Goal: Transaction & Acquisition: Purchase product/service

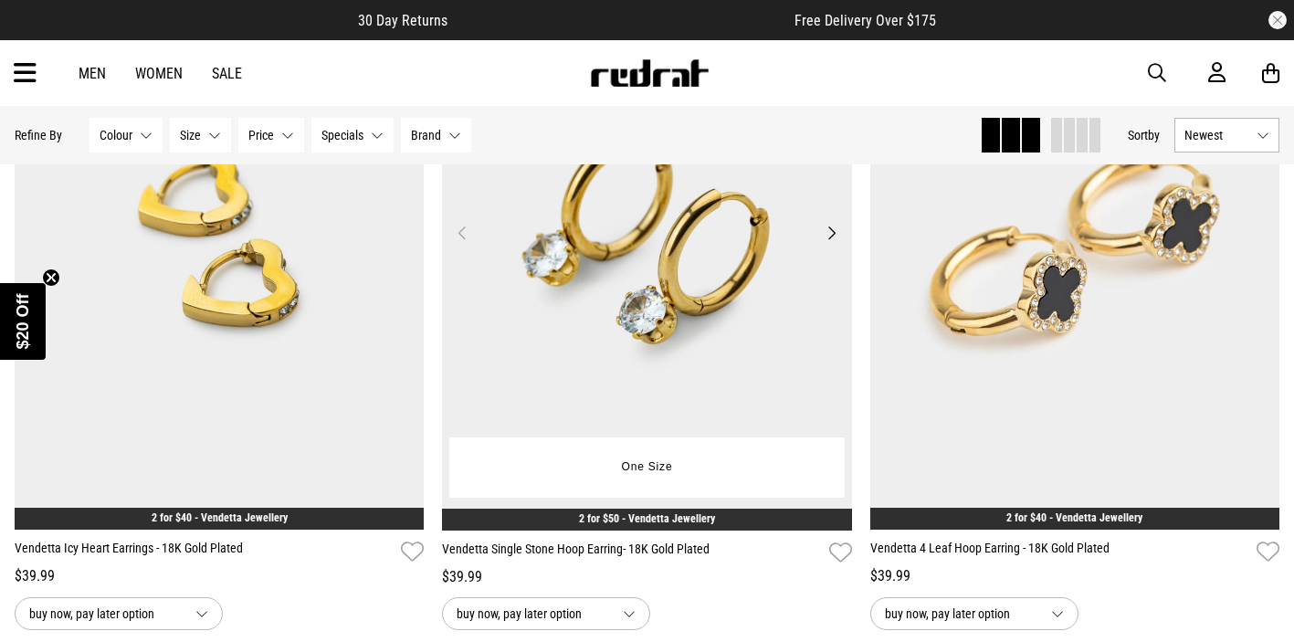
scroll to position [3210, 0]
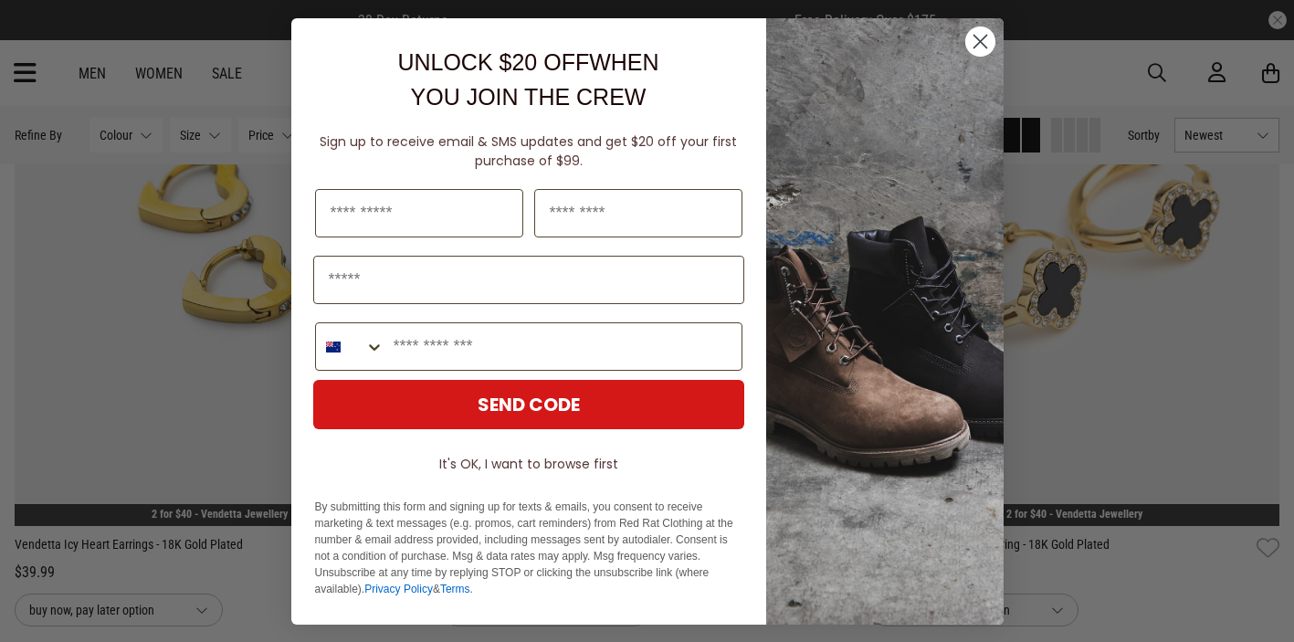
click at [985, 37] on circle "Close dialog" at bounding box center [979, 41] width 30 height 30
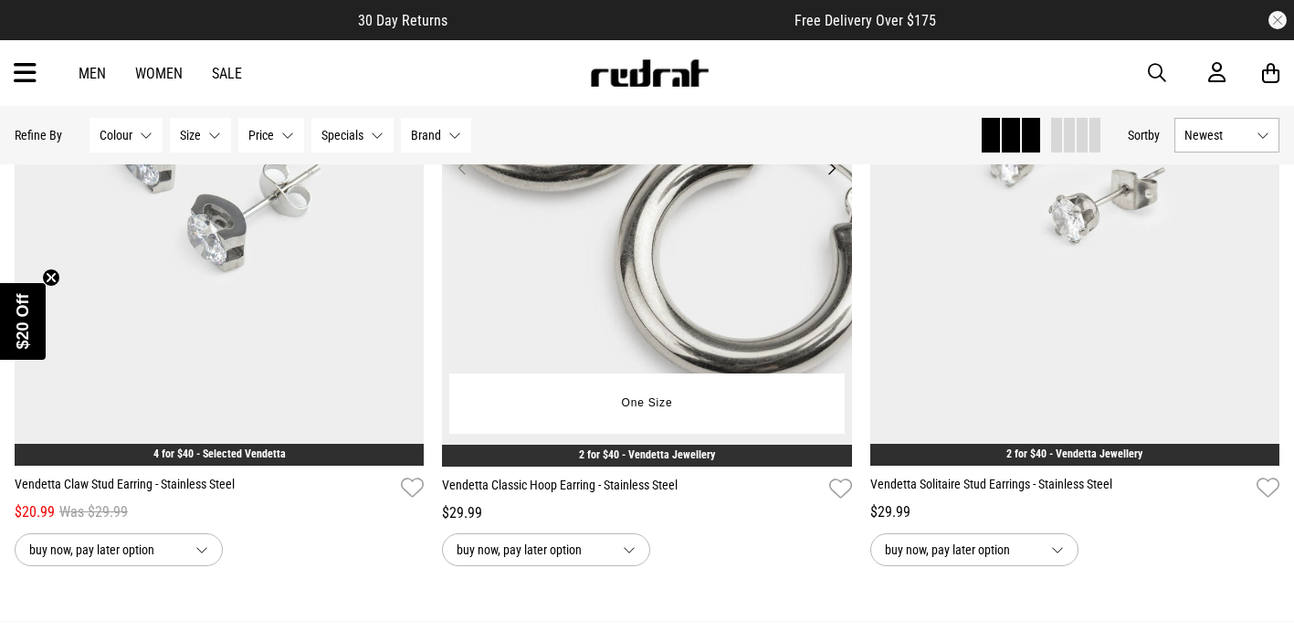
scroll to position [5550, 0]
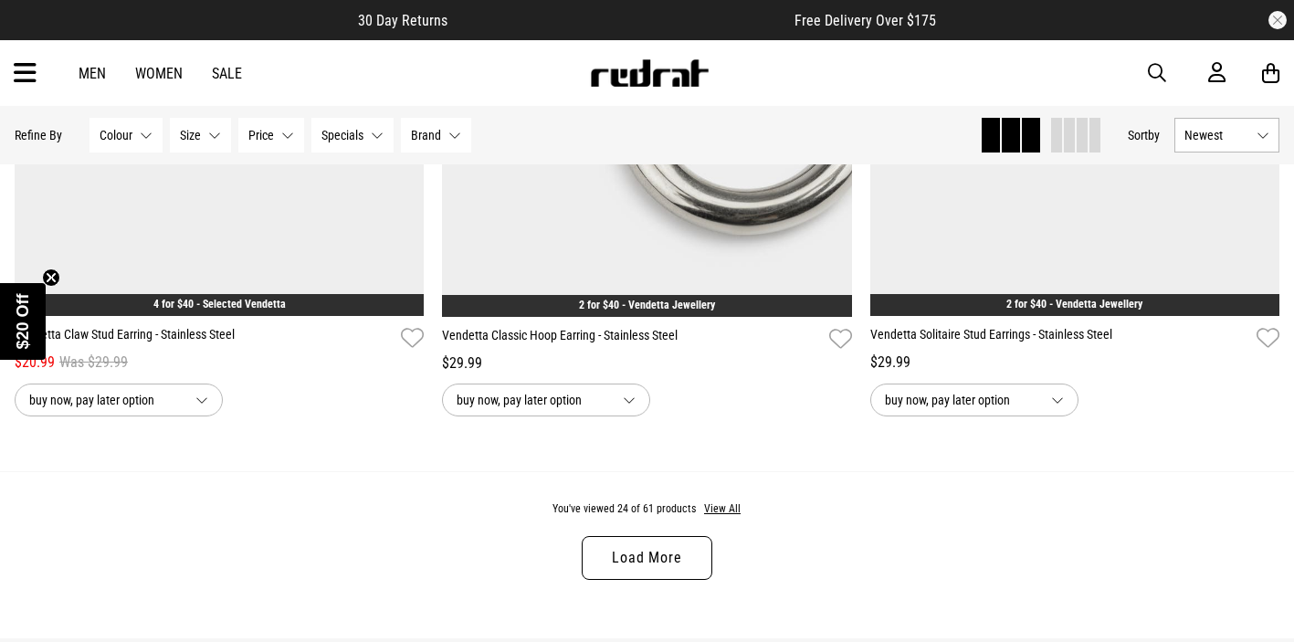
click at [633, 564] on link "Load More" at bounding box center [647, 558] width 130 height 44
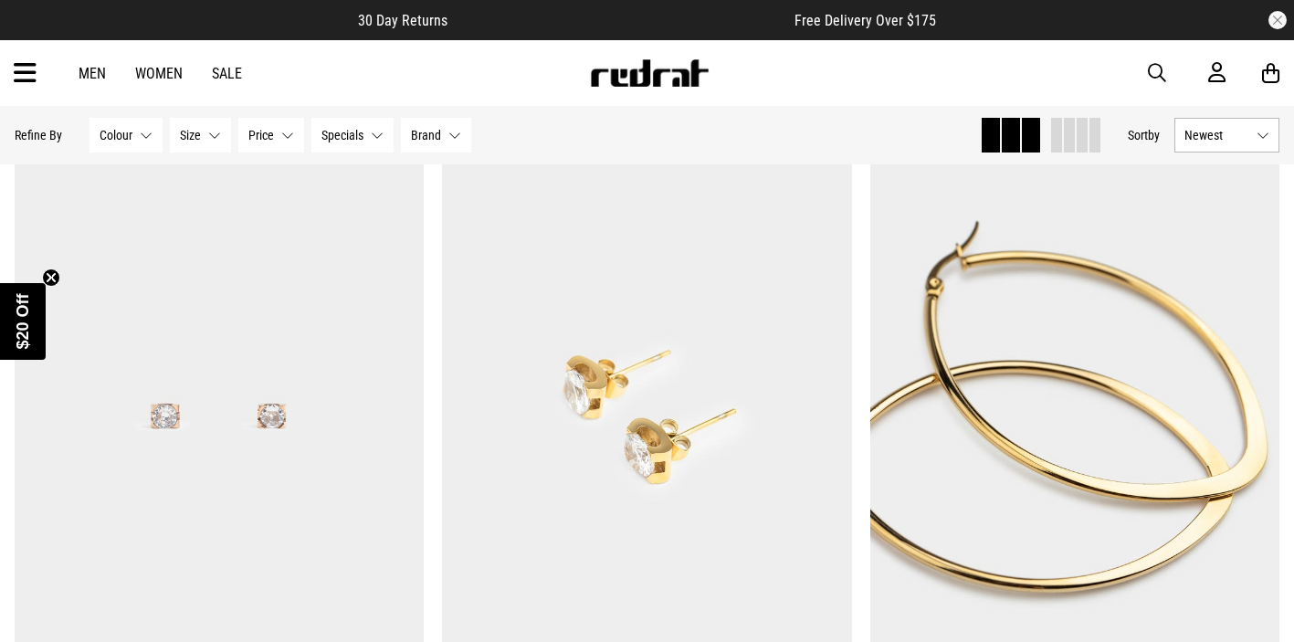
scroll to position [10302, 0]
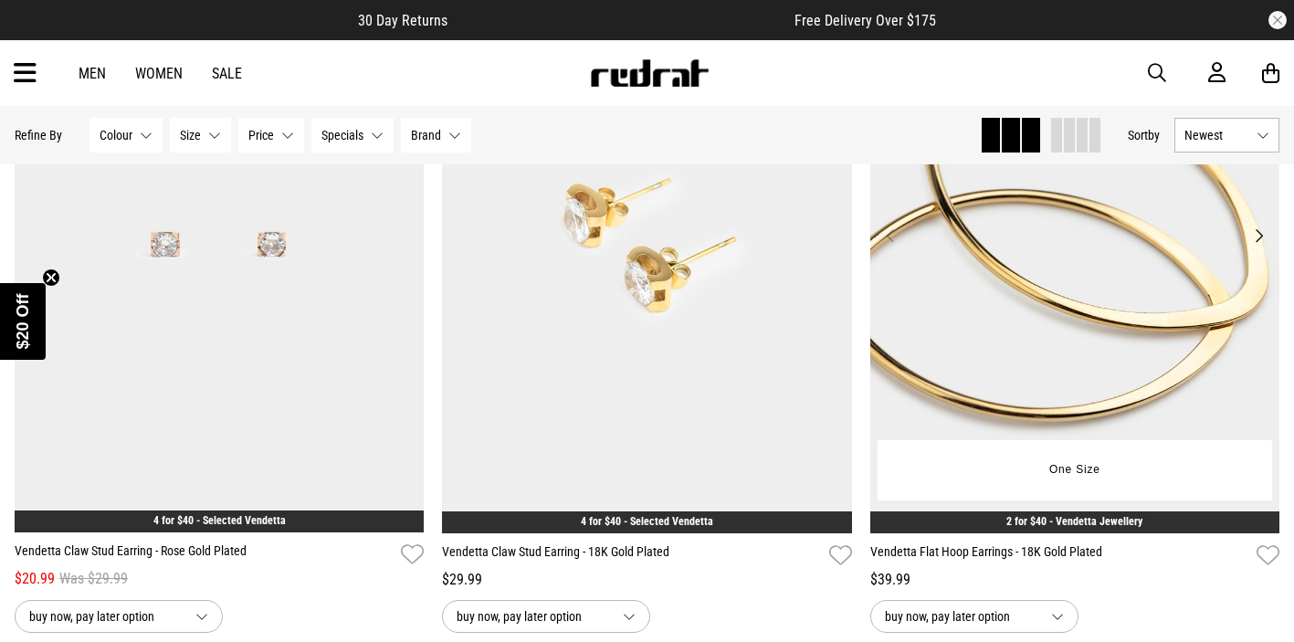
click at [1049, 336] on img at bounding box center [1075, 246] width 410 height 574
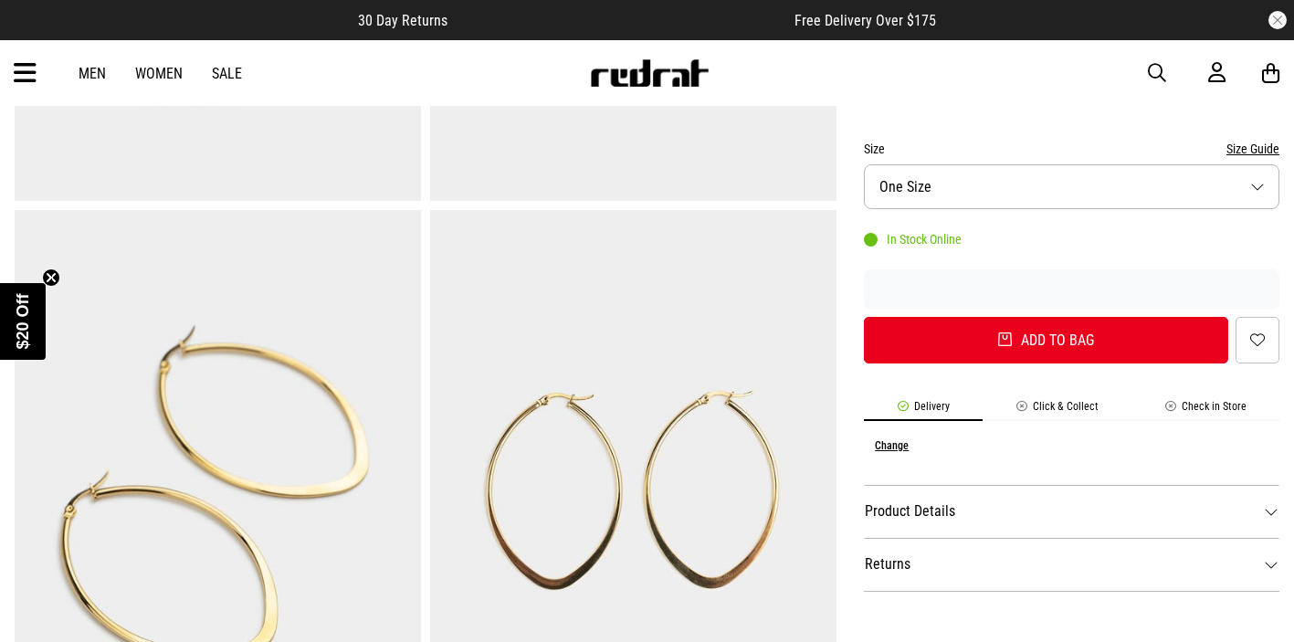
scroll to position [615, 0]
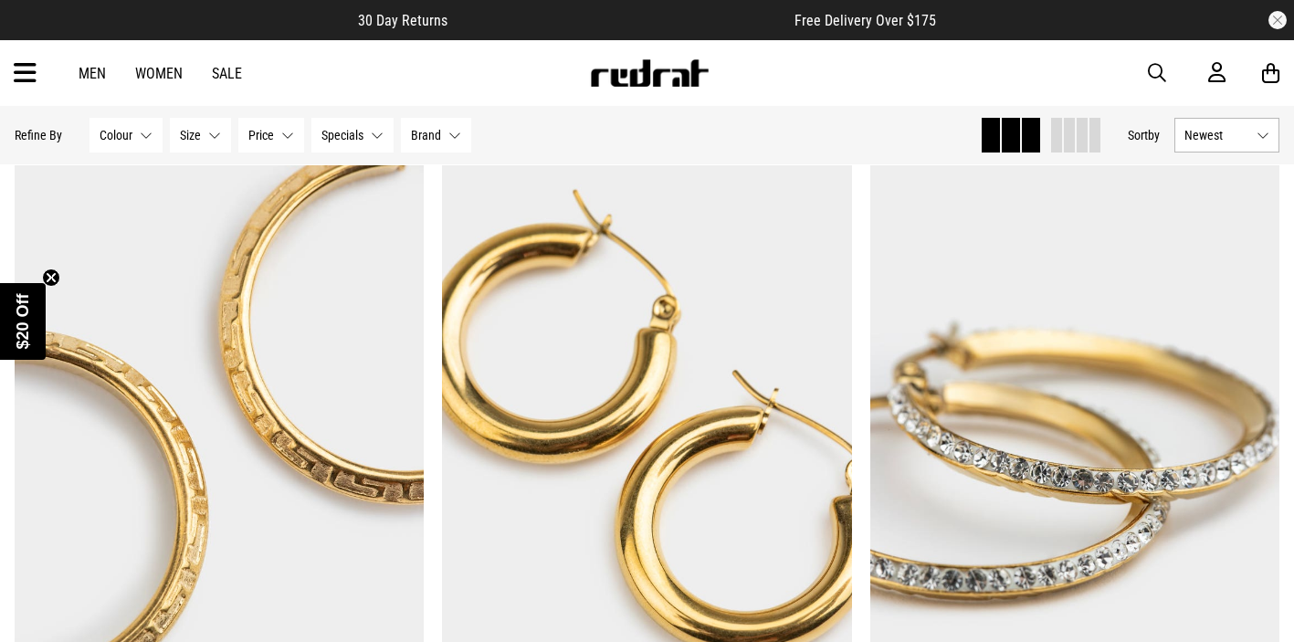
scroll to position [5378, 0]
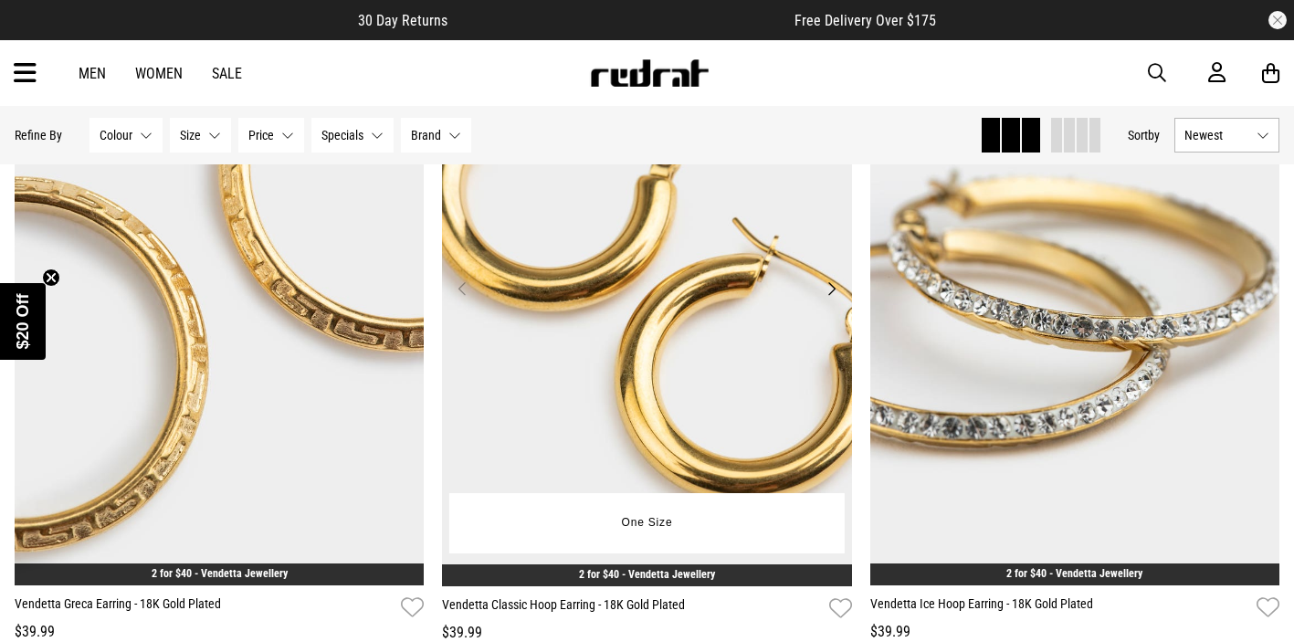
click at [674, 303] on img at bounding box center [647, 300] width 410 height 574
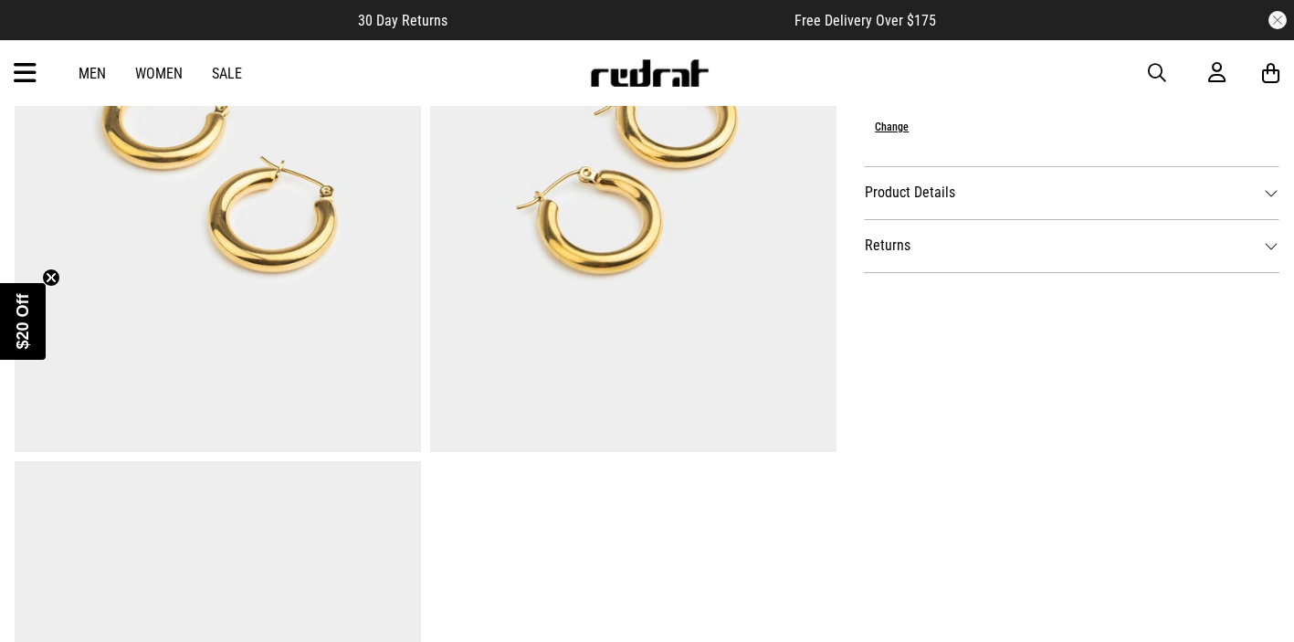
scroll to position [860, 0]
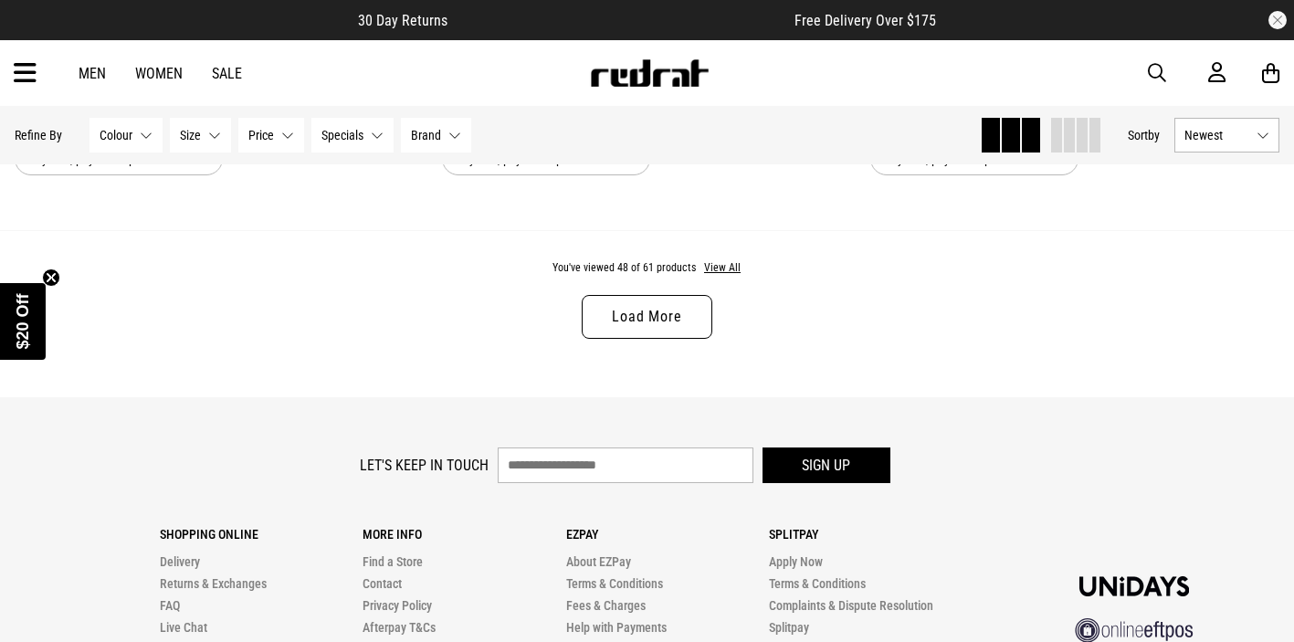
scroll to position [5973, 0]
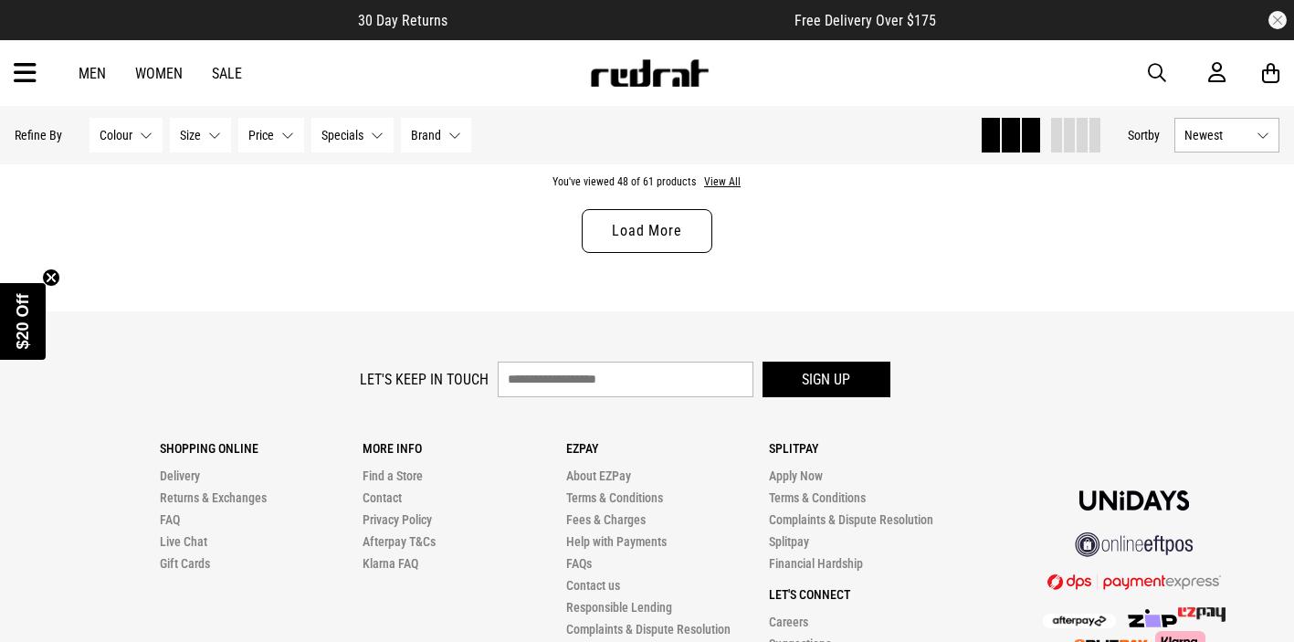
click at [652, 239] on link "Load More" at bounding box center [647, 231] width 130 height 44
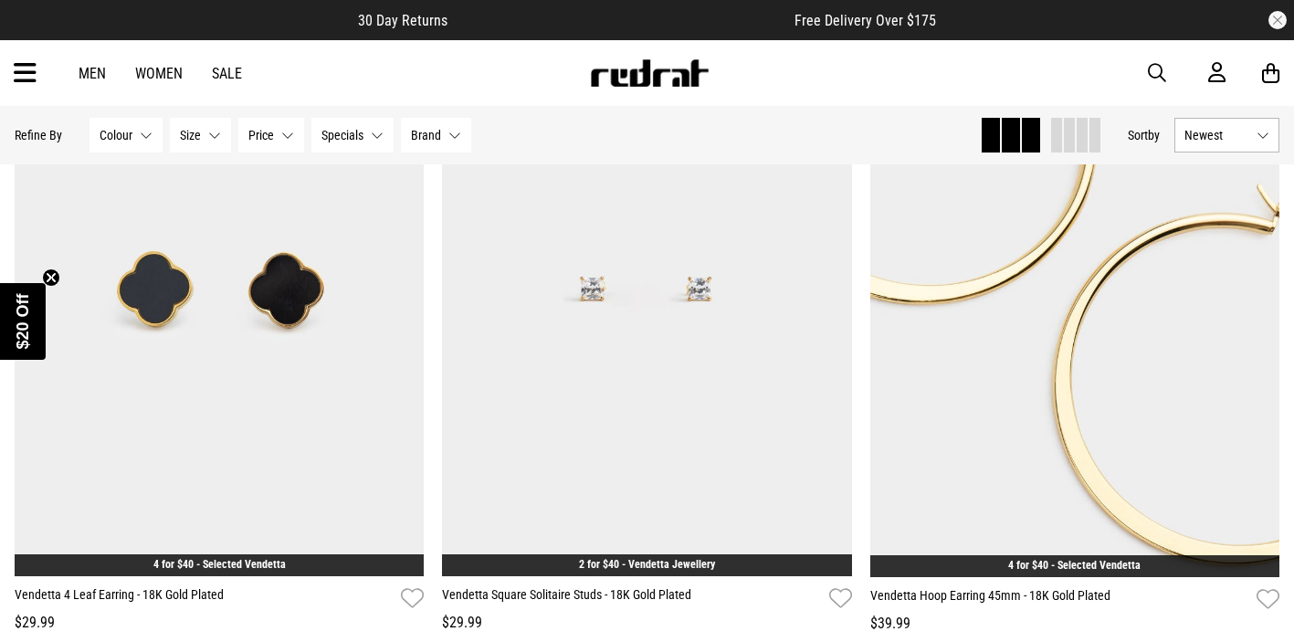
scroll to position [7521, 0]
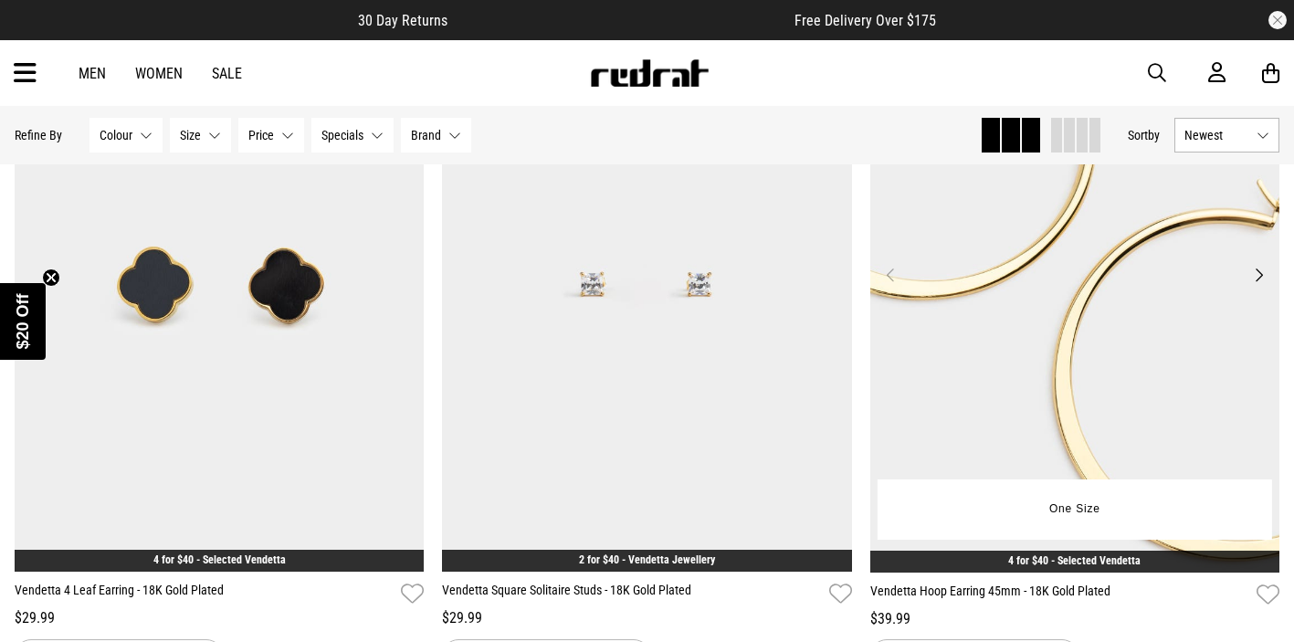
click at [1020, 278] on img at bounding box center [1075, 285] width 410 height 574
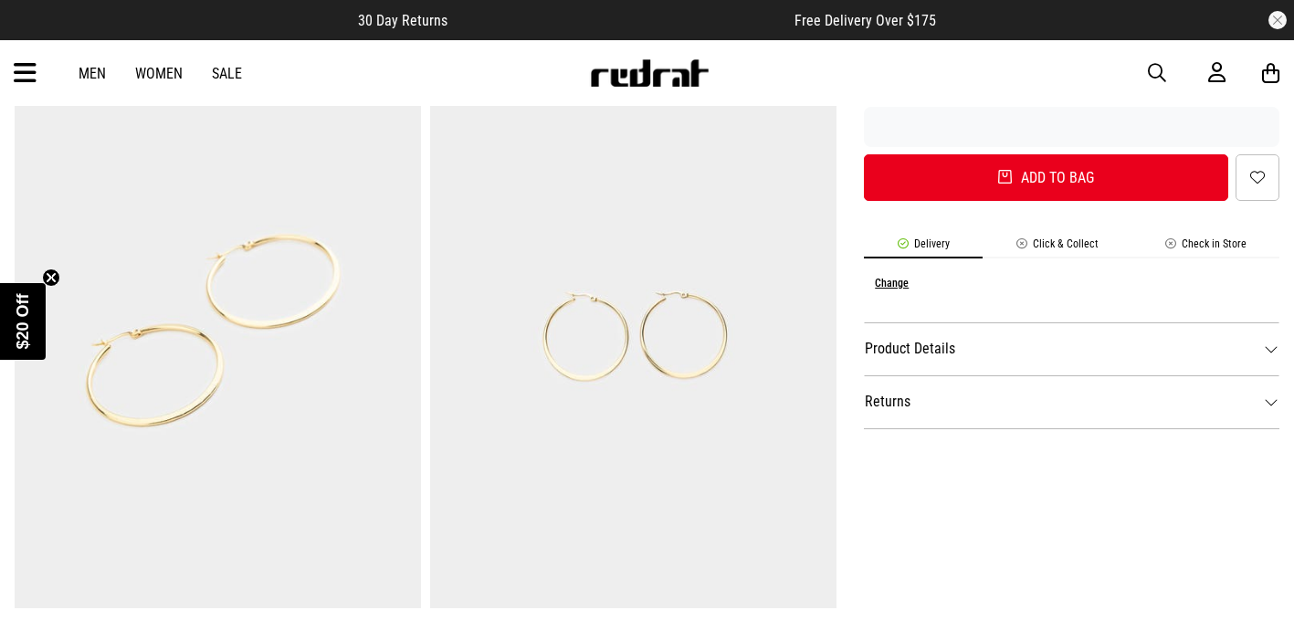
scroll to position [776, 0]
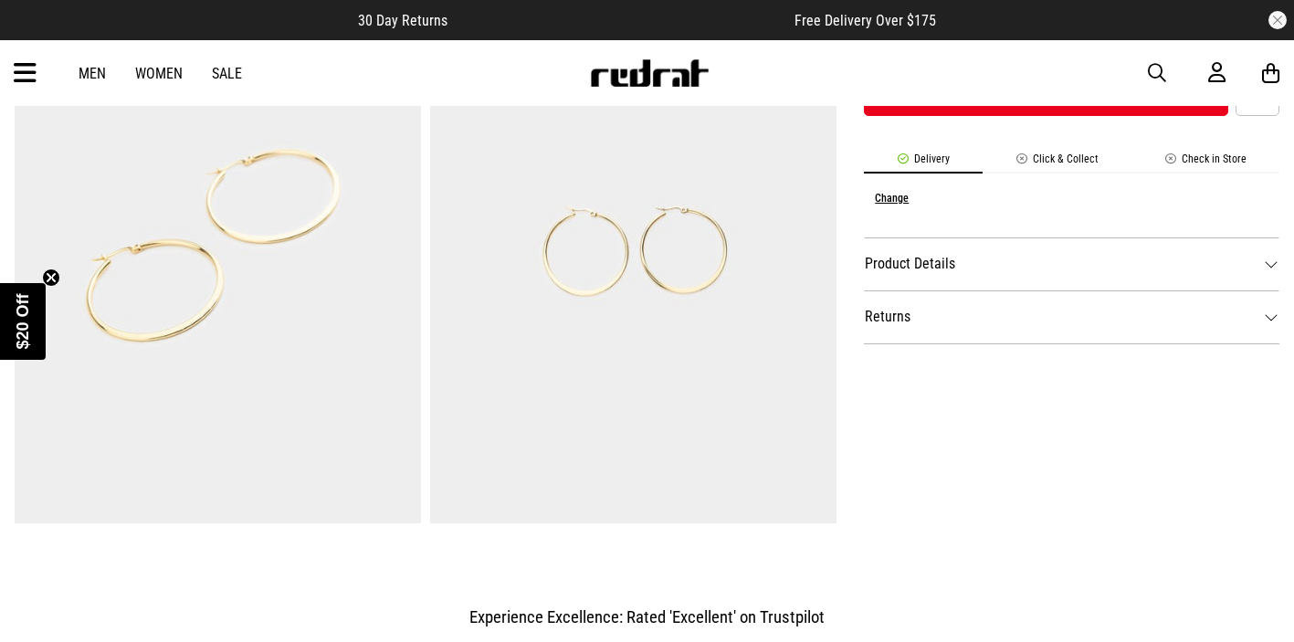
click at [923, 273] on dt "Product Details" at bounding box center [1071, 263] width 415 height 53
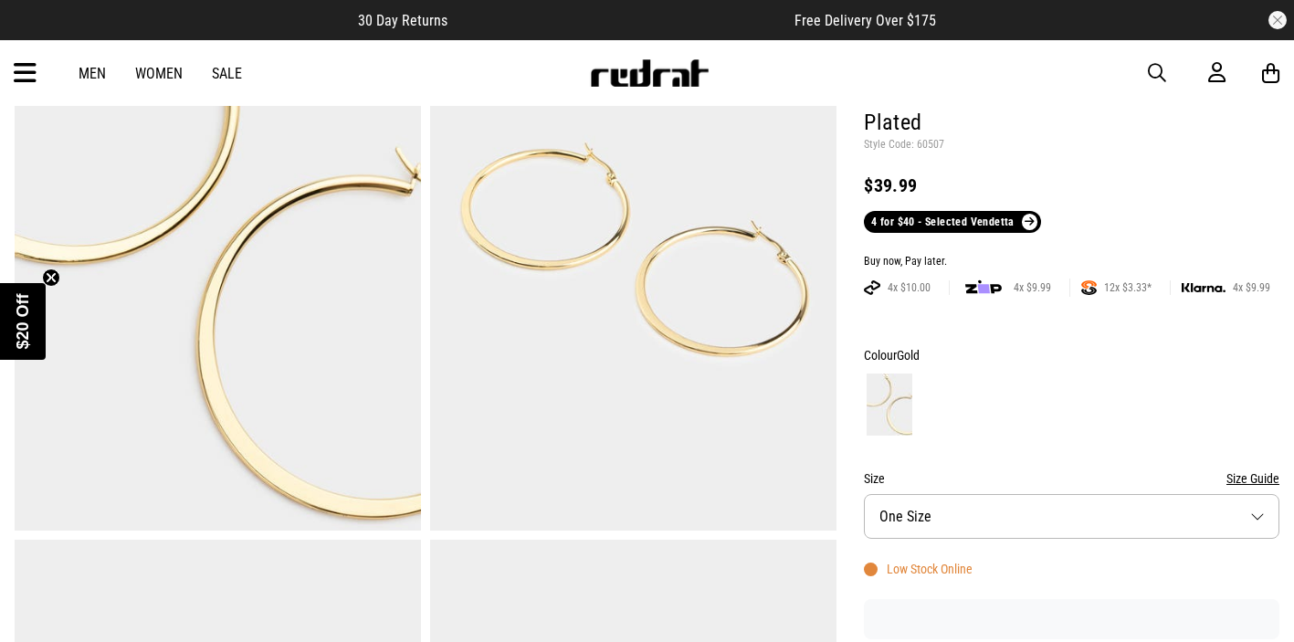
scroll to position [165, 0]
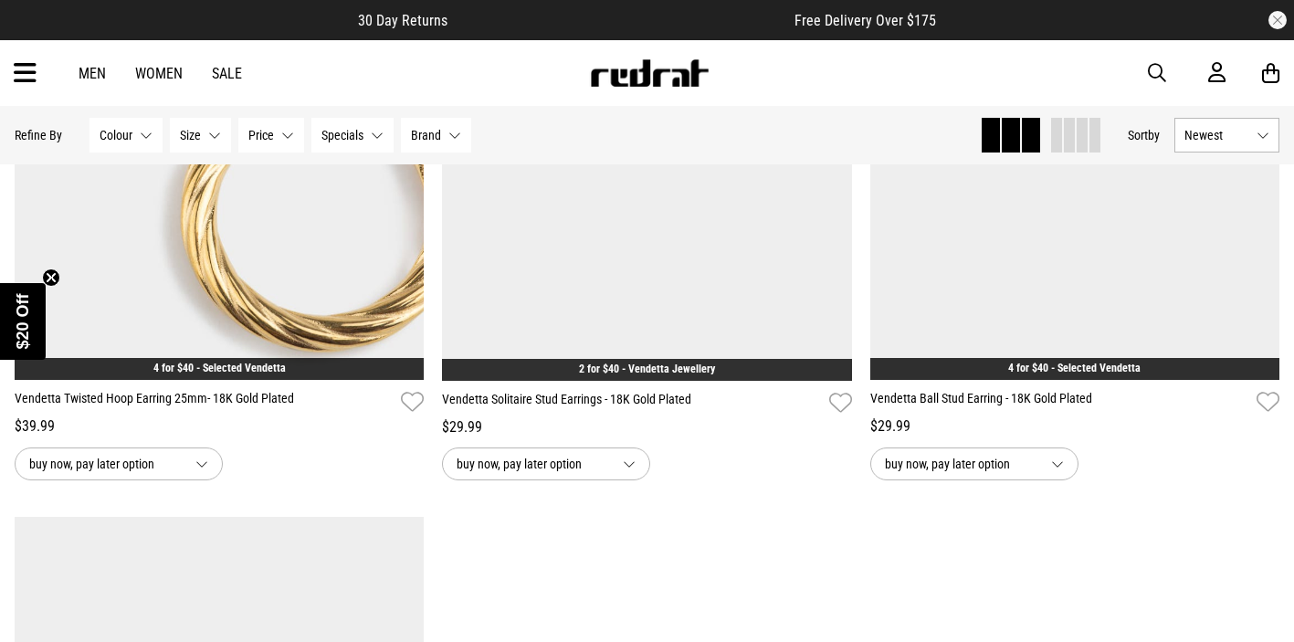
scroll to position [2745, 0]
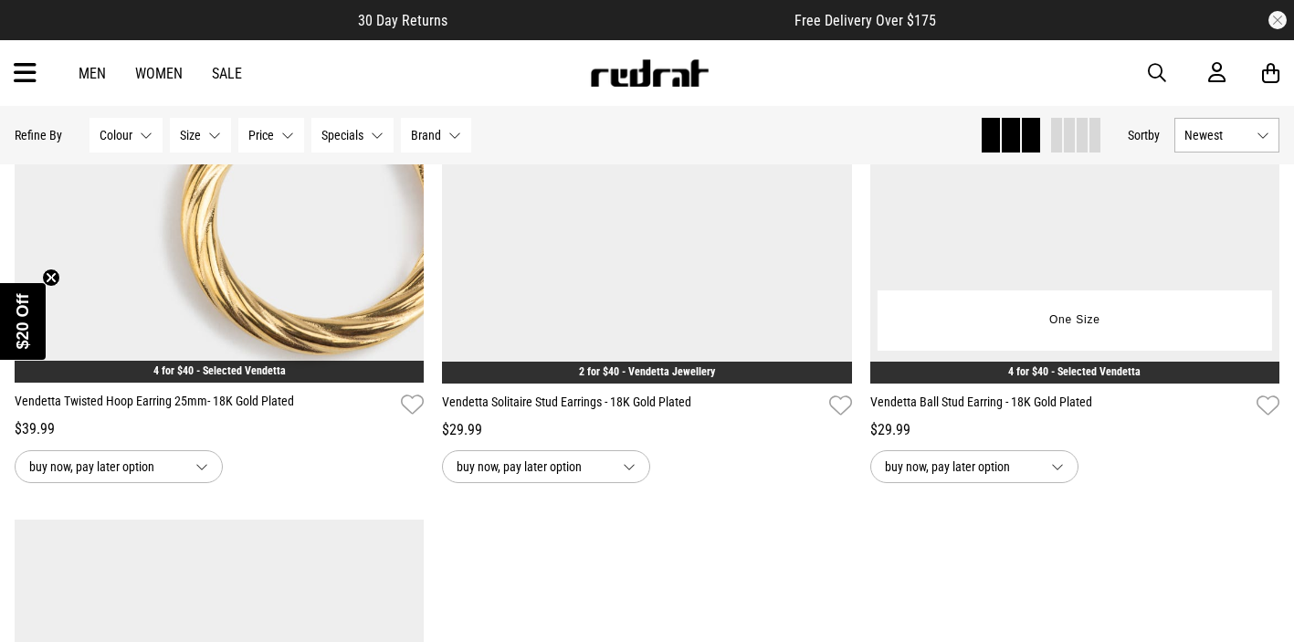
click at [1021, 373] on link "4 for $40 - Selected Vendetta" at bounding box center [1074, 371] width 132 height 13
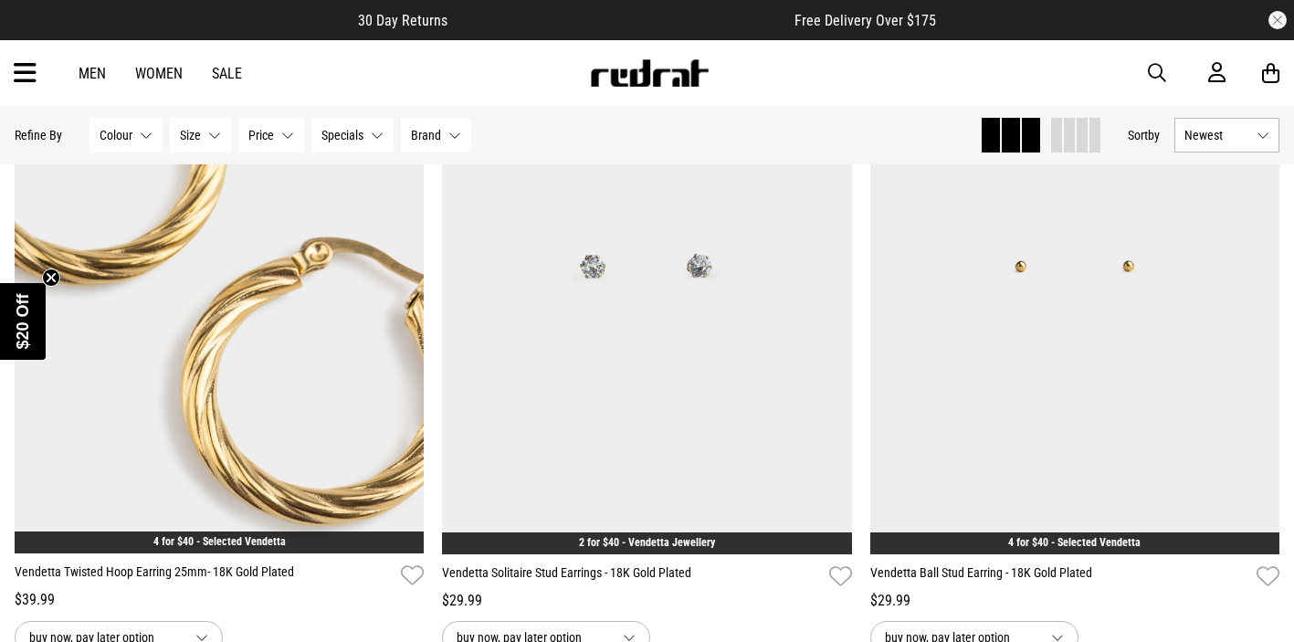
scroll to position [2673, 0]
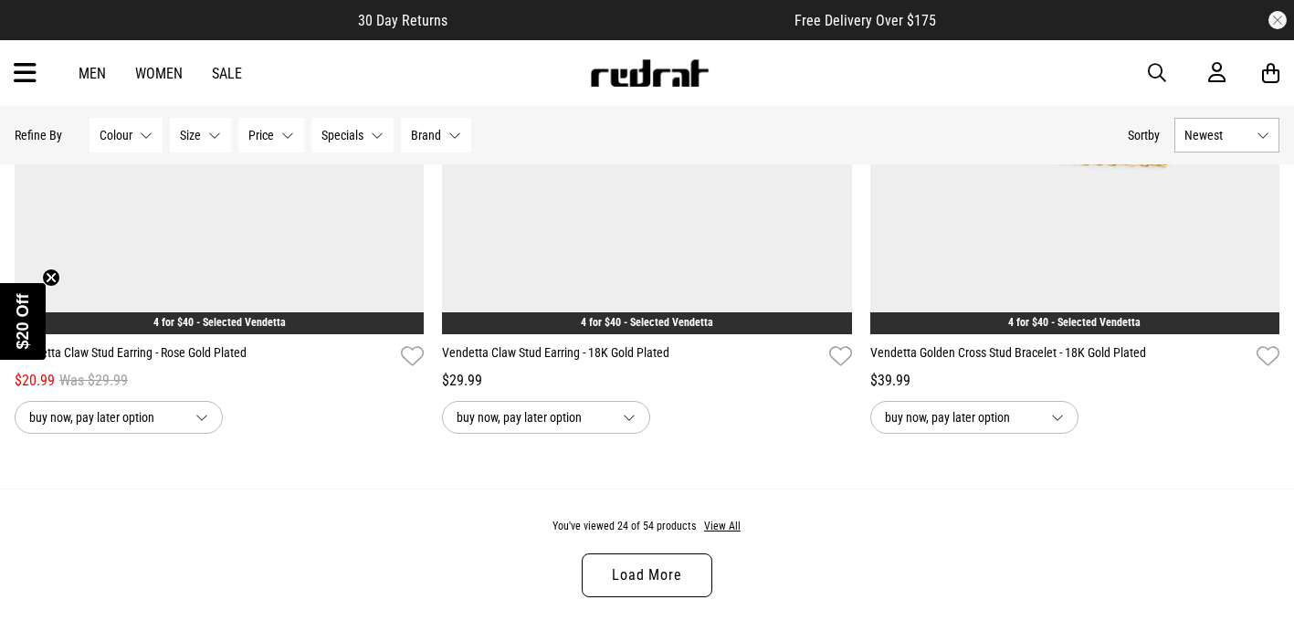
scroll to position [5646, 0]
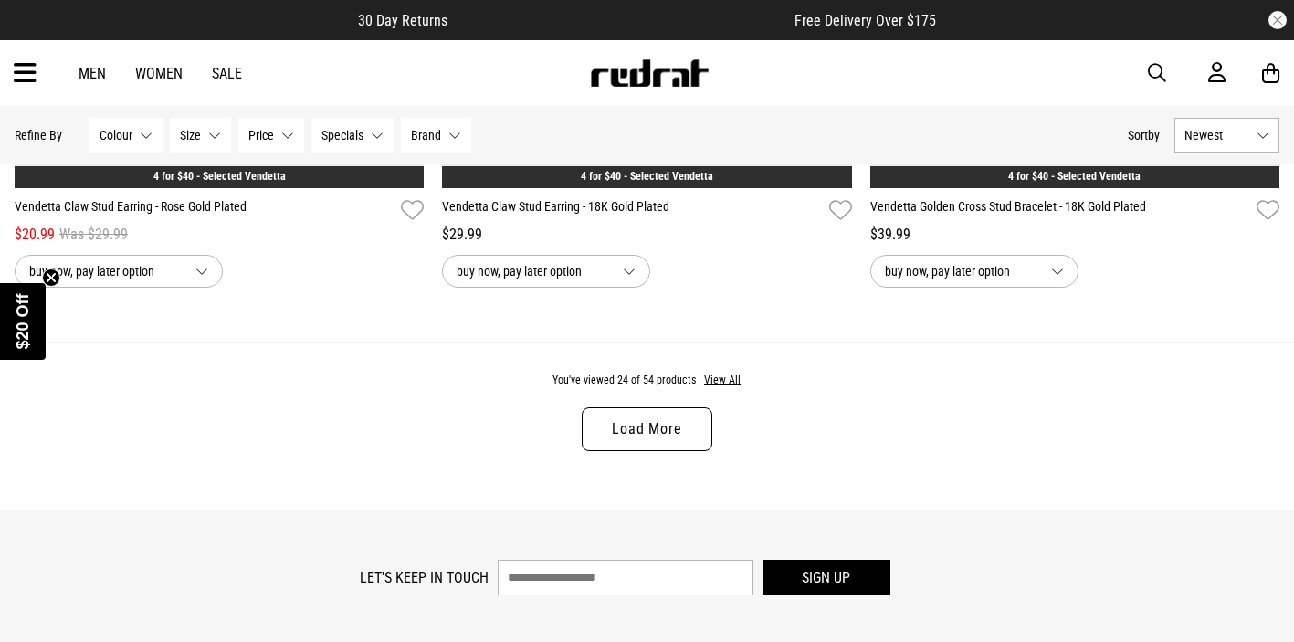
click at [649, 435] on link "Load More" at bounding box center [647, 429] width 130 height 44
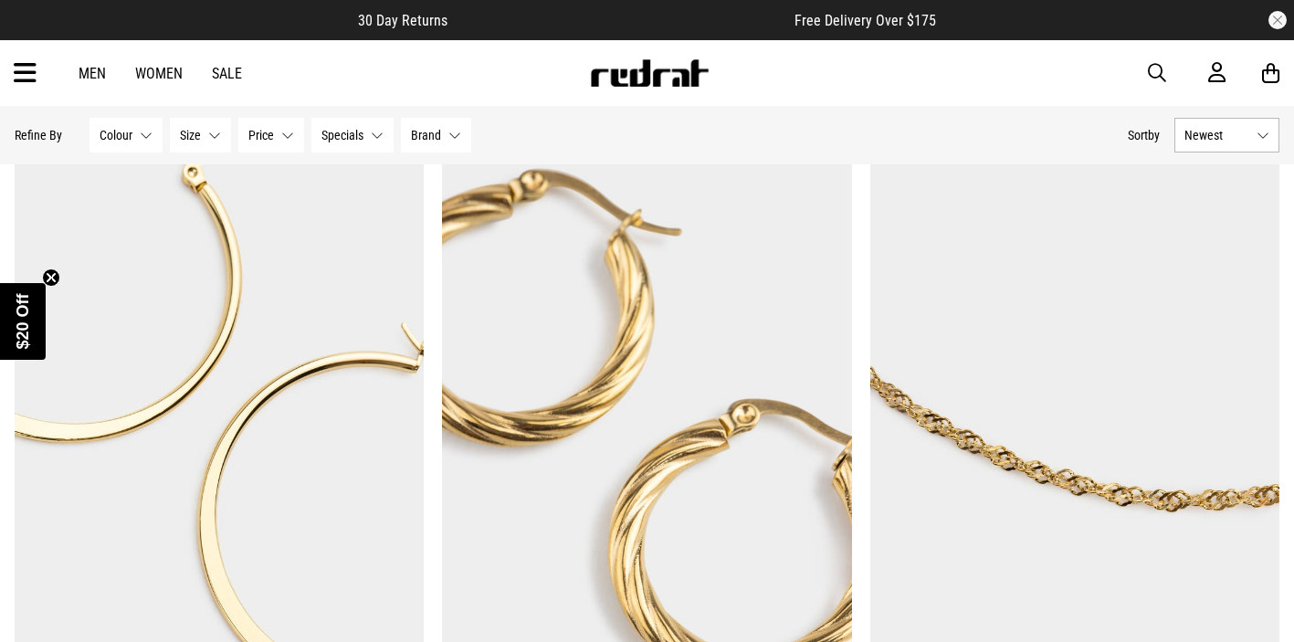
scroll to position [10312, 0]
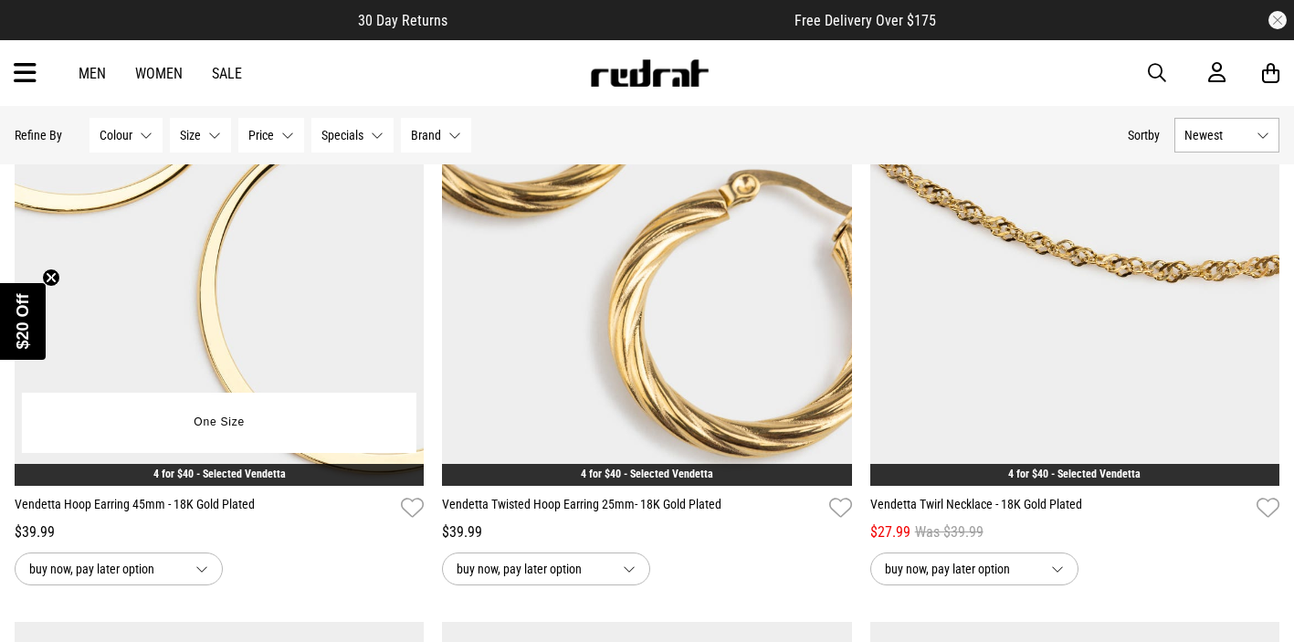
click at [245, 289] on img at bounding box center [219, 198] width 409 height 573
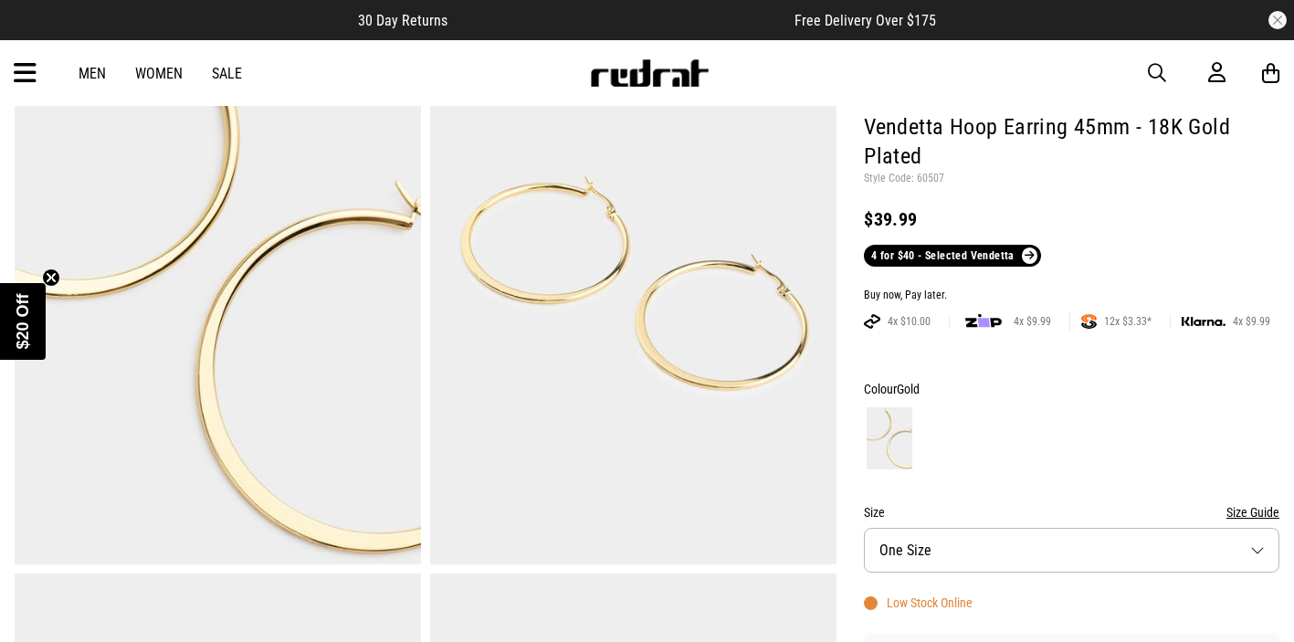
scroll to position [271, 0]
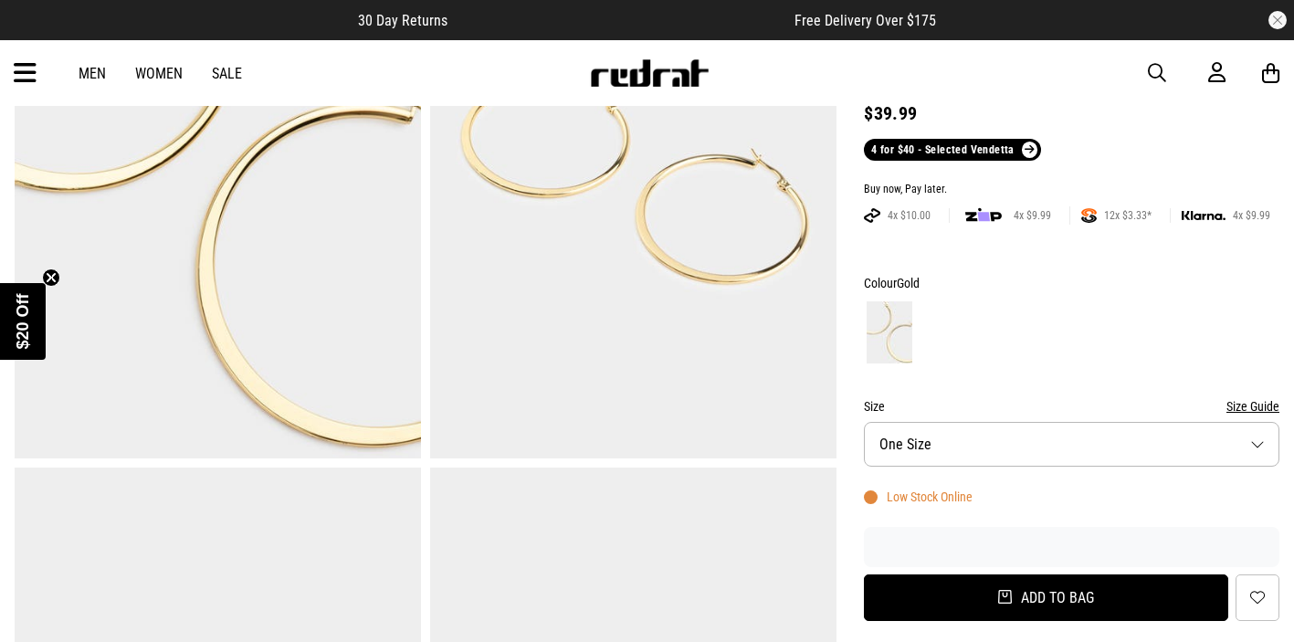
click at [951, 587] on button "Add to bag" at bounding box center [1046, 597] width 364 height 47
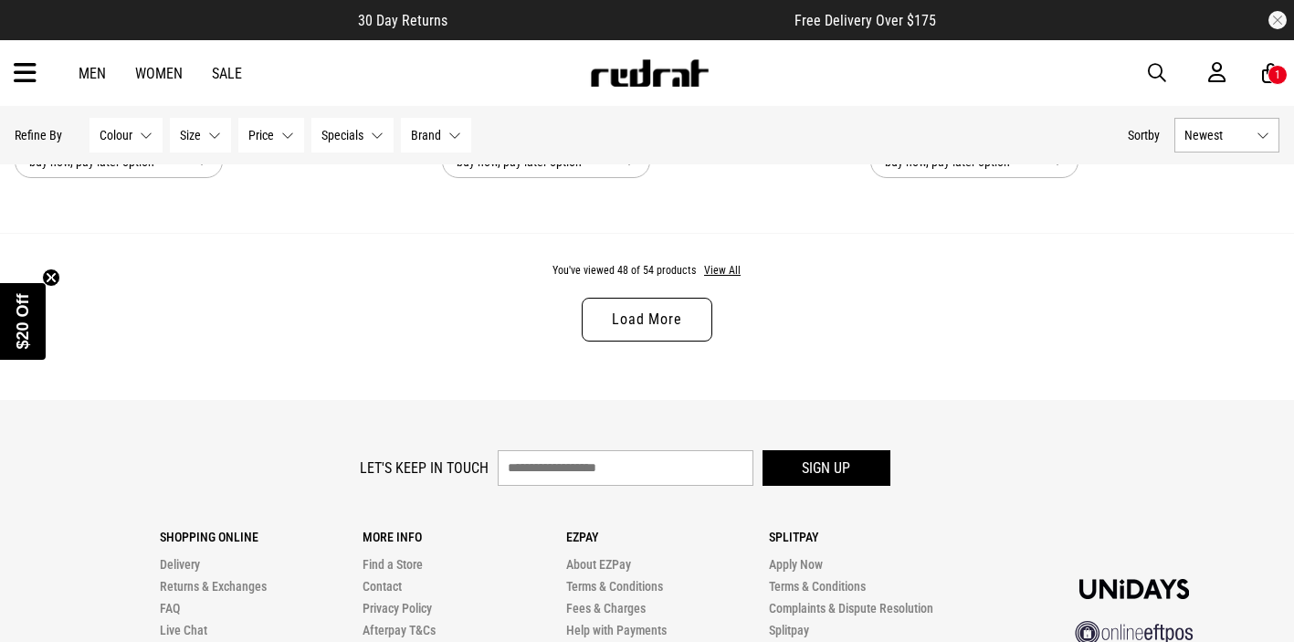
scroll to position [5881, 0]
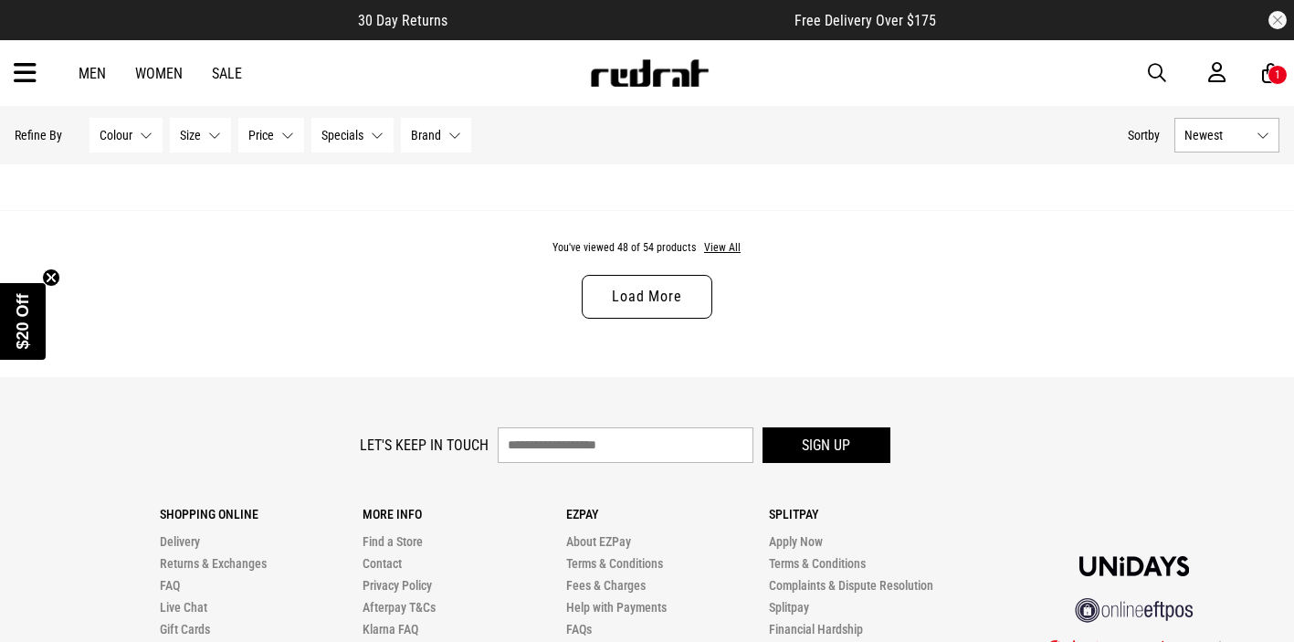
click at [684, 289] on link "Load More" at bounding box center [647, 297] width 130 height 44
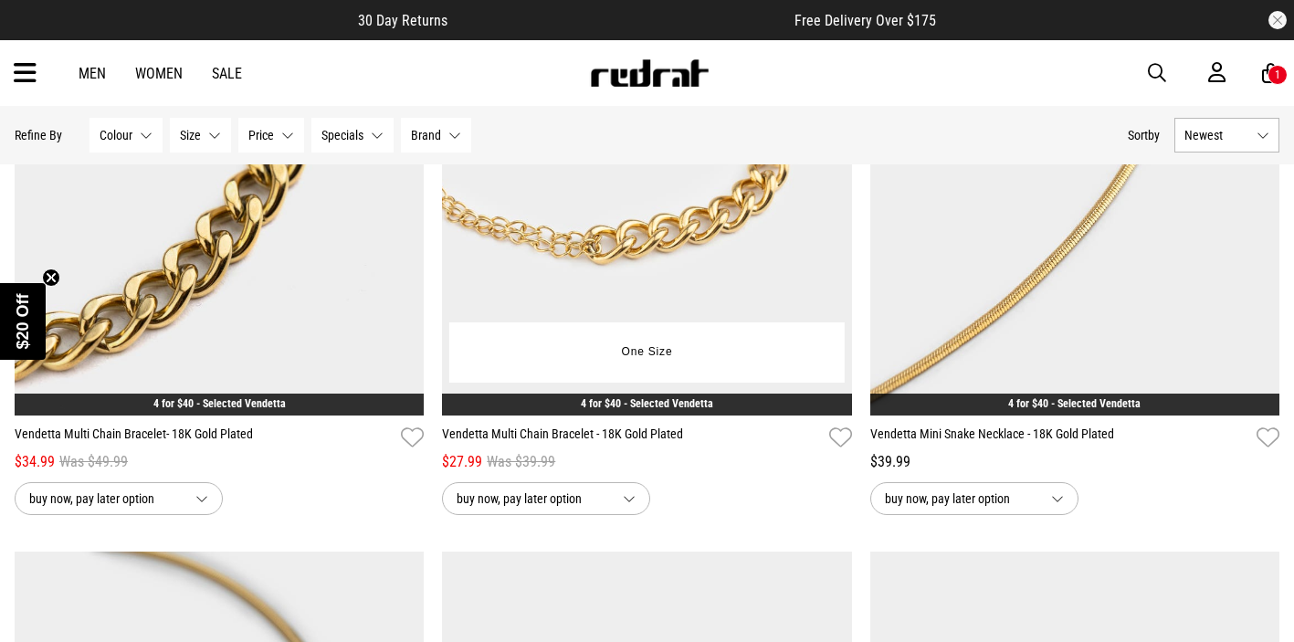
scroll to position [6100, 0]
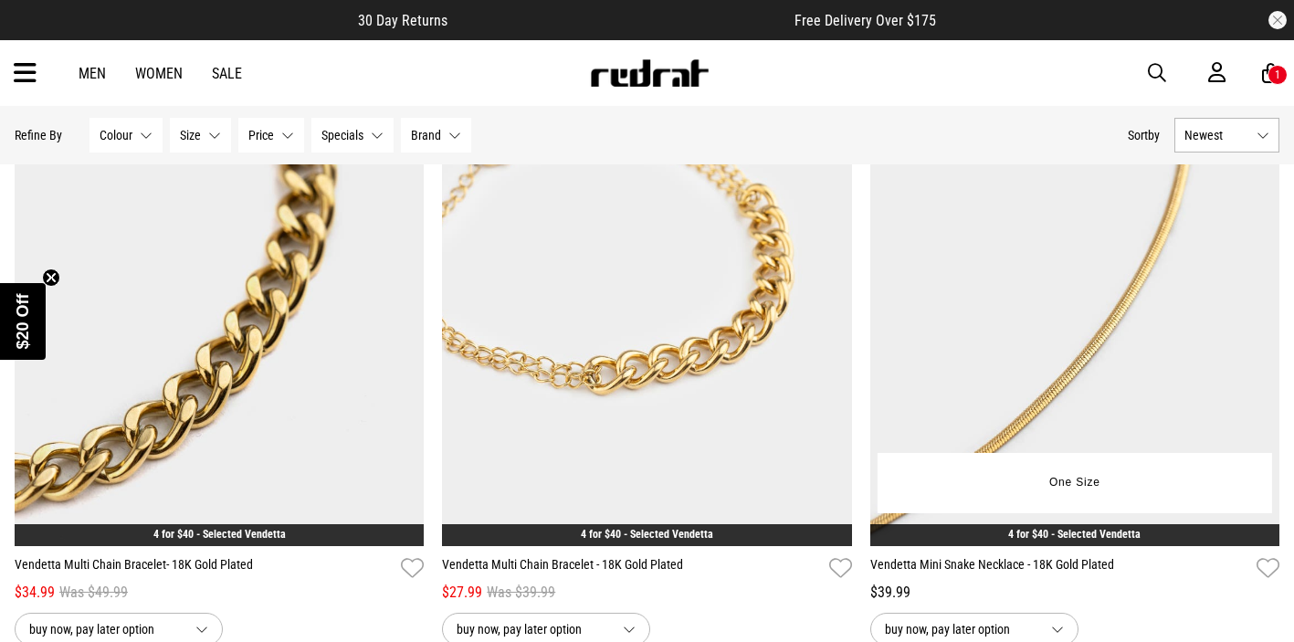
click at [1074, 289] on img at bounding box center [1074, 259] width 409 height 573
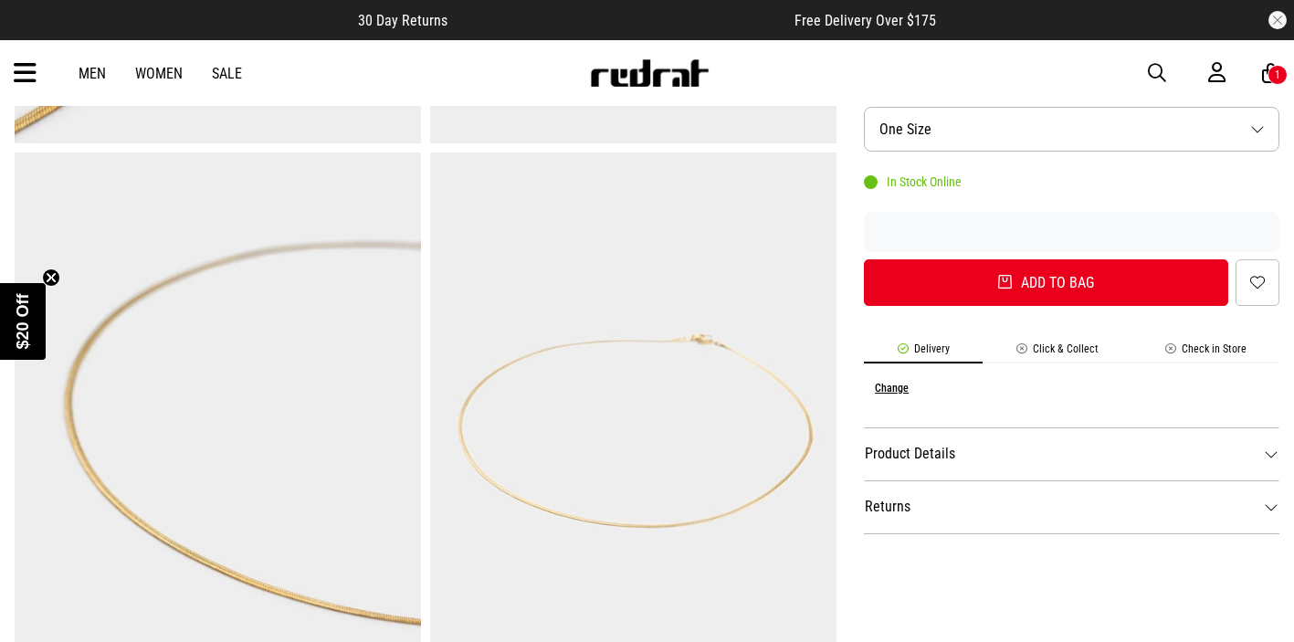
scroll to position [673, 0]
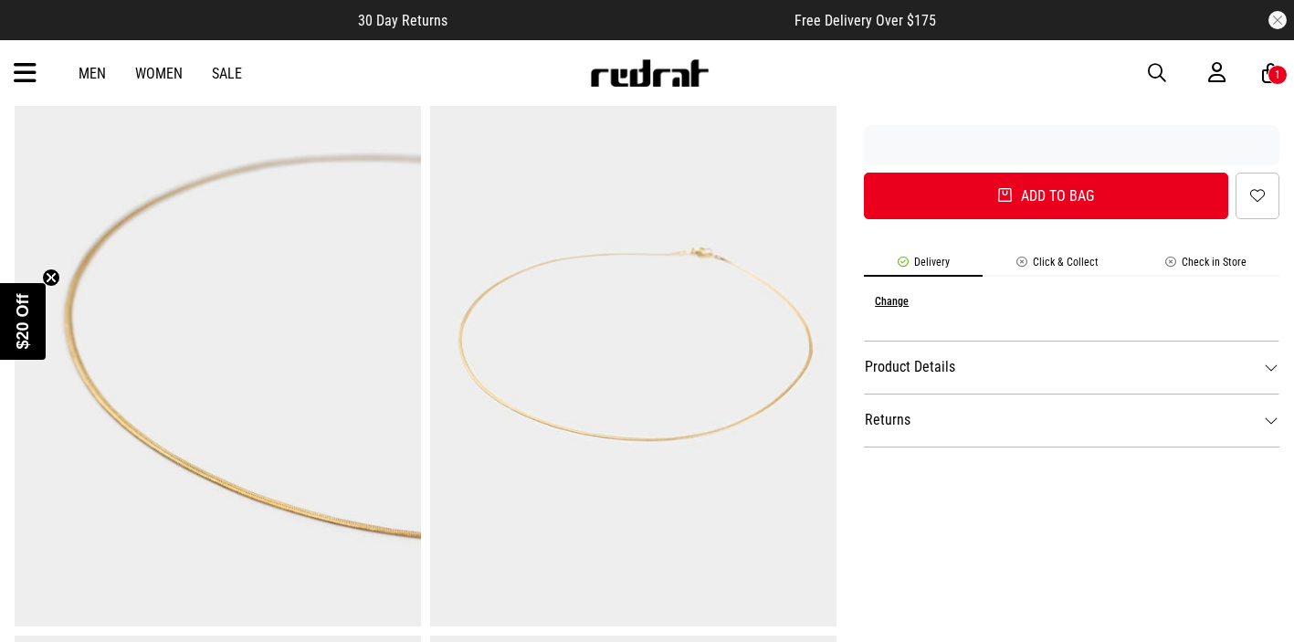
click at [1044, 359] on dt "Product Details" at bounding box center [1071, 367] width 415 height 53
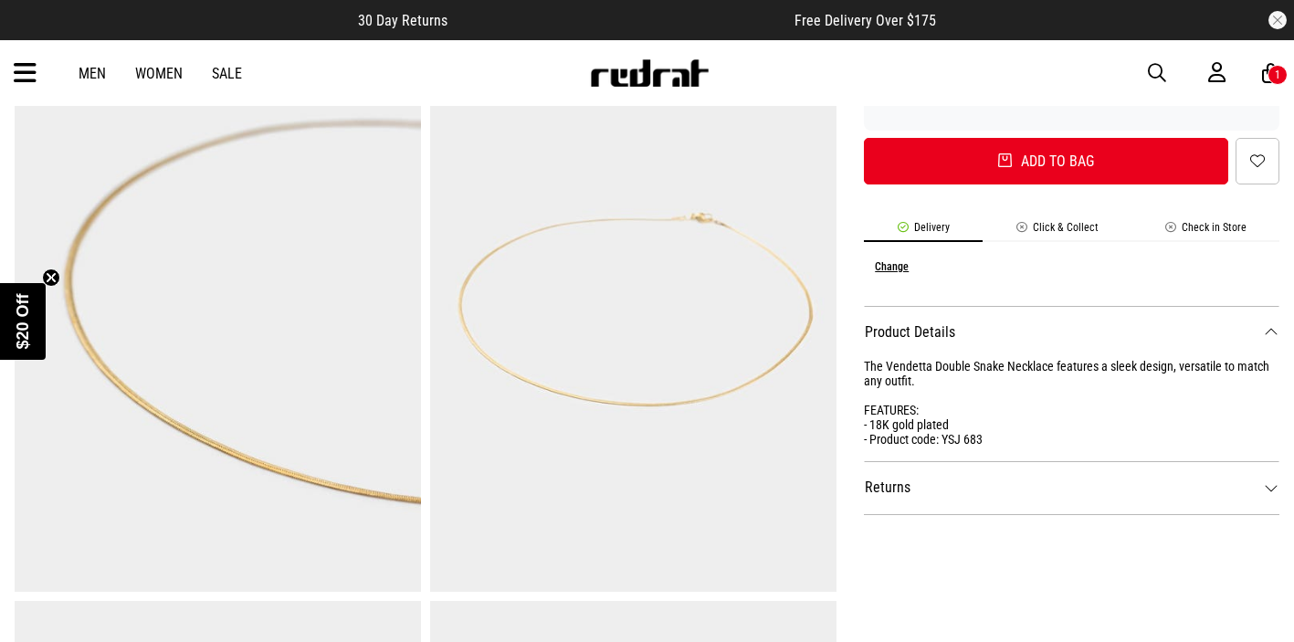
scroll to position [678, 0]
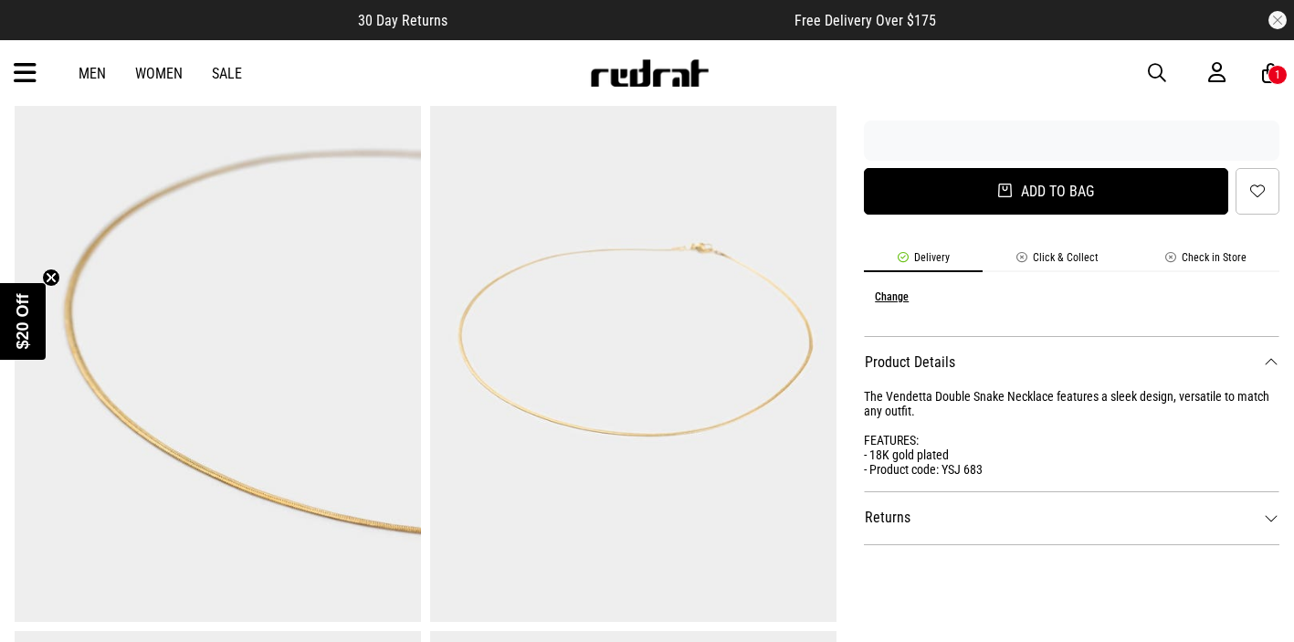
click at [964, 193] on button "Add to bag" at bounding box center [1046, 191] width 364 height 47
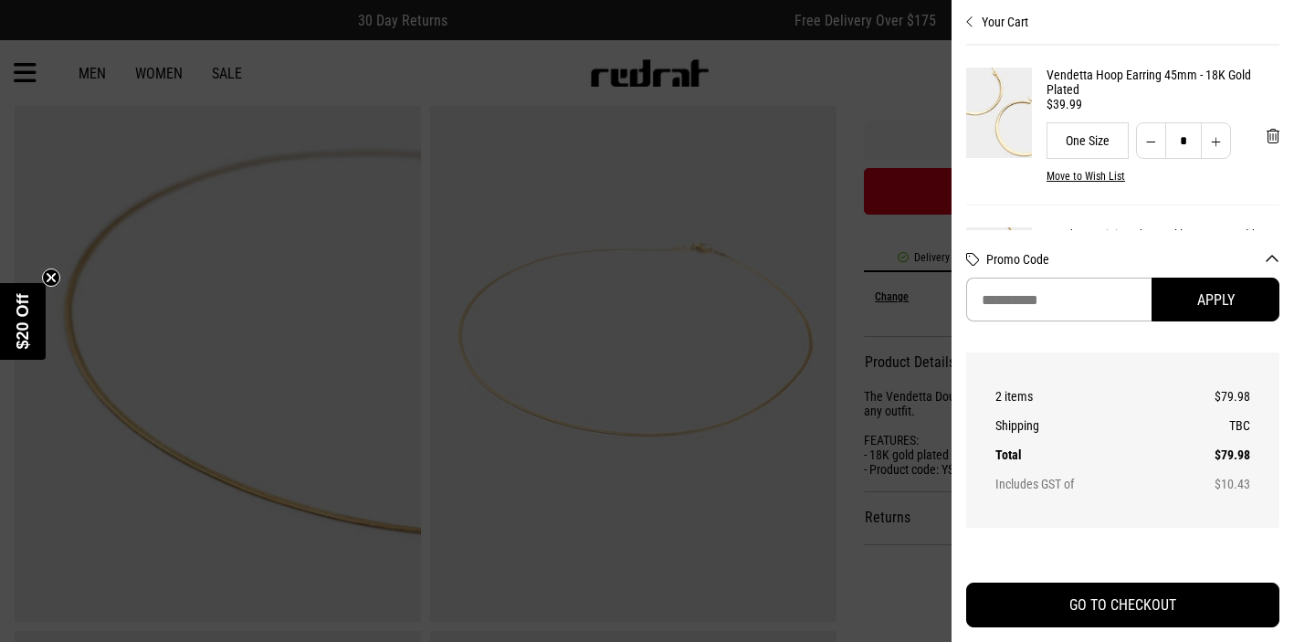
click at [901, 77] on div at bounding box center [647, 321] width 1294 height 642
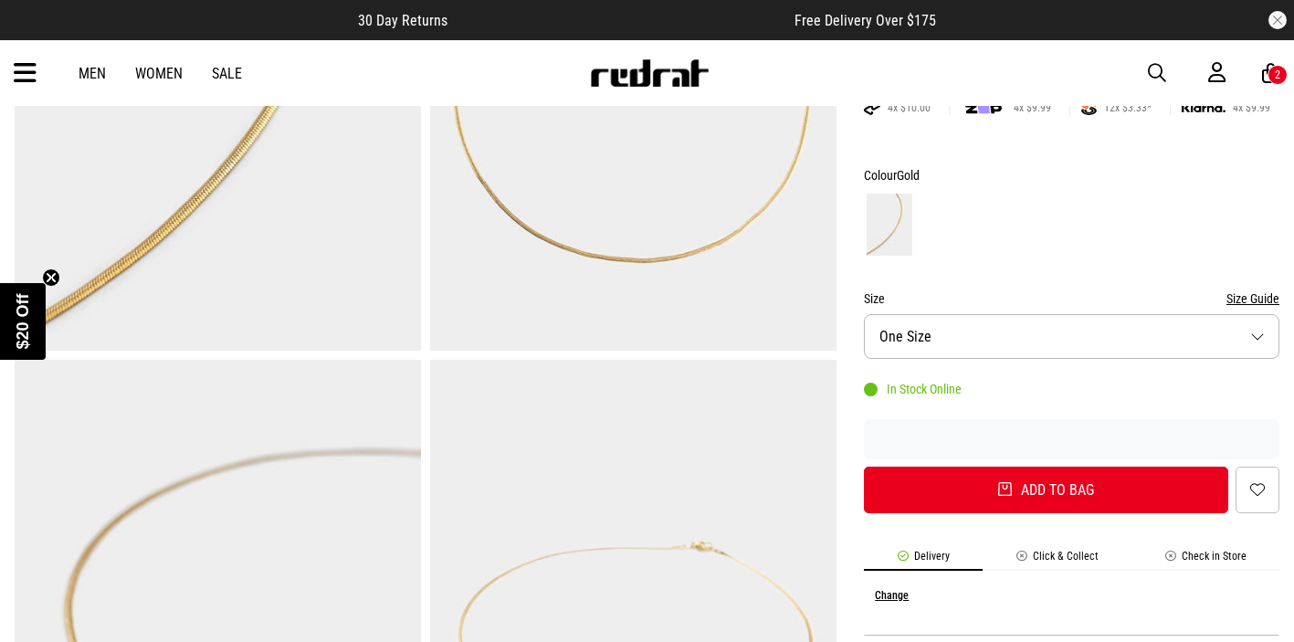
scroll to position [156, 0]
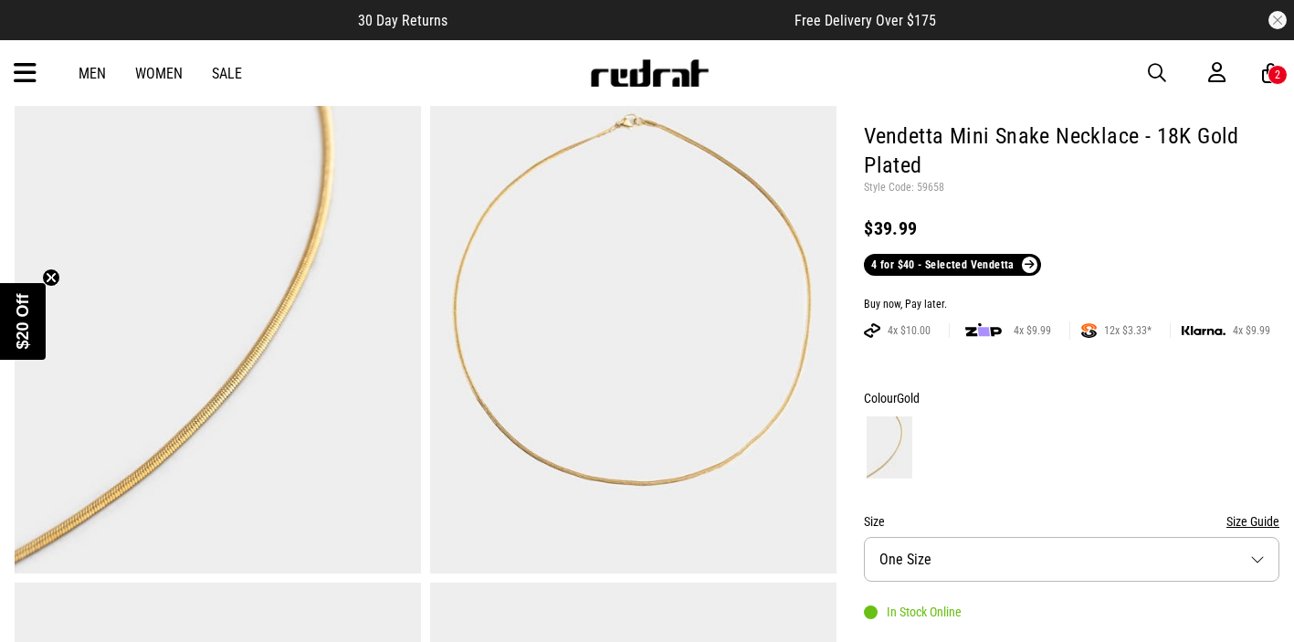
click at [1025, 268] on span at bounding box center [1030, 265] width 16 height 16
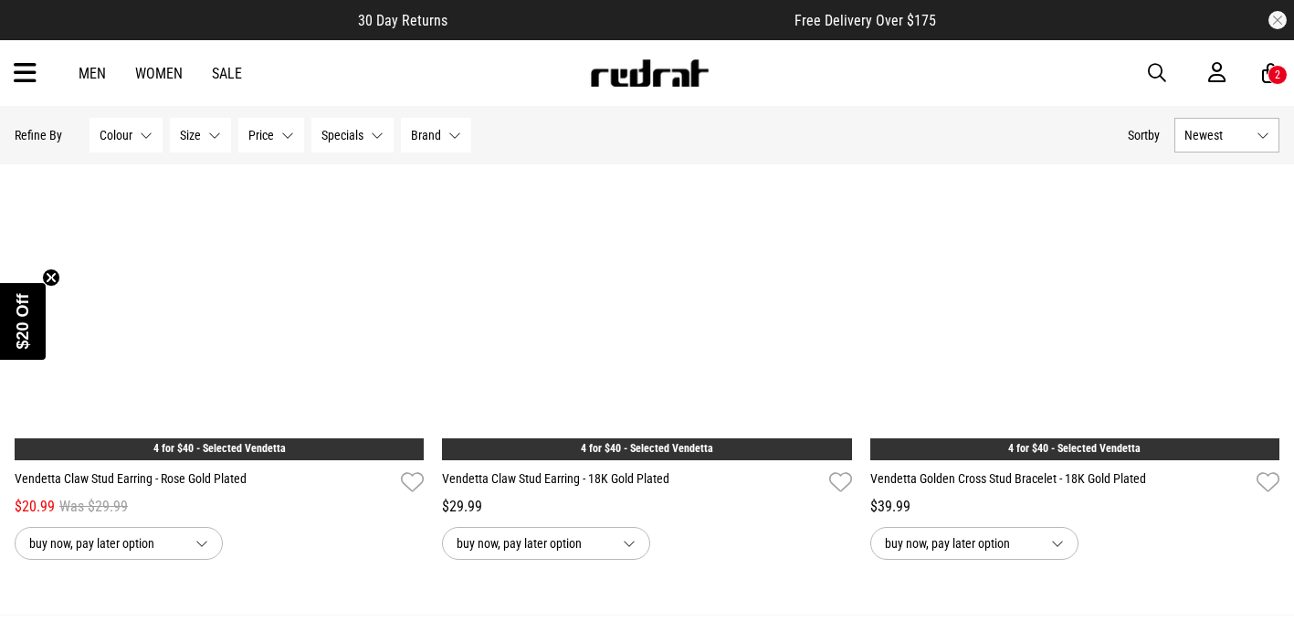
scroll to position [5377, 0]
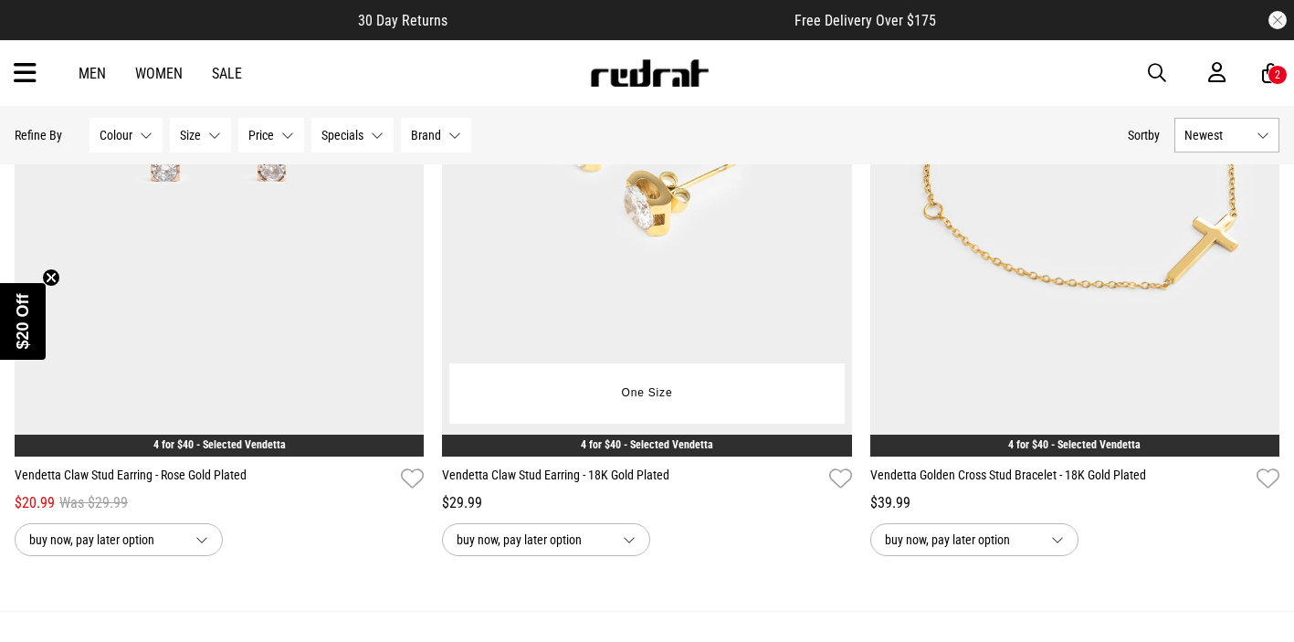
click at [711, 256] on img at bounding box center [646, 170] width 409 height 573
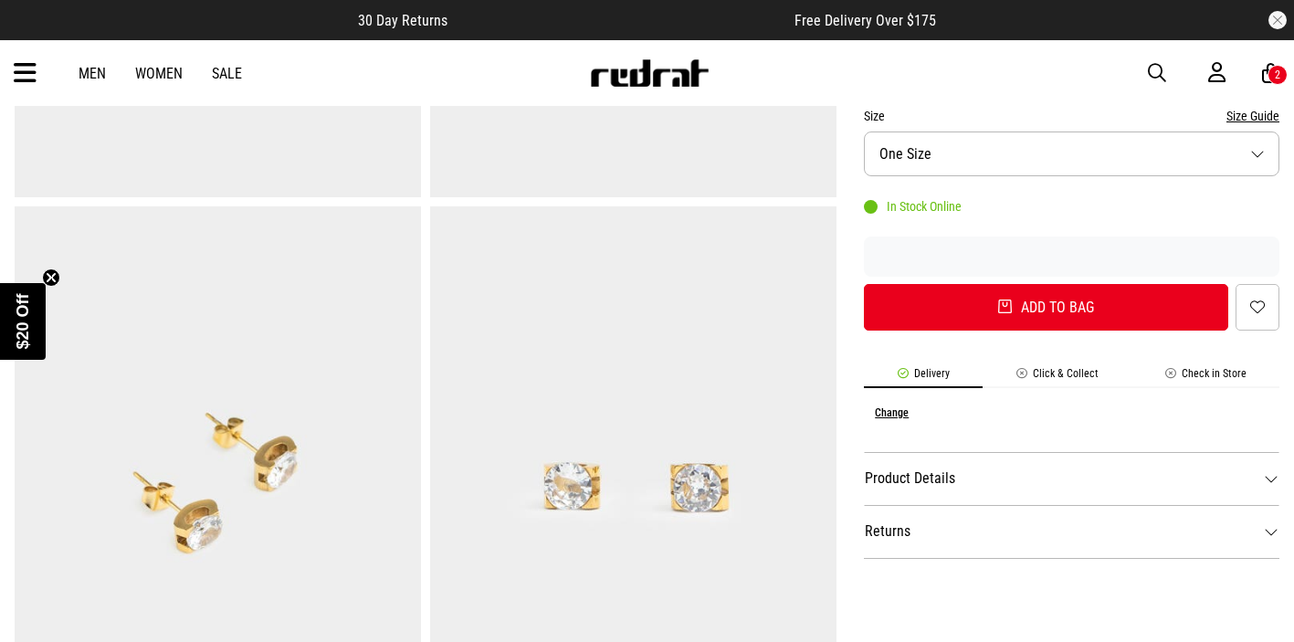
scroll to position [547, 0]
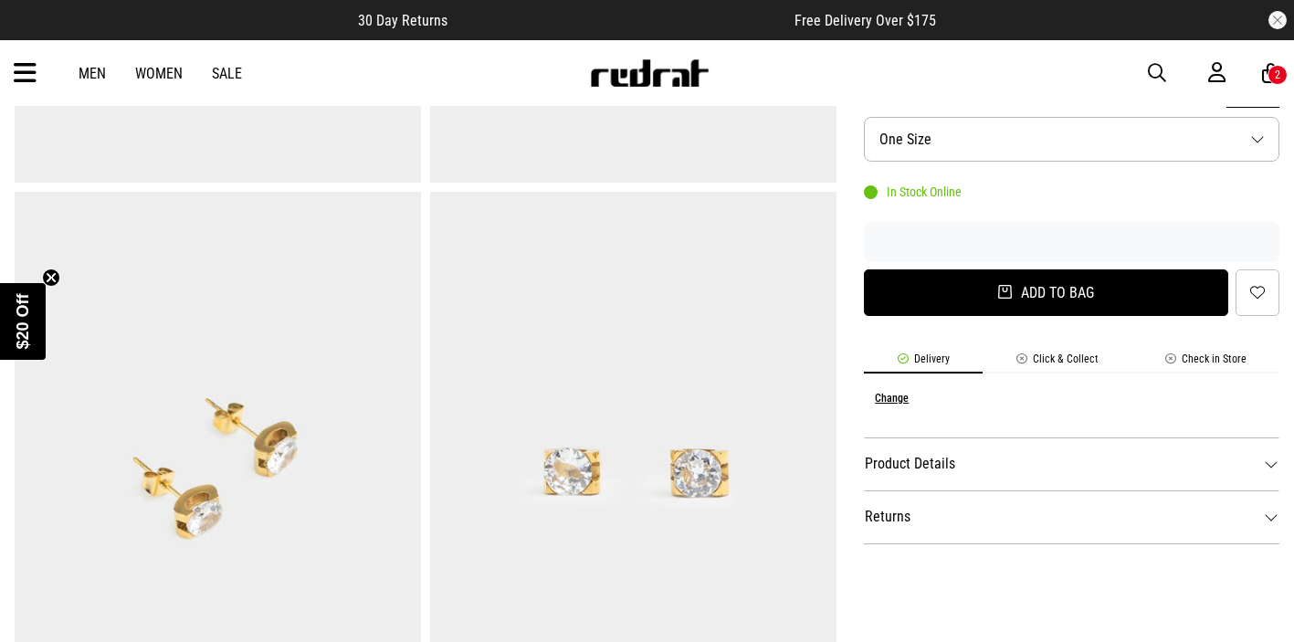
click at [1033, 305] on button "Add to bag" at bounding box center [1046, 292] width 364 height 47
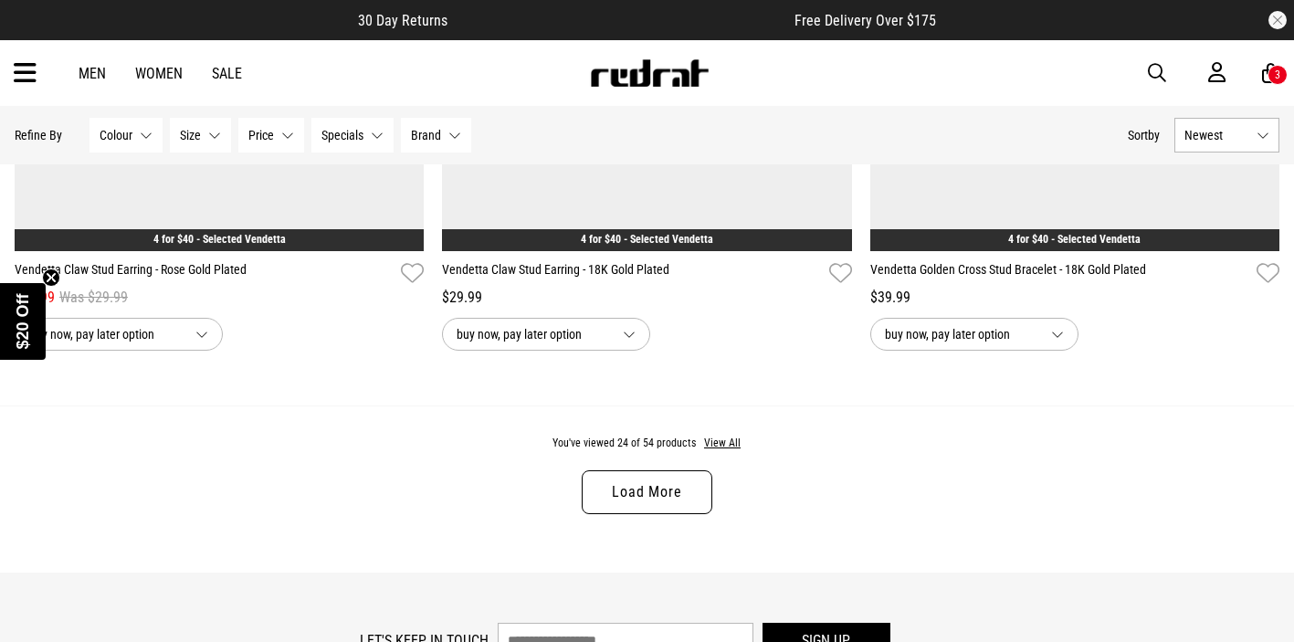
click at [658, 493] on link "Load More" at bounding box center [647, 492] width 130 height 44
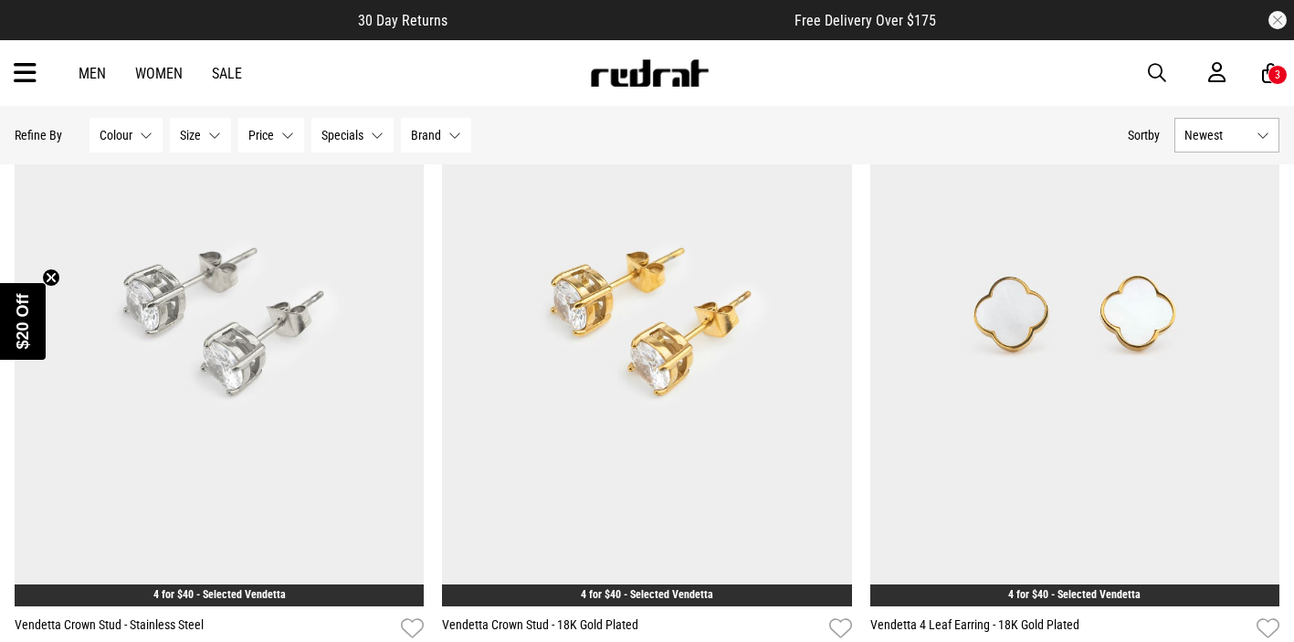
scroll to position [8127, 0]
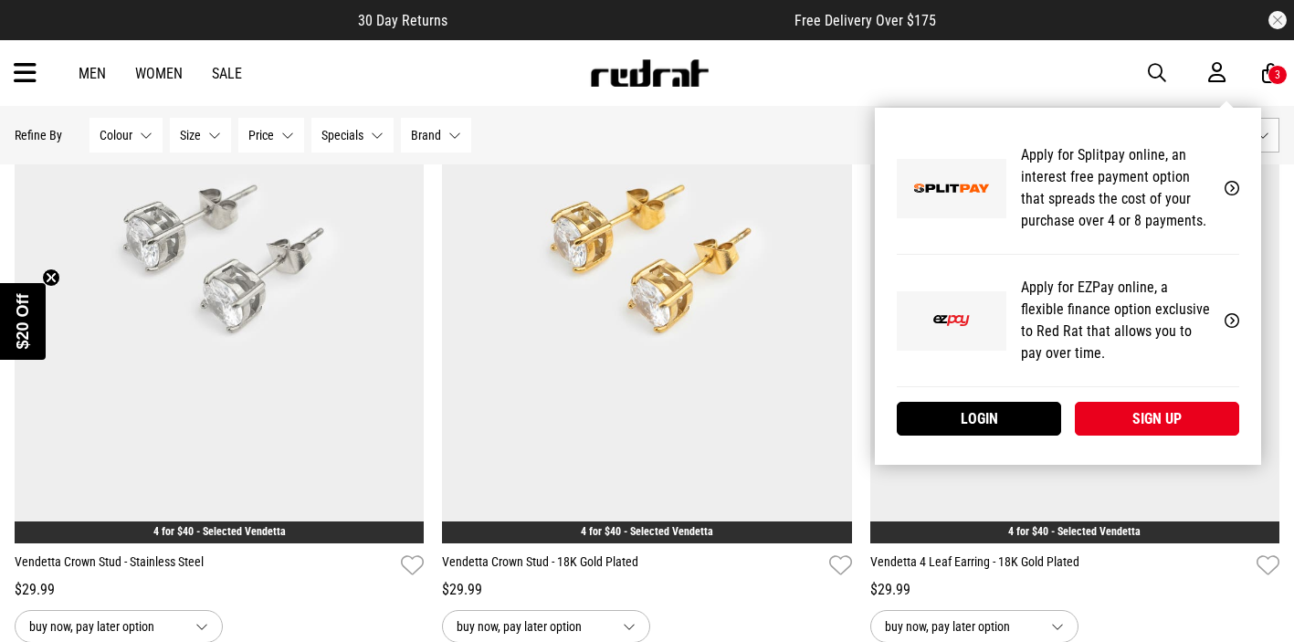
click at [1261, 108] on div "My Account Apply for Splitpay online, an interest free payment option that spre…" at bounding box center [1068, 286] width 386 height 357
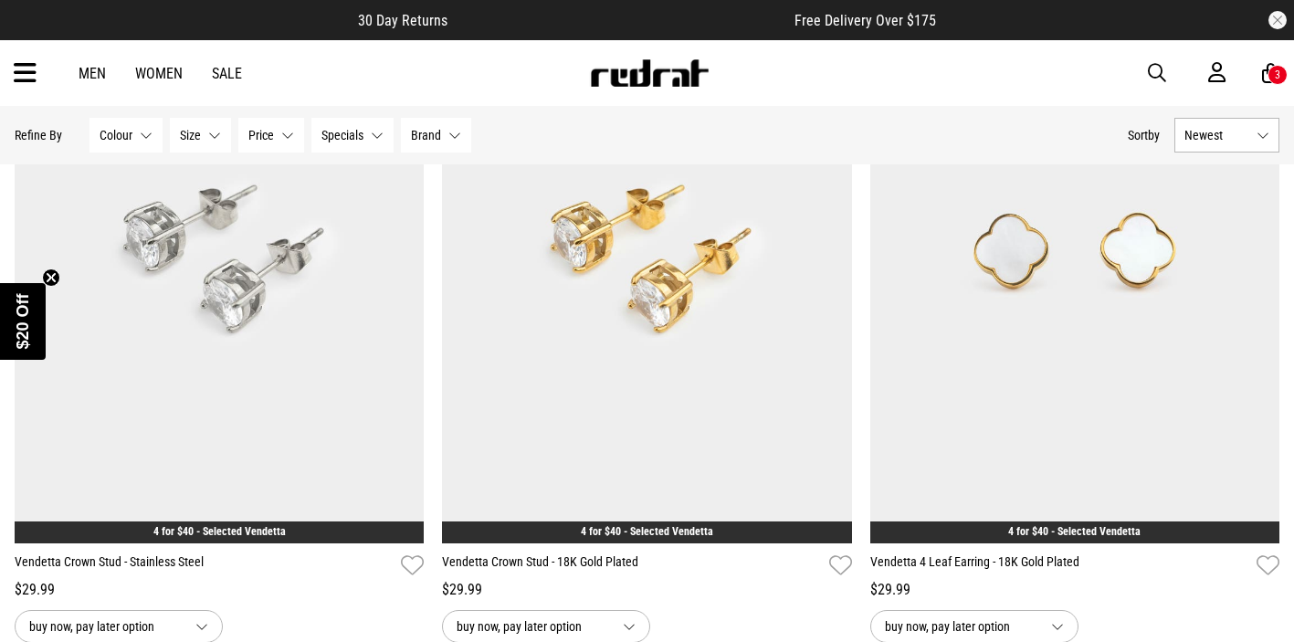
click at [1271, 72] on div "3" at bounding box center [1277, 75] width 20 height 20
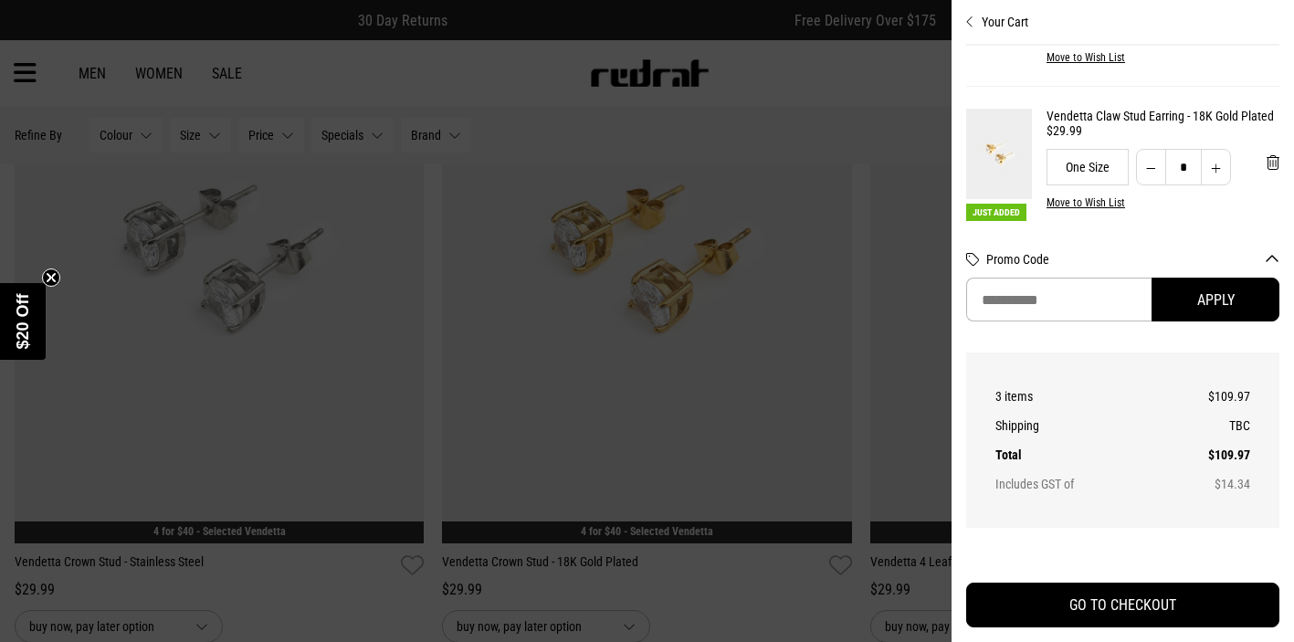
scroll to position [280, 0]
click at [838, 128] on div at bounding box center [647, 321] width 1294 height 642
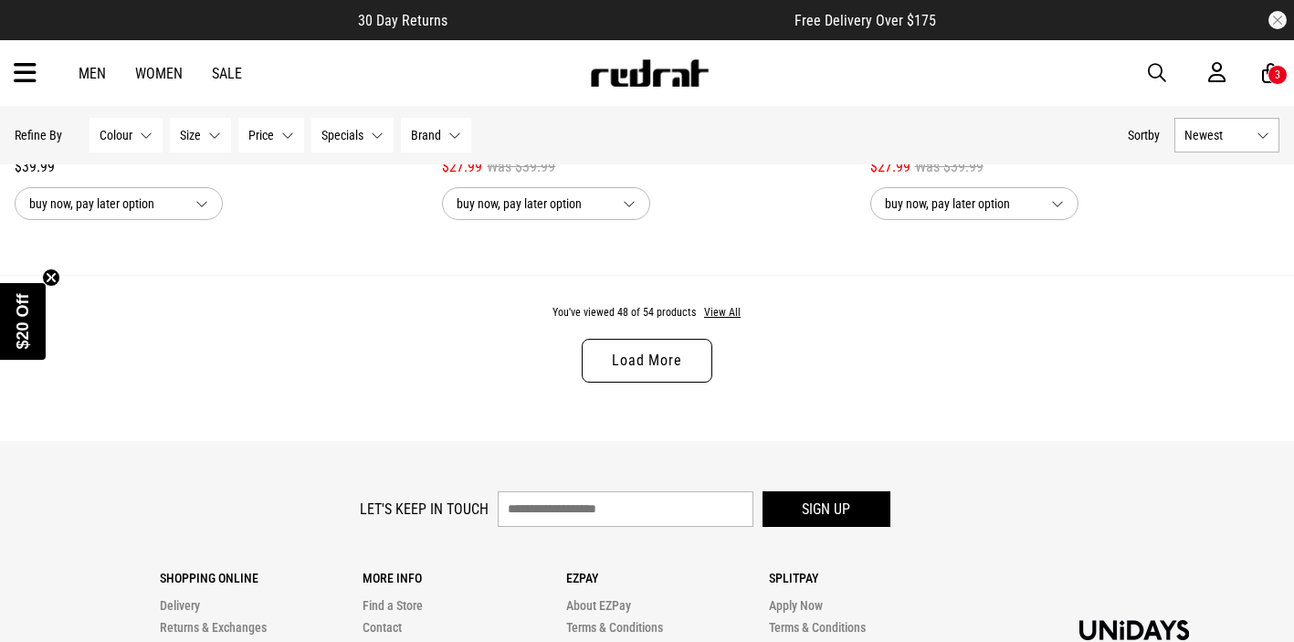
scroll to position [11434, 0]
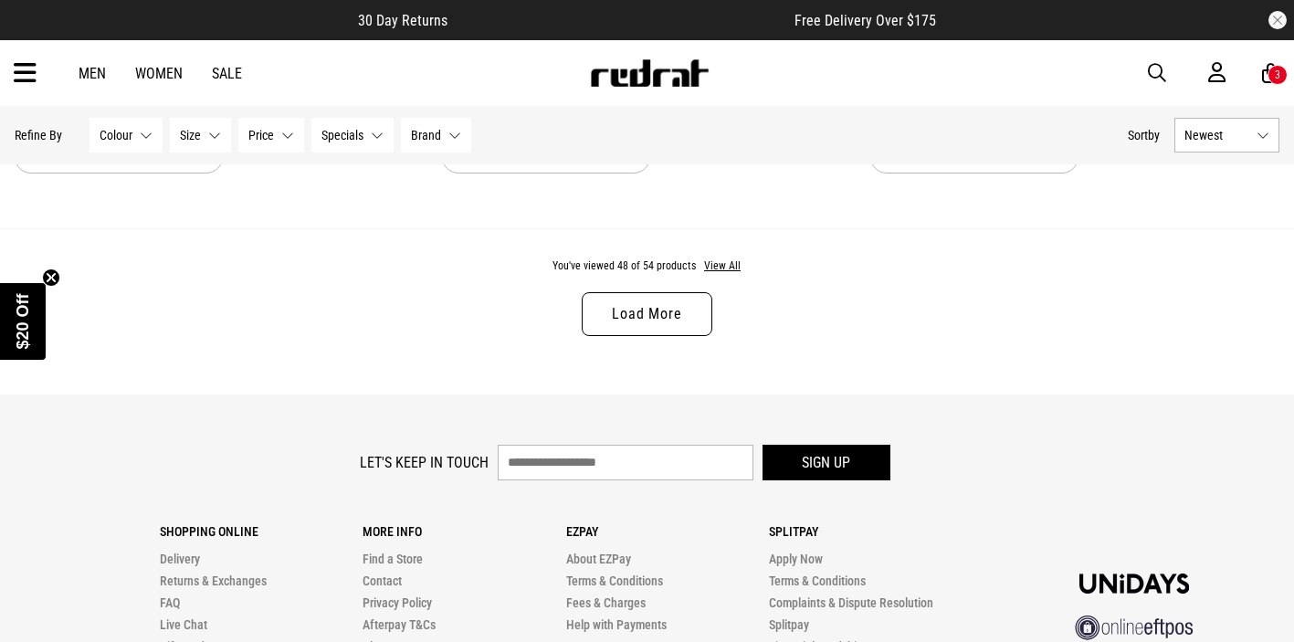
click at [675, 301] on link "Load More" at bounding box center [647, 314] width 130 height 44
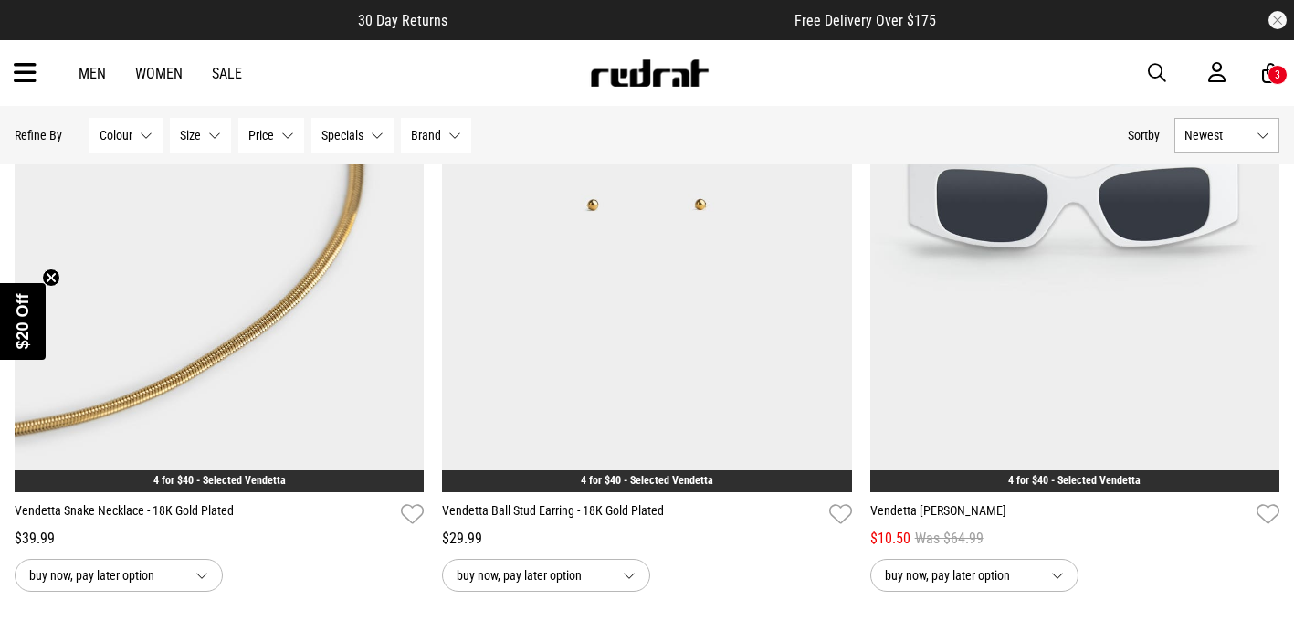
scroll to position [12437, 0]
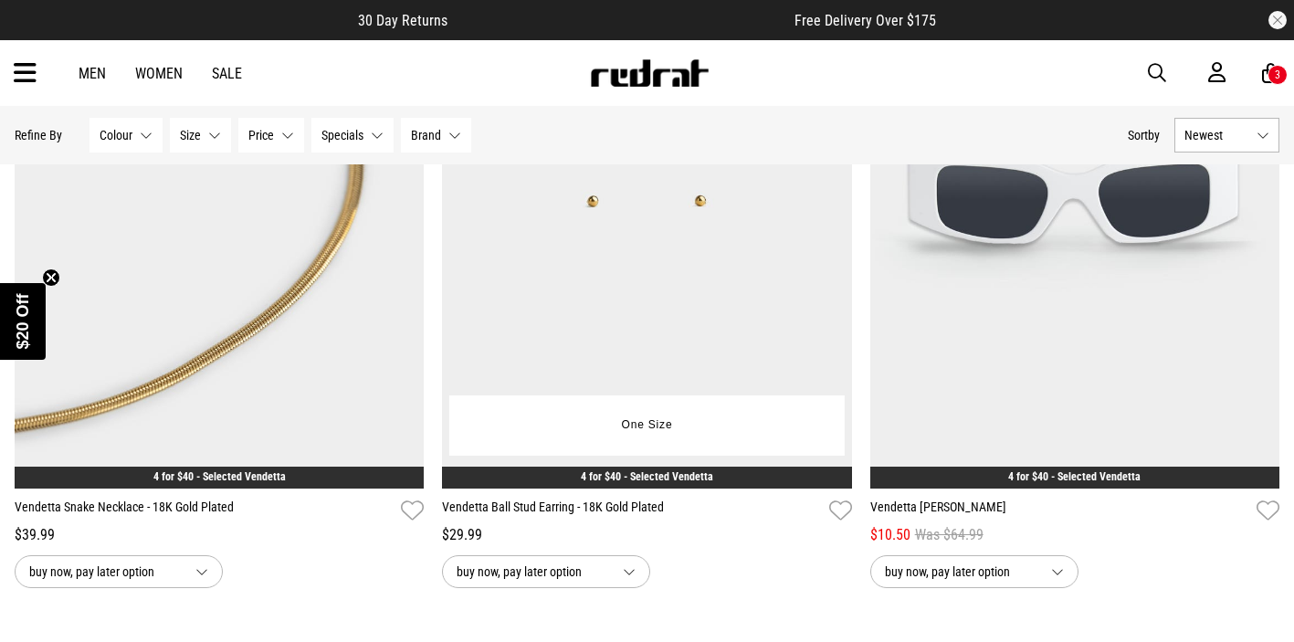
click at [715, 345] on img at bounding box center [646, 201] width 409 height 573
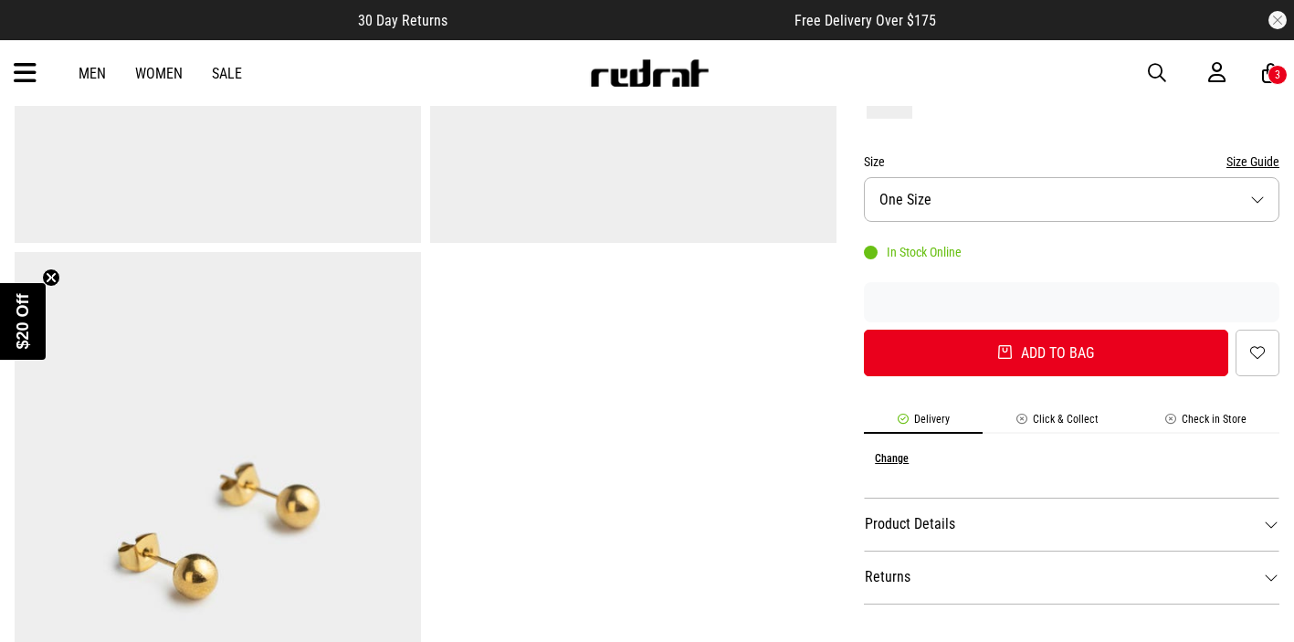
scroll to position [485, 0]
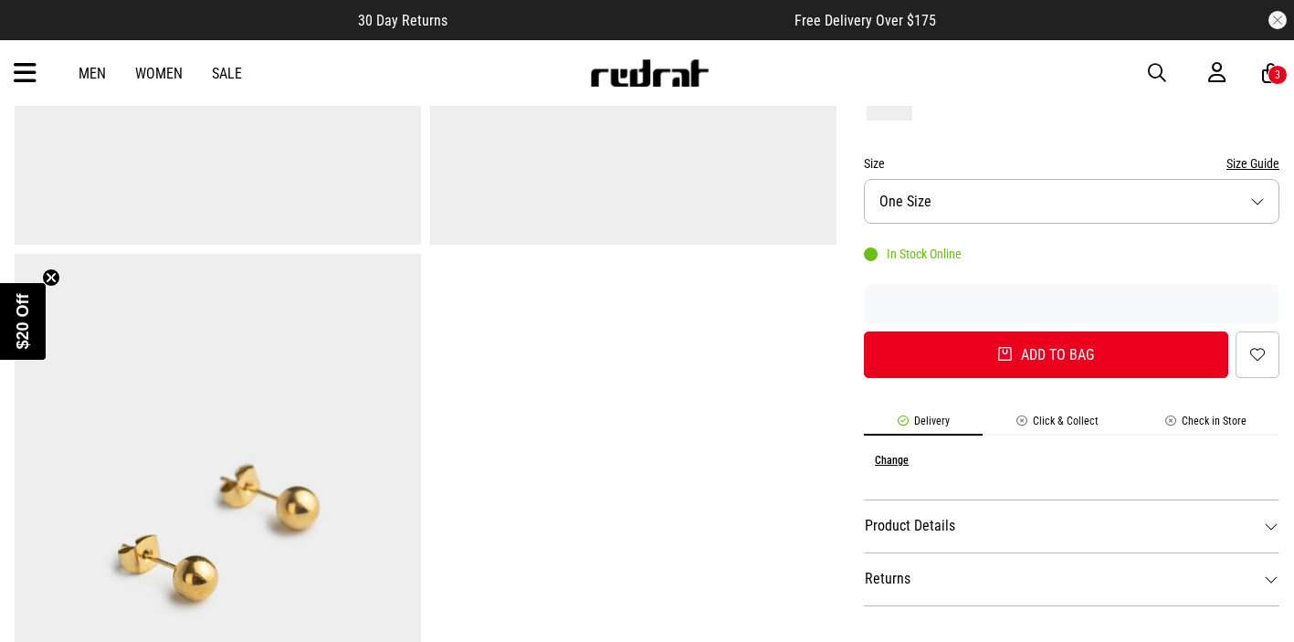
click at [900, 528] on dt "Product Details" at bounding box center [1071, 525] width 415 height 53
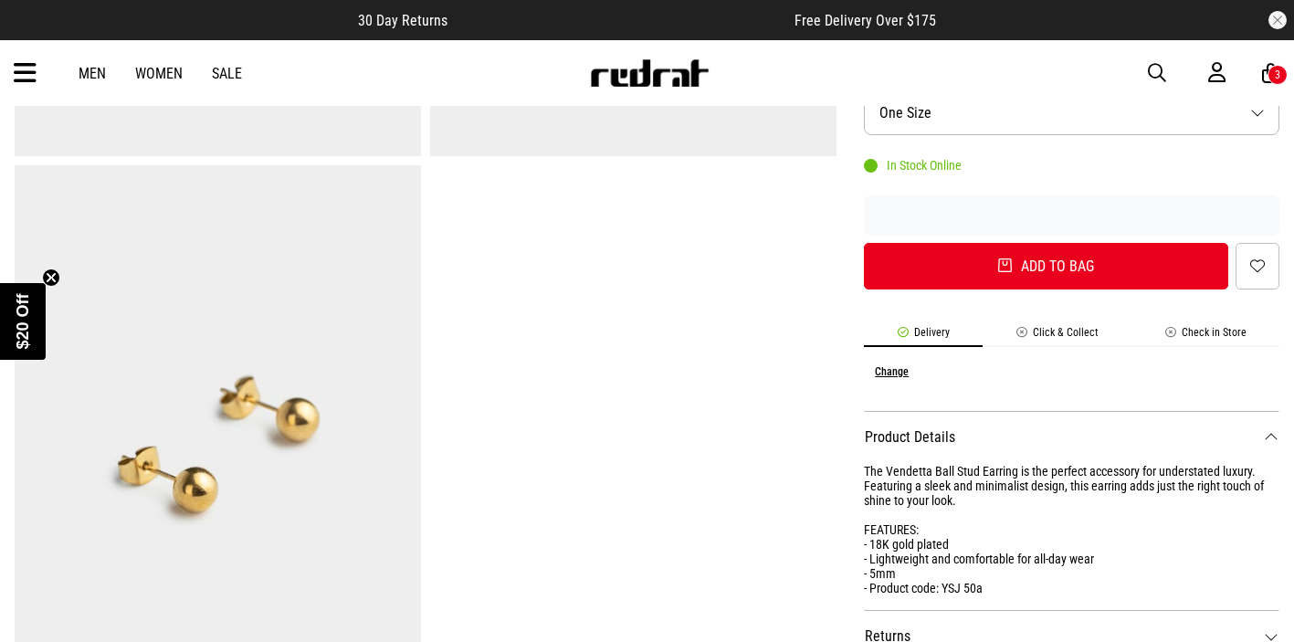
scroll to position [571, 0]
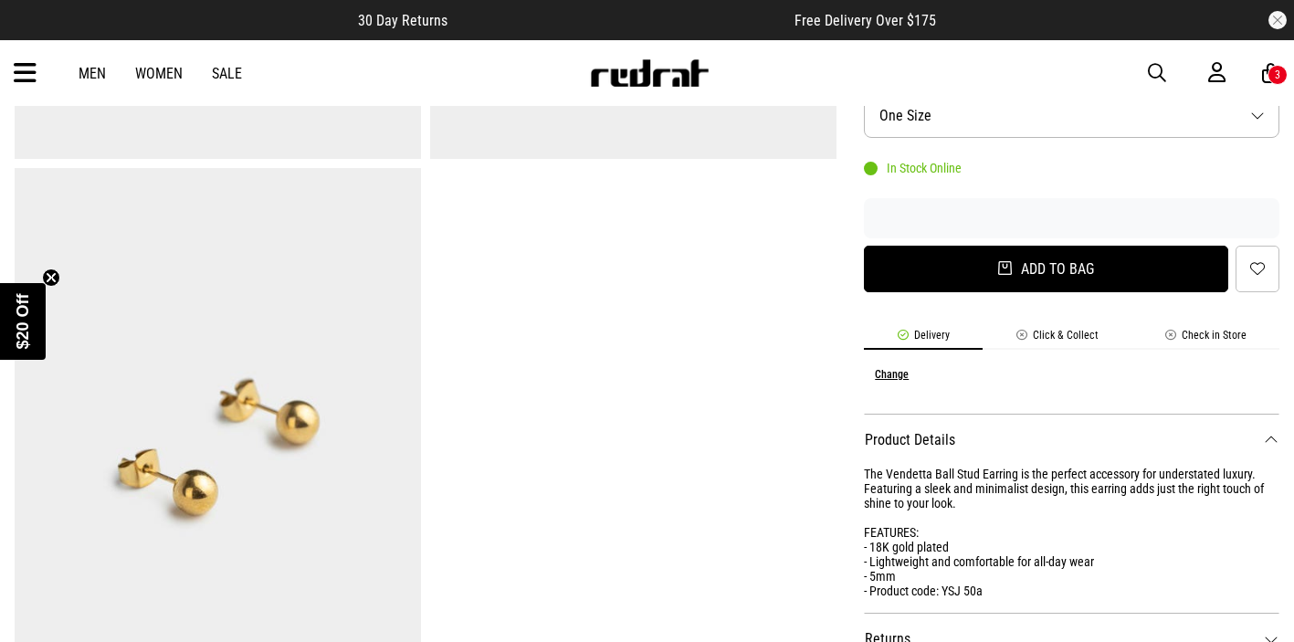
click at [904, 268] on button "Add to bag" at bounding box center [1046, 269] width 364 height 47
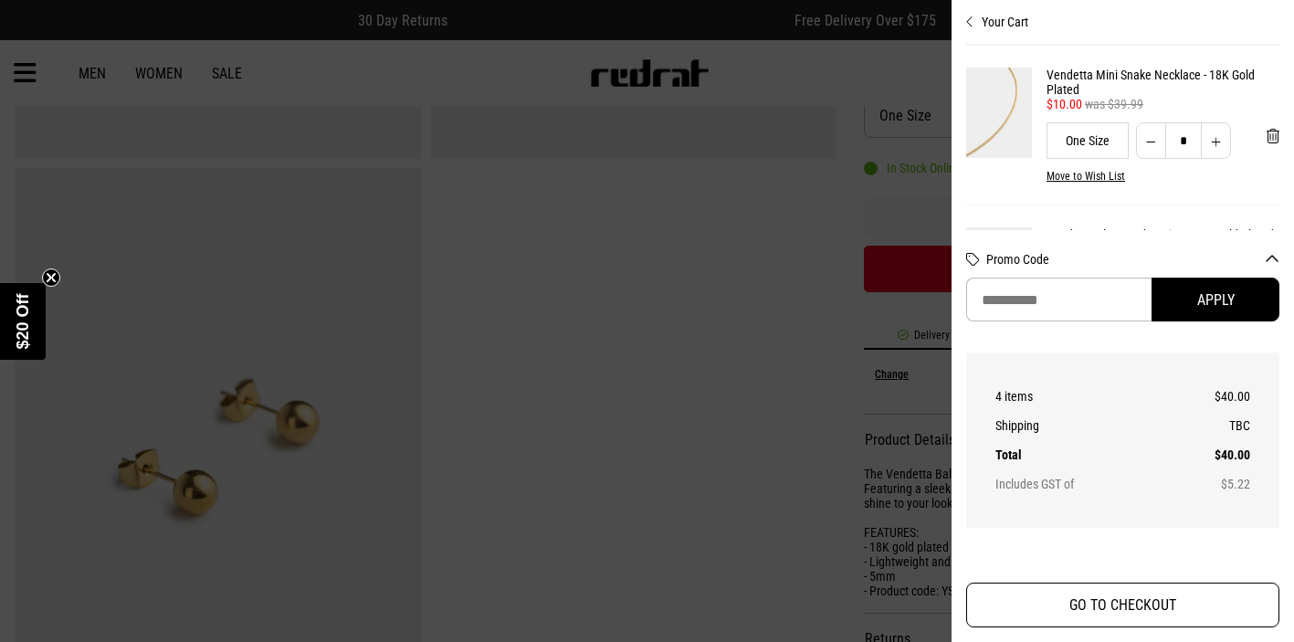
click at [1066, 621] on button "GO TO CHECKOUT" at bounding box center [1122, 605] width 313 height 45
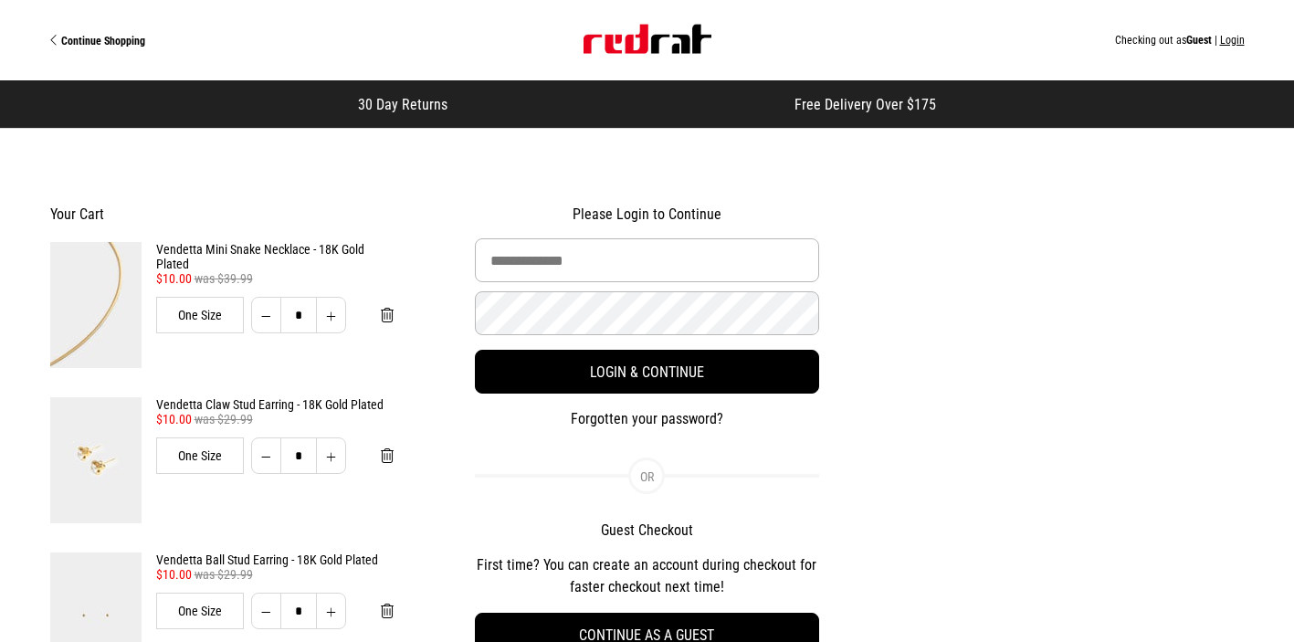
click at [320, 250] on link "Vendetta Mini Snake Necklace - 18K Gold Plated" at bounding box center [275, 256] width 238 height 29
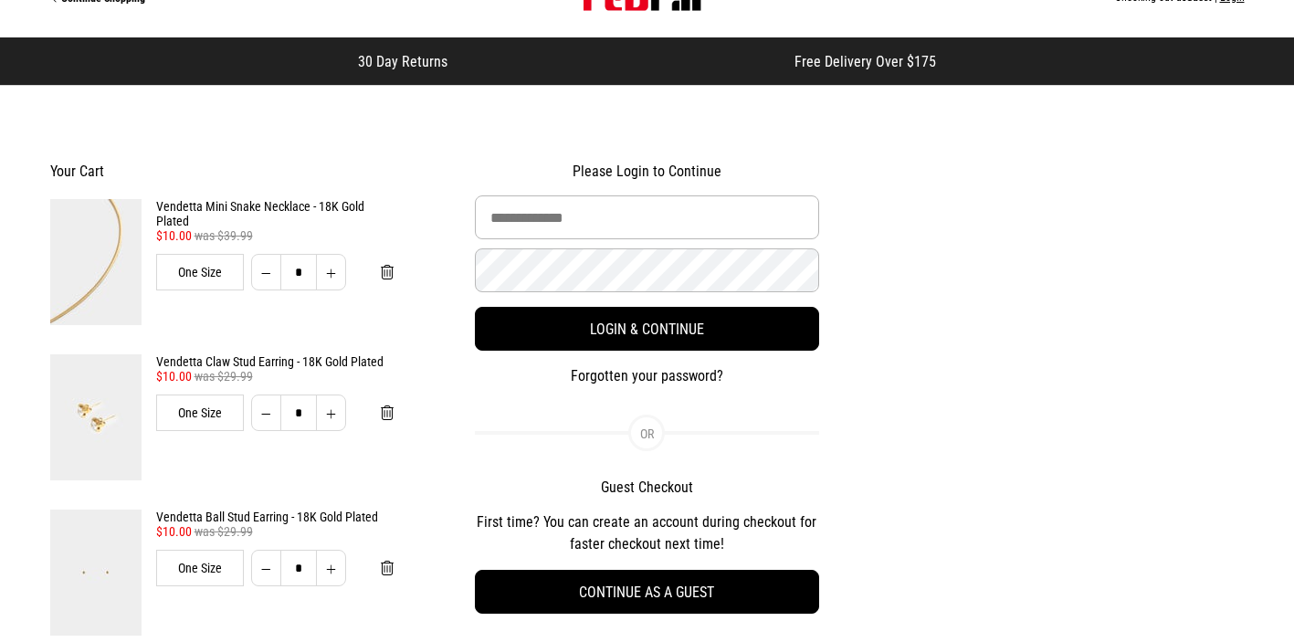
scroll to position [184, 0]
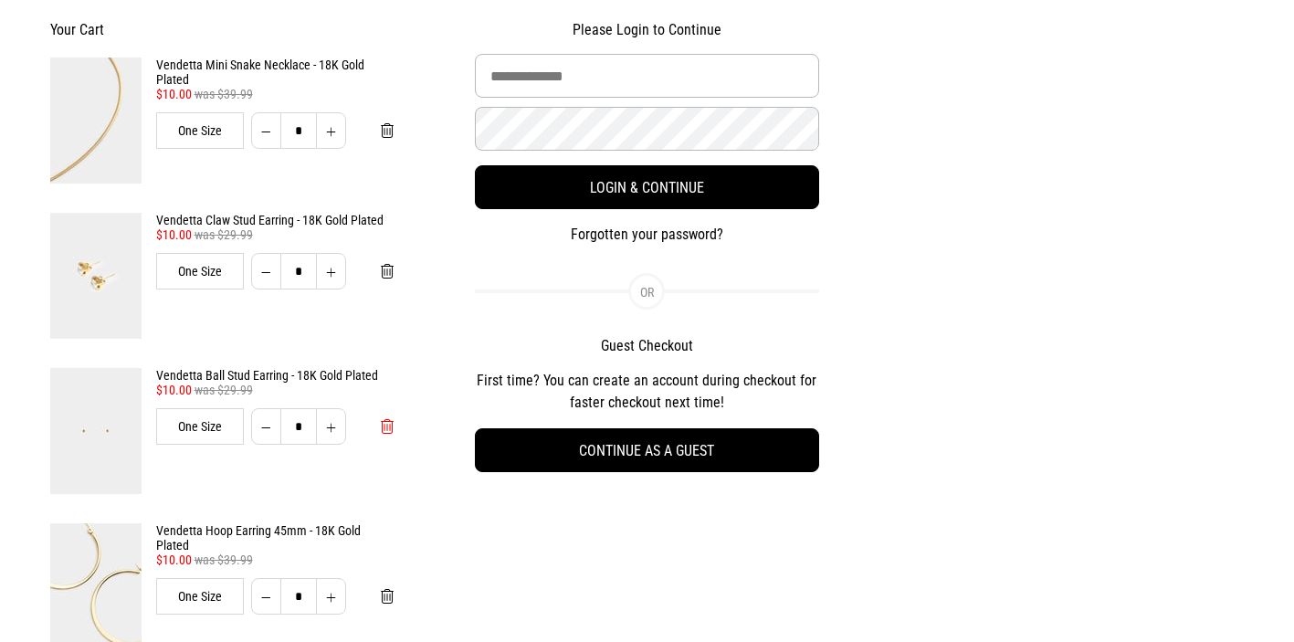
click at [383, 432] on span "Remove from cart" at bounding box center [387, 426] width 13 height 17
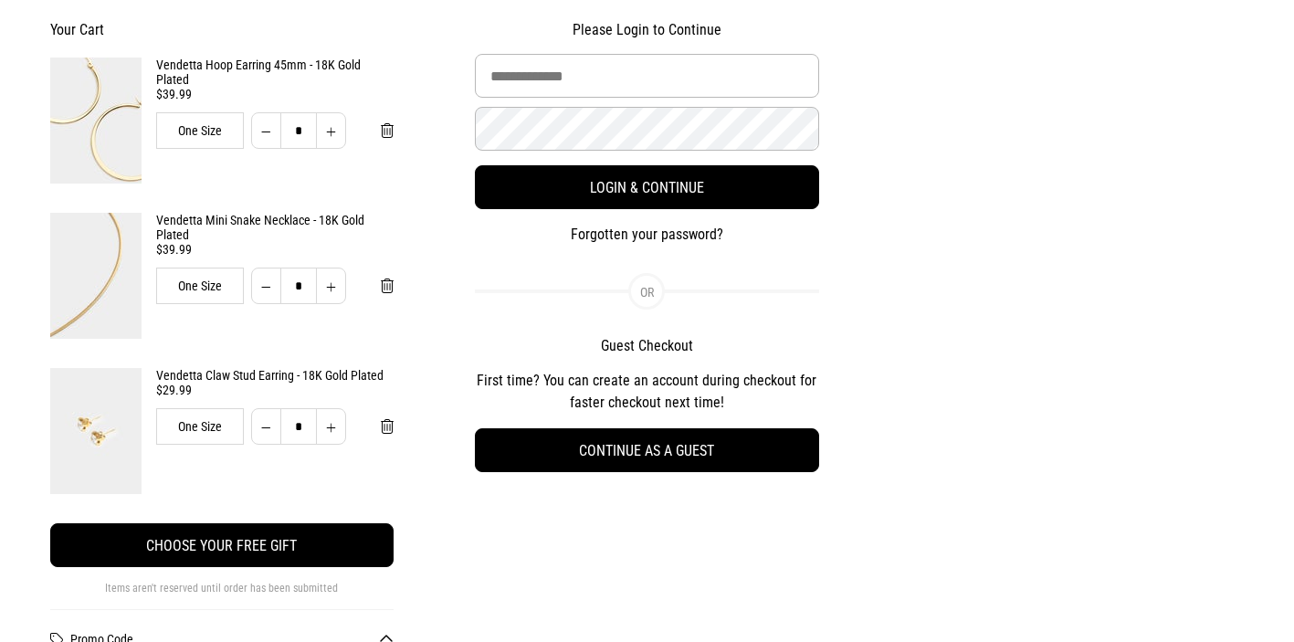
click at [226, 221] on link "Vendetta Mini Snake Necklace - 18K Gold Plated" at bounding box center [275, 227] width 238 height 29
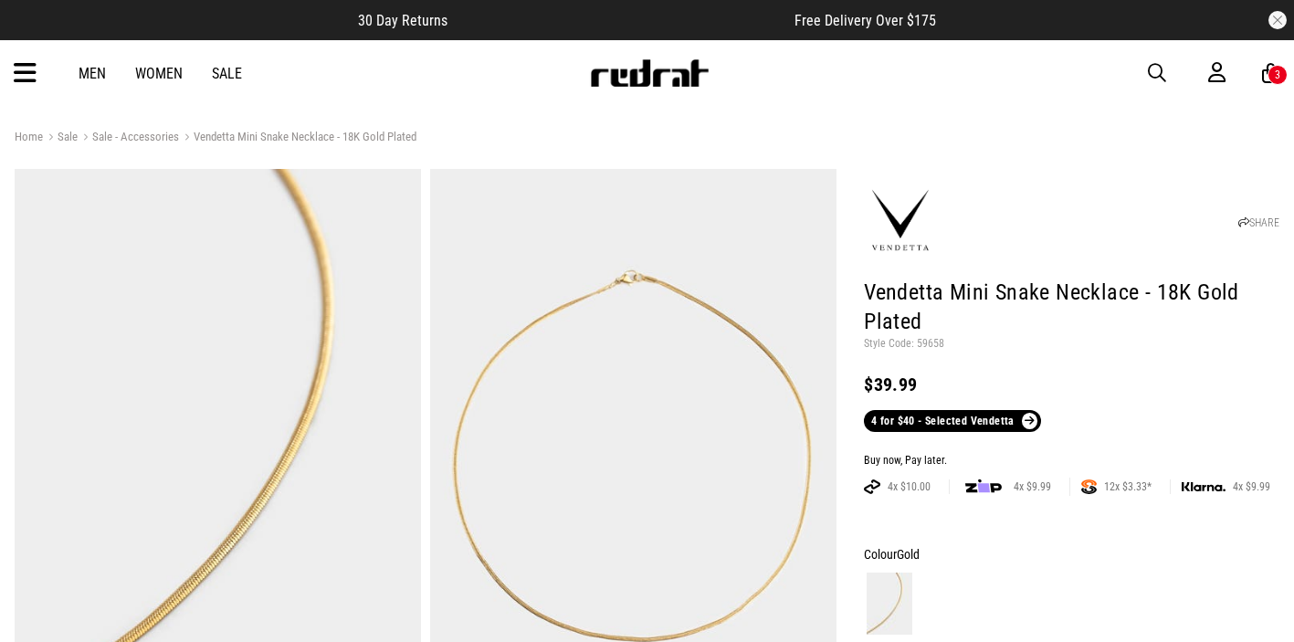
click at [925, 419] on link "4 for $40 - Selected Vendetta" at bounding box center [952, 421] width 177 height 22
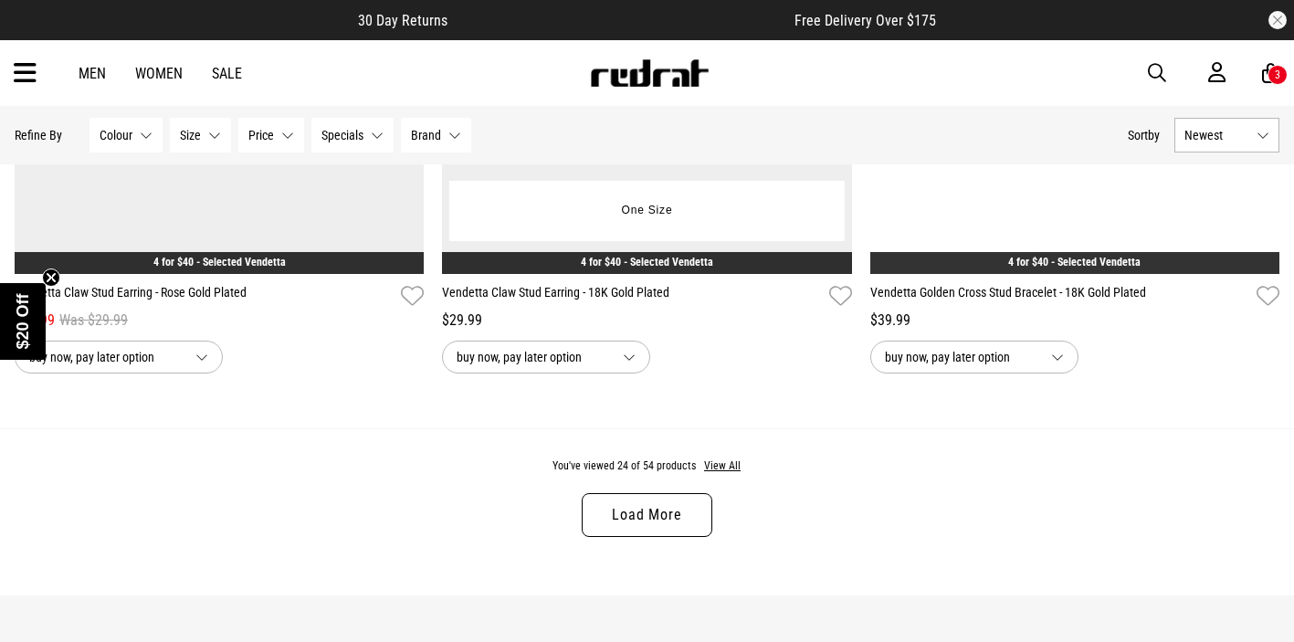
scroll to position [5610, 0]
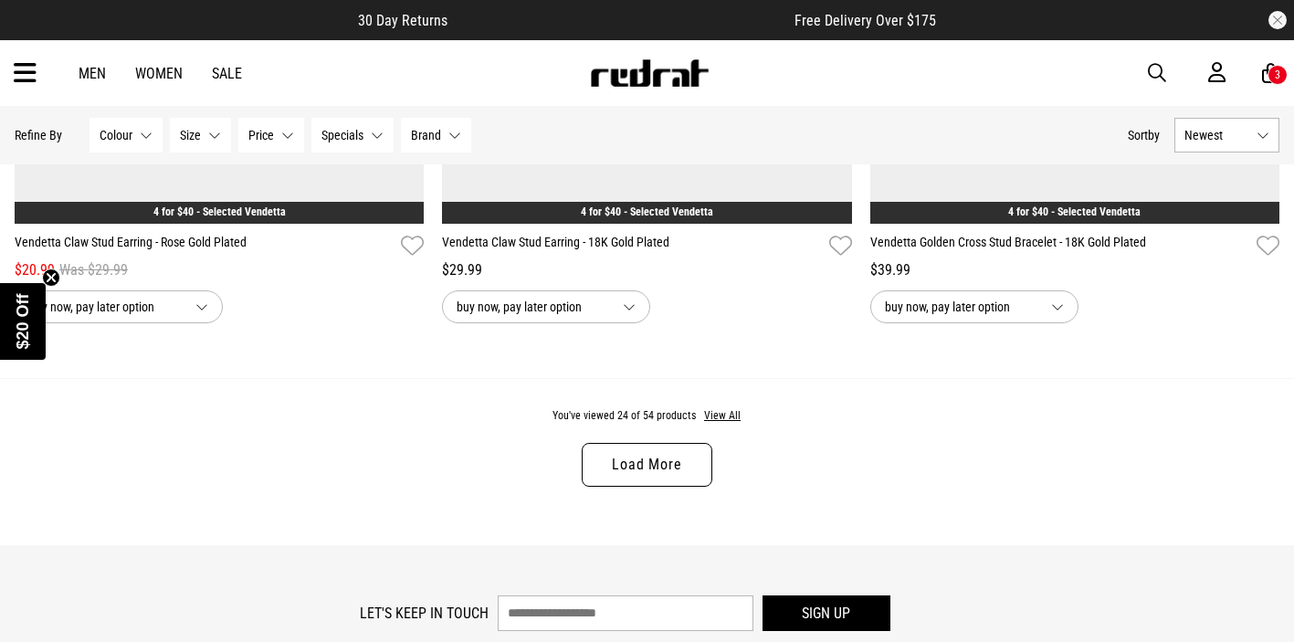
click at [638, 458] on link "Load More" at bounding box center [647, 465] width 130 height 44
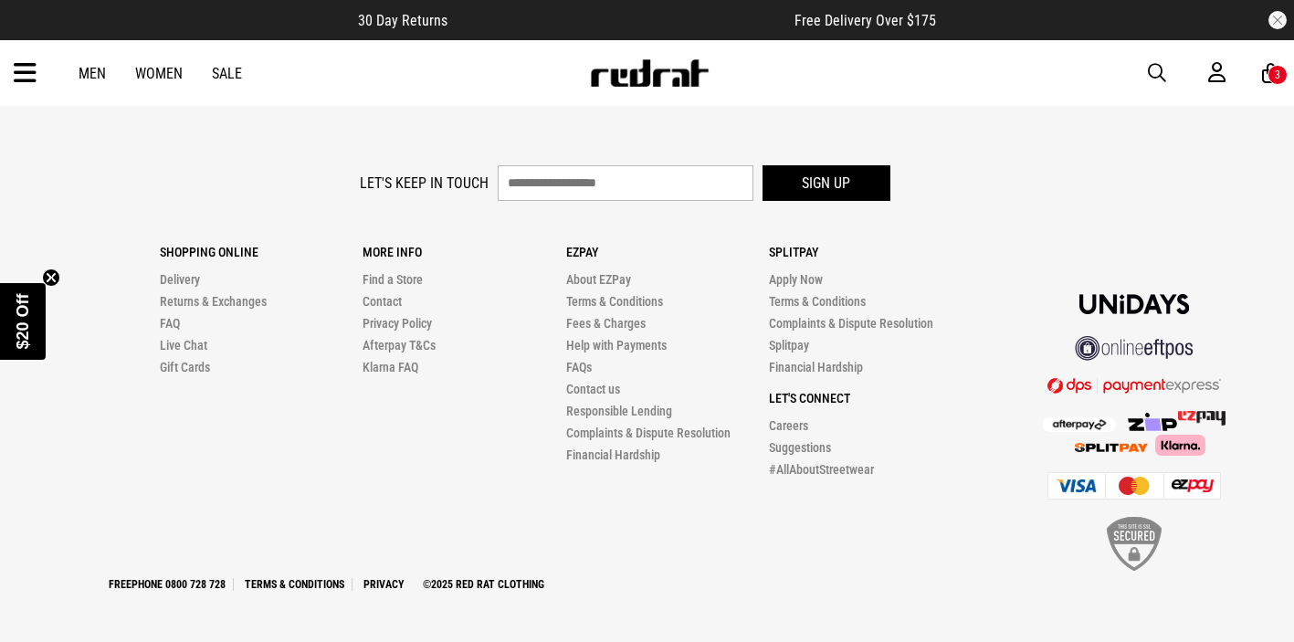
scroll to position [11295, 0]
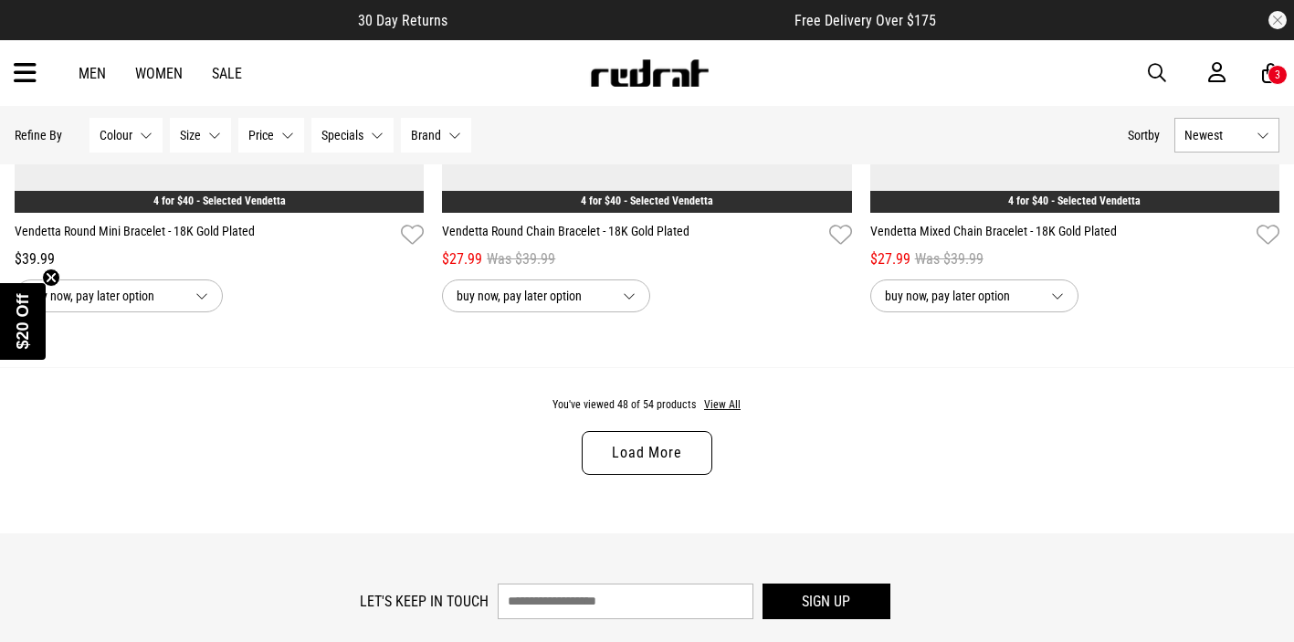
click at [666, 451] on link "Load More" at bounding box center [647, 453] width 130 height 44
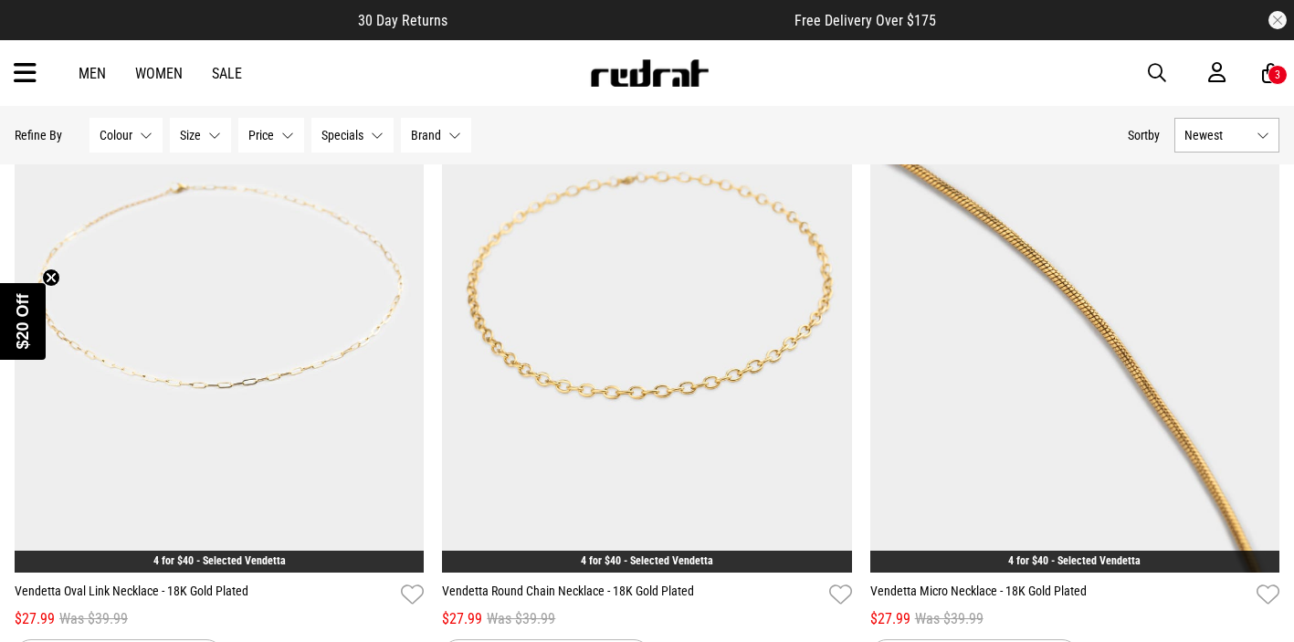
scroll to position [9515, 0]
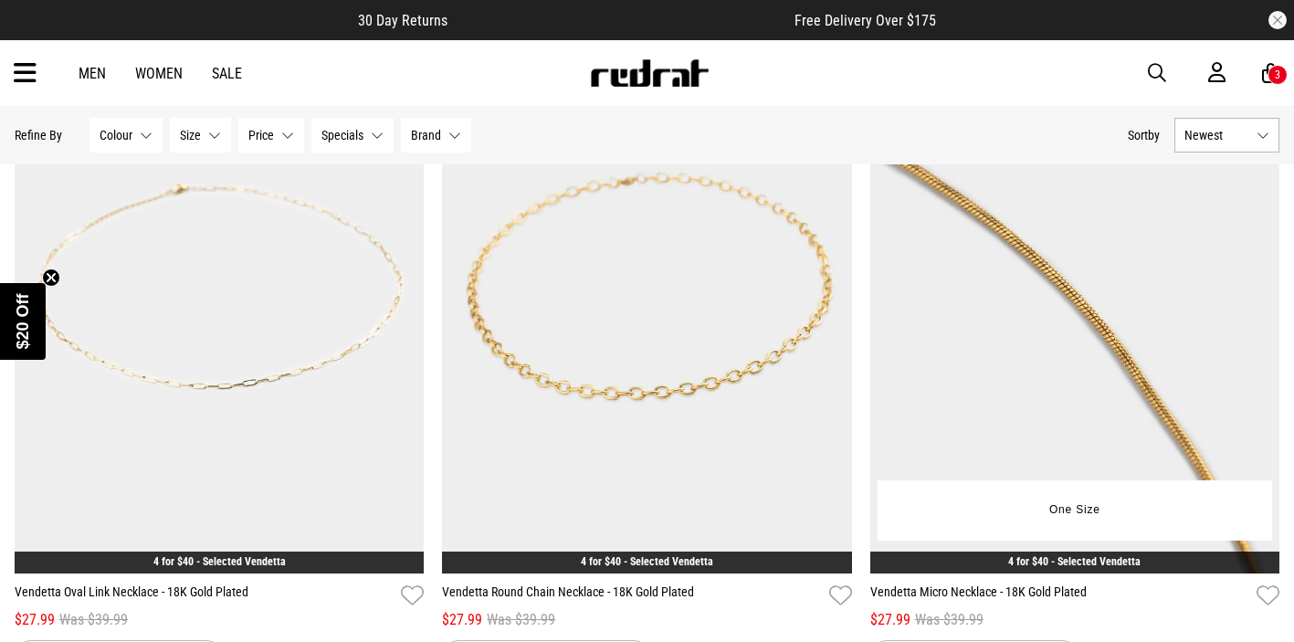
click at [1137, 278] on img at bounding box center [1074, 287] width 409 height 573
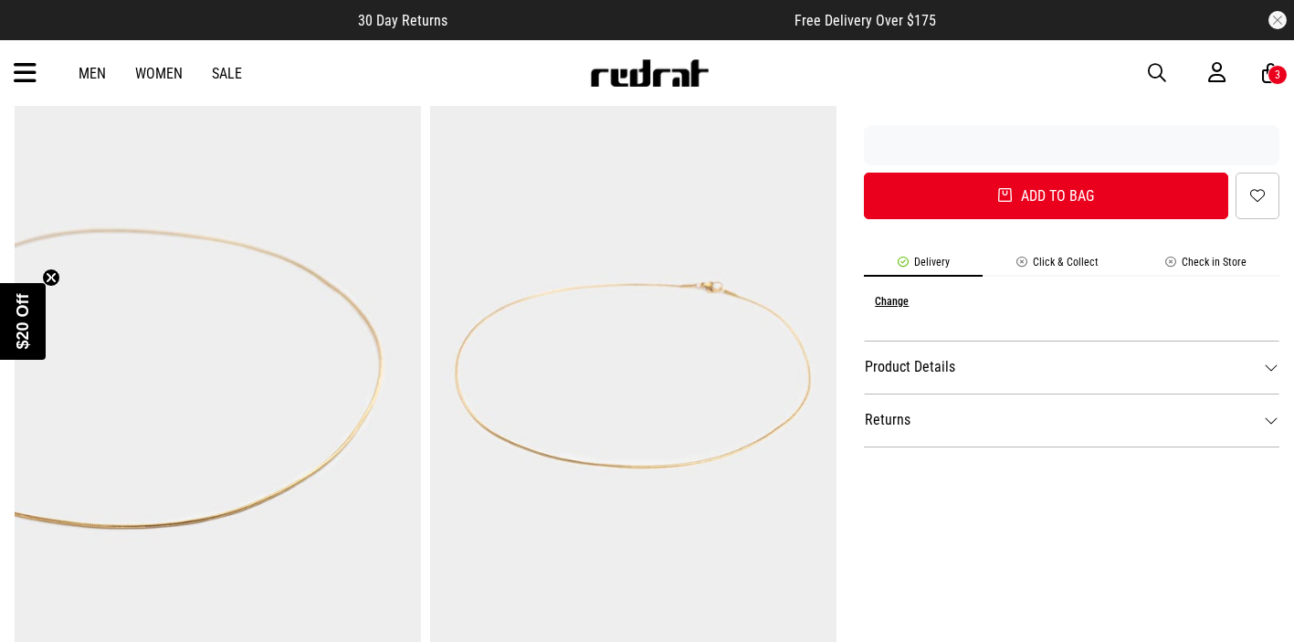
scroll to position [569, 0]
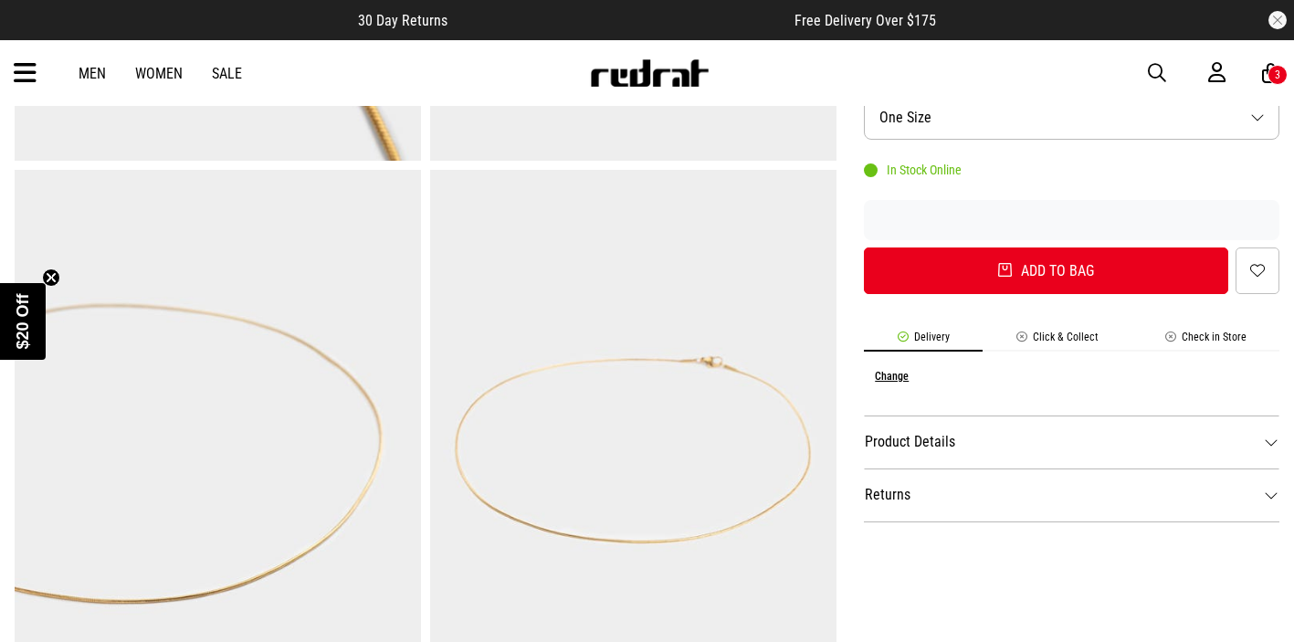
click at [919, 441] on dt "Product Details" at bounding box center [1071, 441] width 415 height 53
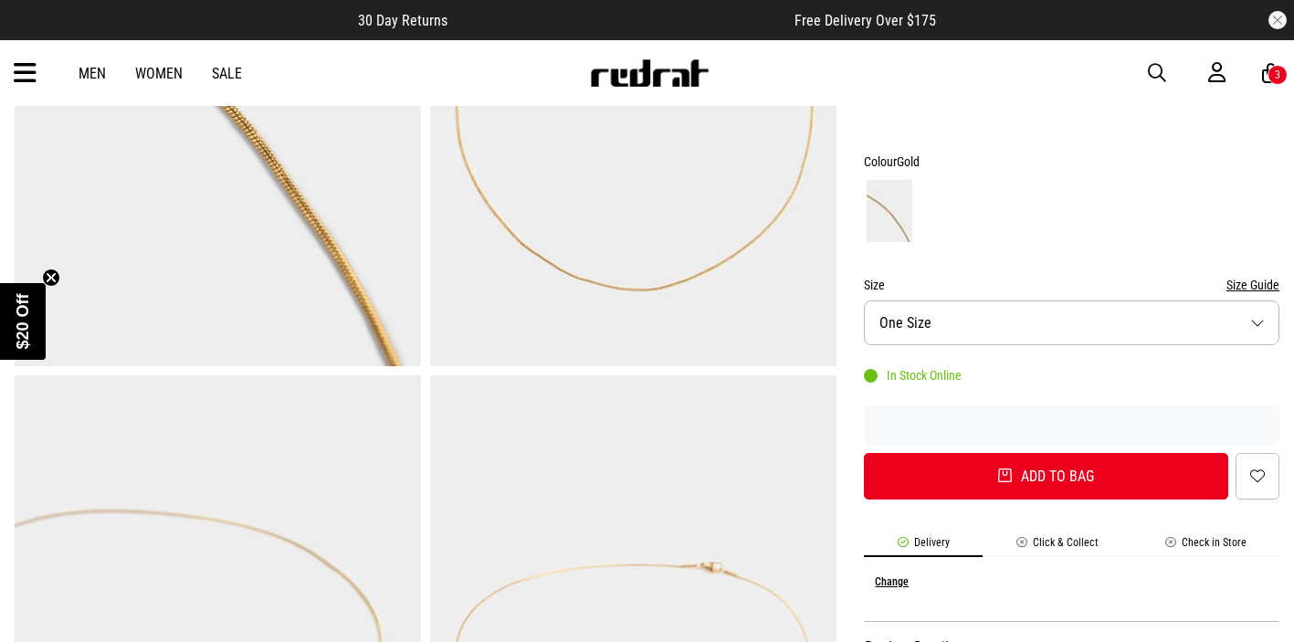
scroll to position [362, 0]
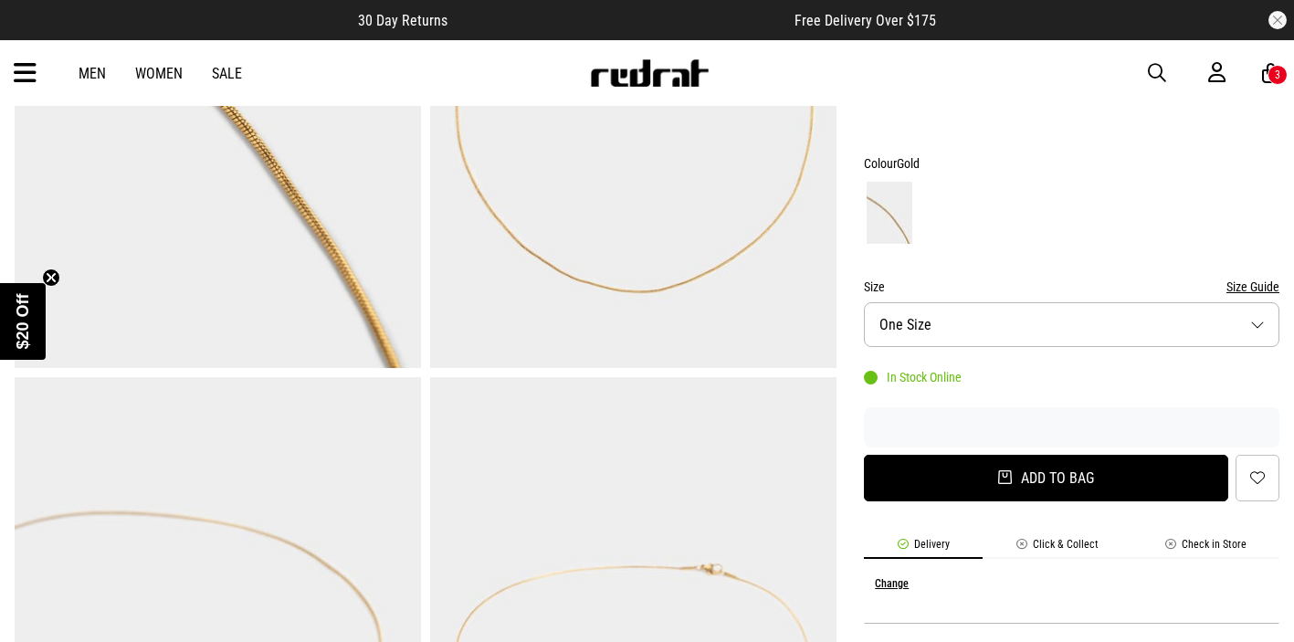
click at [984, 465] on button "Add to bag" at bounding box center [1046, 478] width 364 height 47
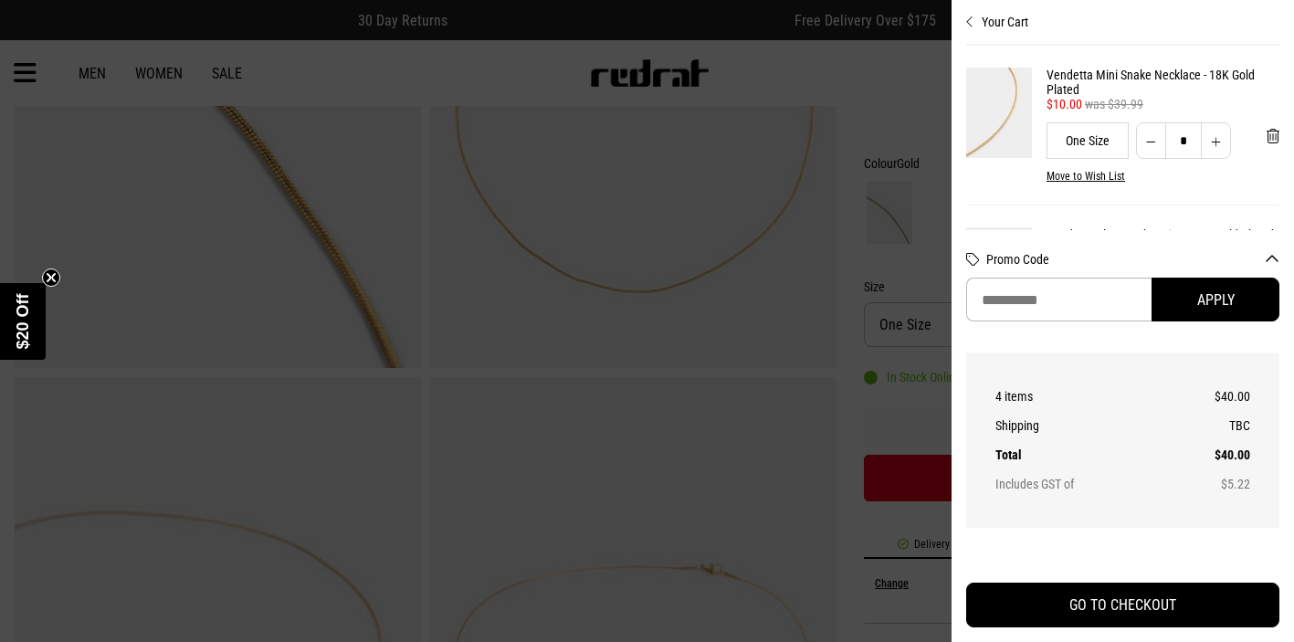
click at [909, 104] on div at bounding box center [647, 321] width 1294 height 642
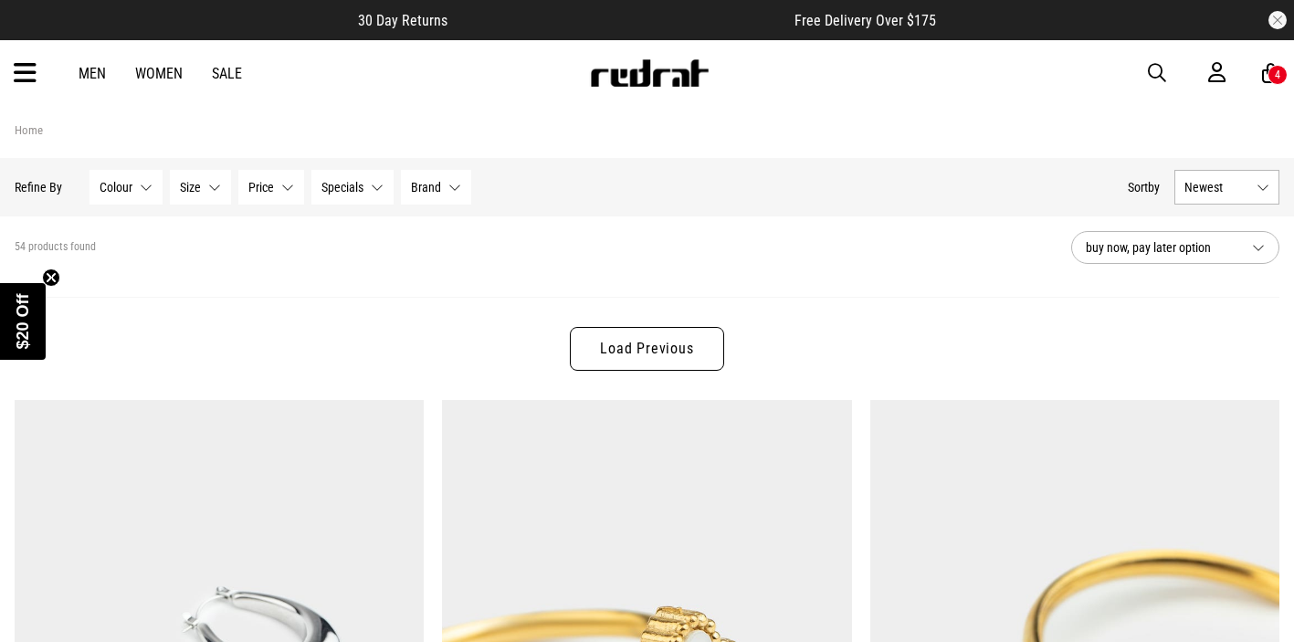
click at [683, 358] on link "Load Previous" at bounding box center [646, 349] width 153 height 44
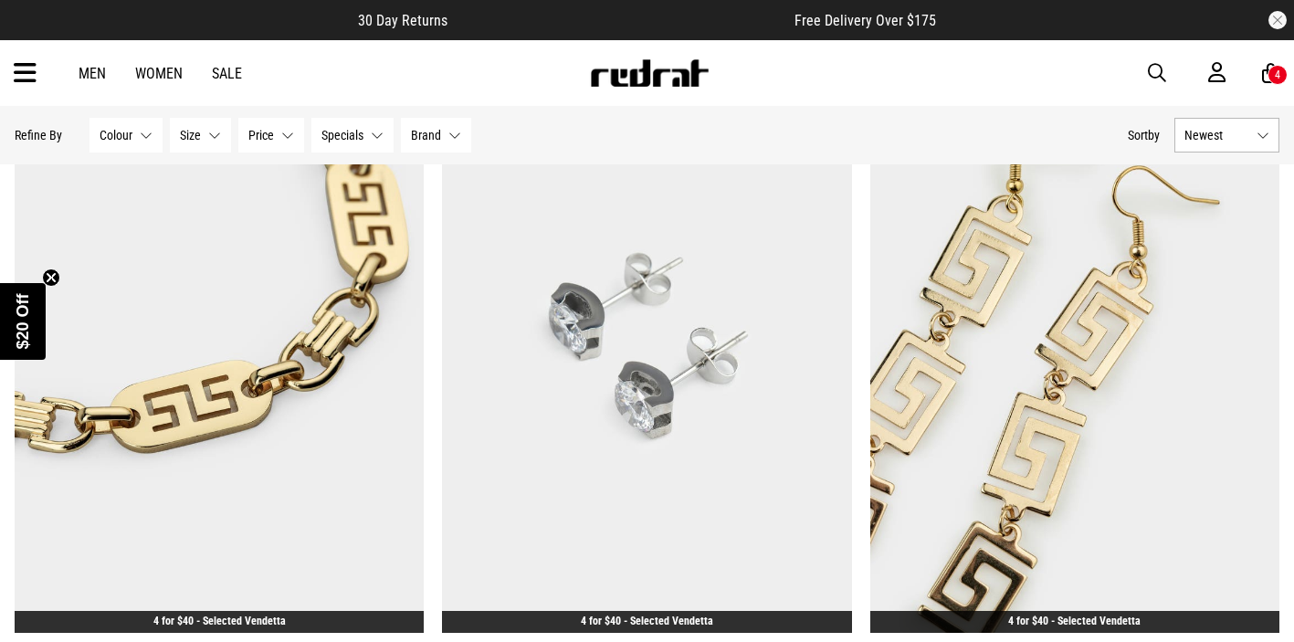
scroll to position [3768, 0]
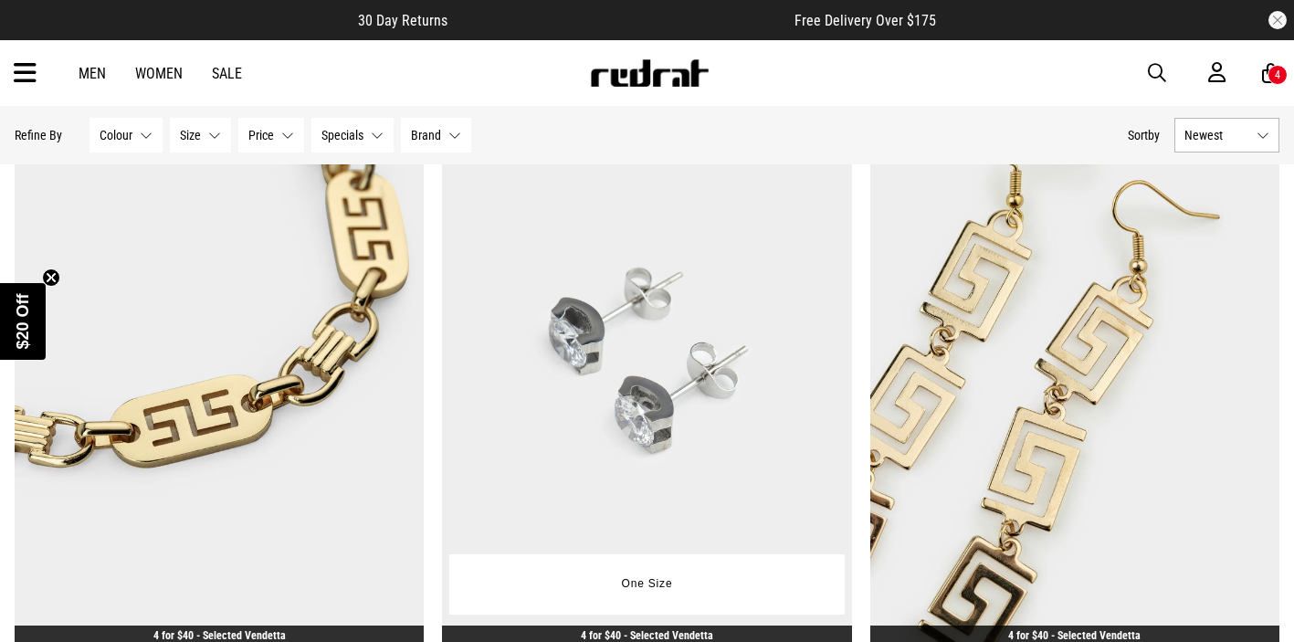
click at [751, 415] on img at bounding box center [646, 360] width 409 height 573
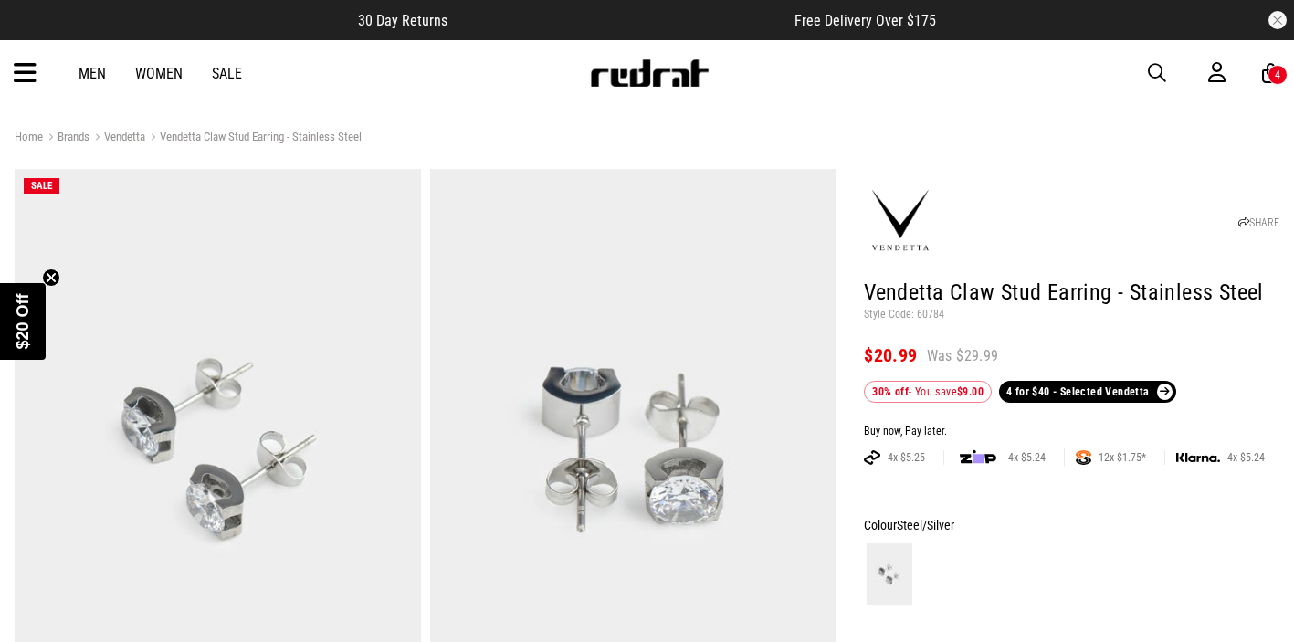
scroll to position [89, 0]
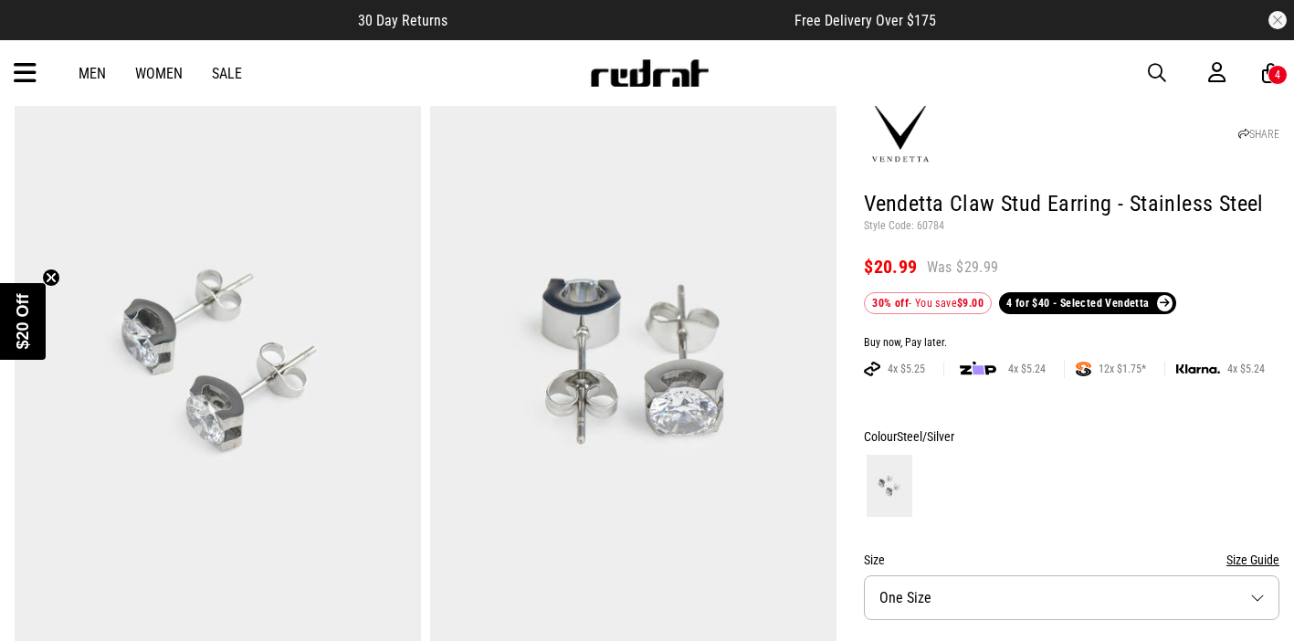
click at [1278, 72] on div "4" at bounding box center [1277, 74] width 5 height 13
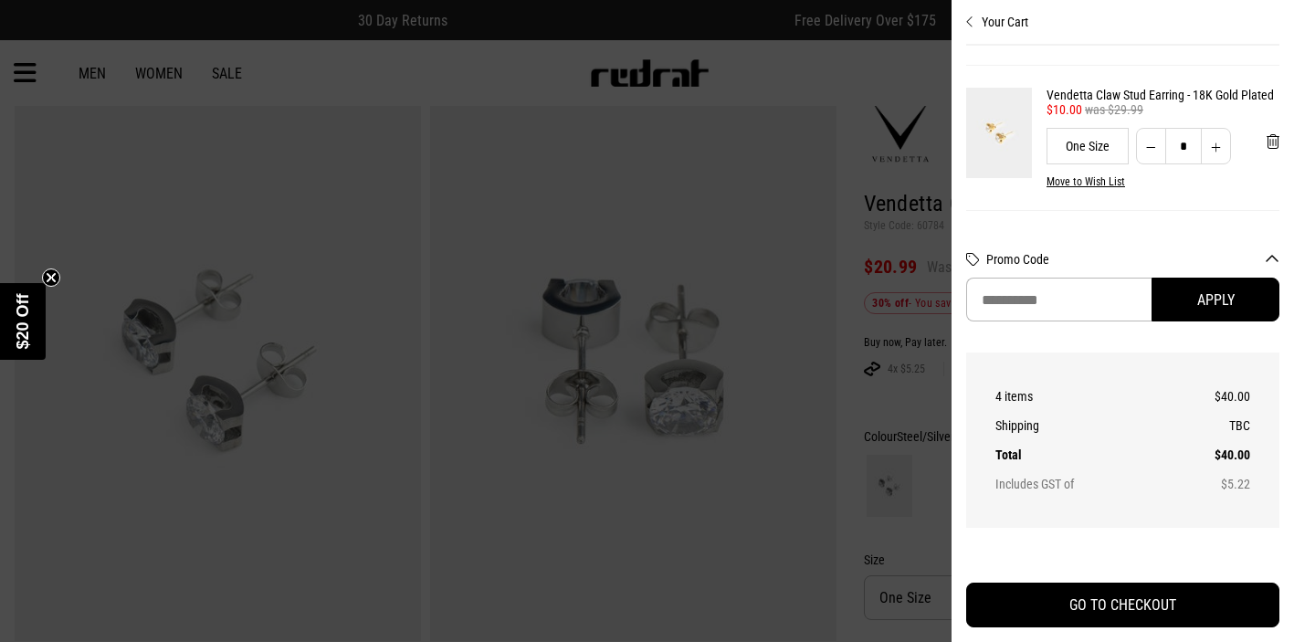
scroll to position [128, 0]
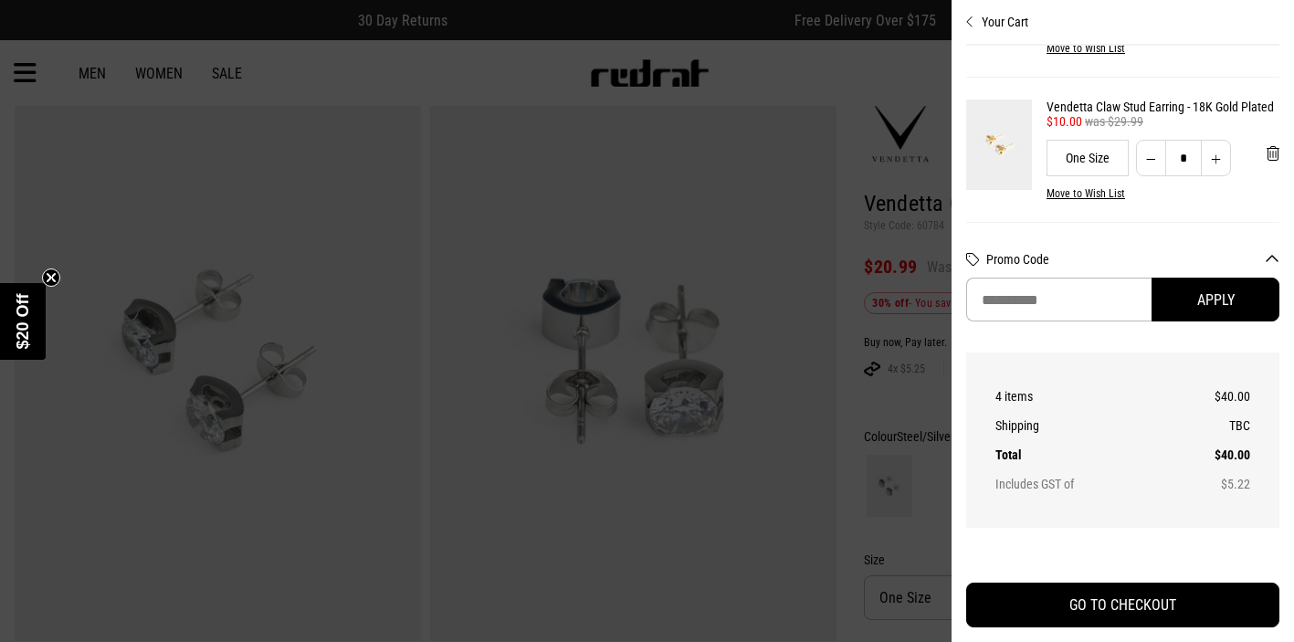
click at [1023, 119] on img at bounding box center [999, 145] width 66 height 90
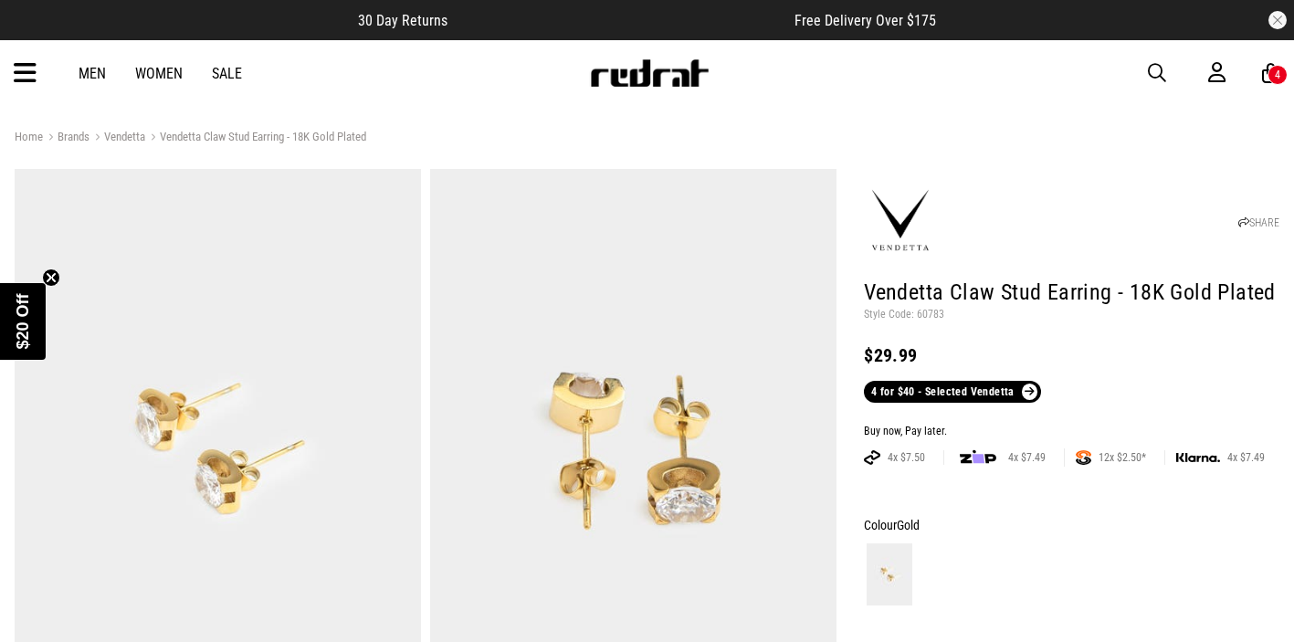
click at [1271, 73] on div "4" at bounding box center [1277, 75] width 20 height 20
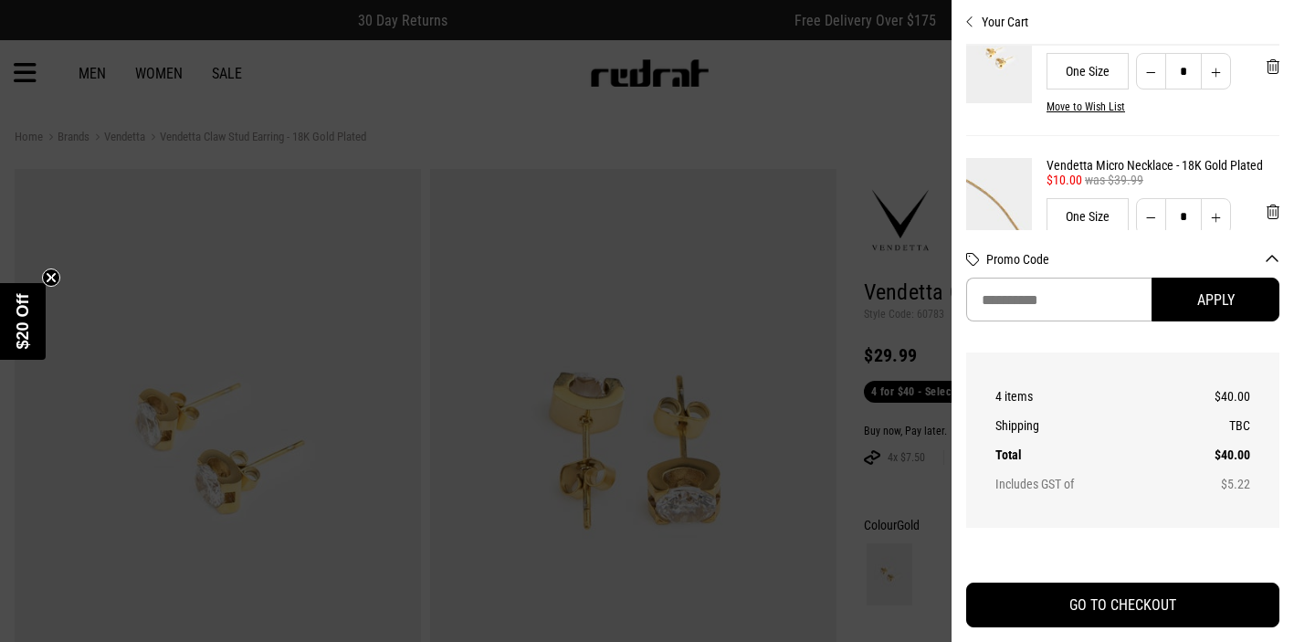
scroll to position [217, 0]
click at [1200, 167] on link "Vendetta Micro Necklace - 18K Gold Plated" at bounding box center [1162, 162] width 233 height 15
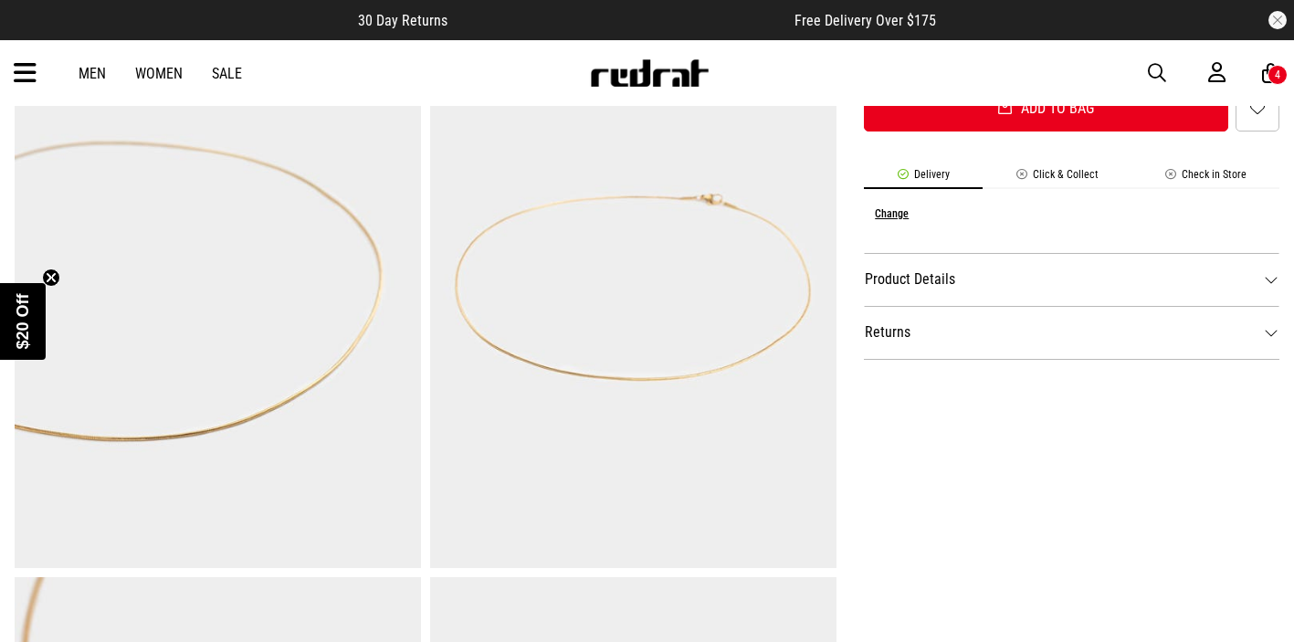
click at [972, 281] on dt "Product Details" at bounding box center [1071, 279] width 415 height 53
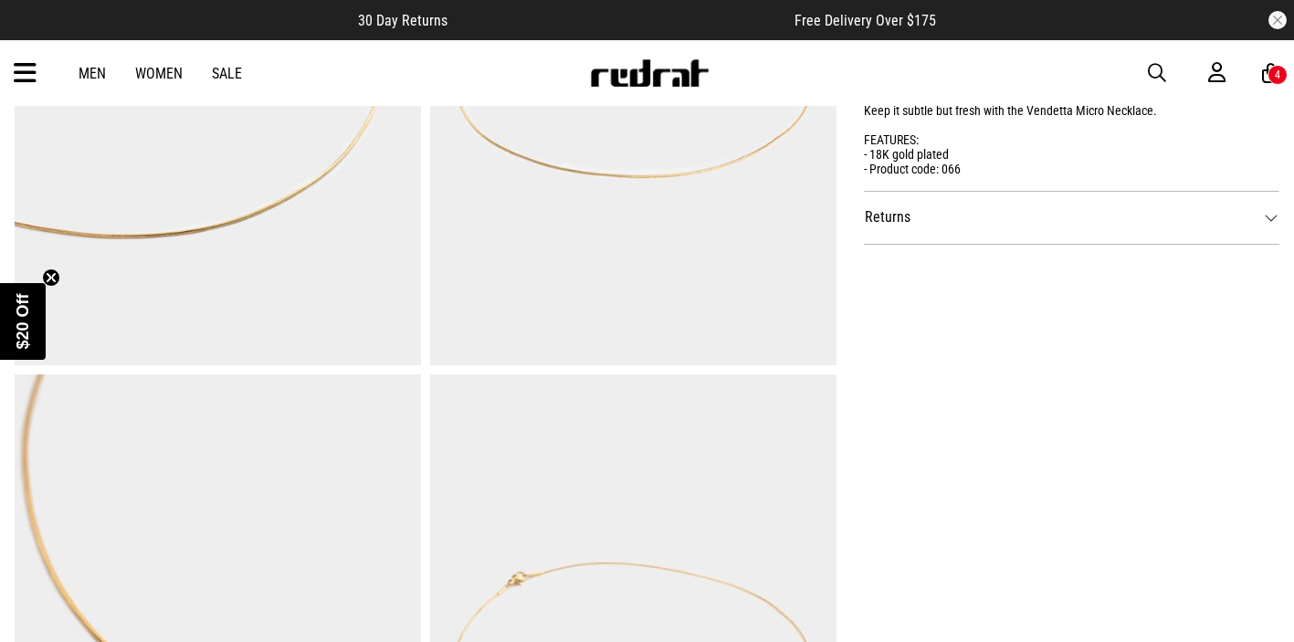
scroll to position [618, 0]
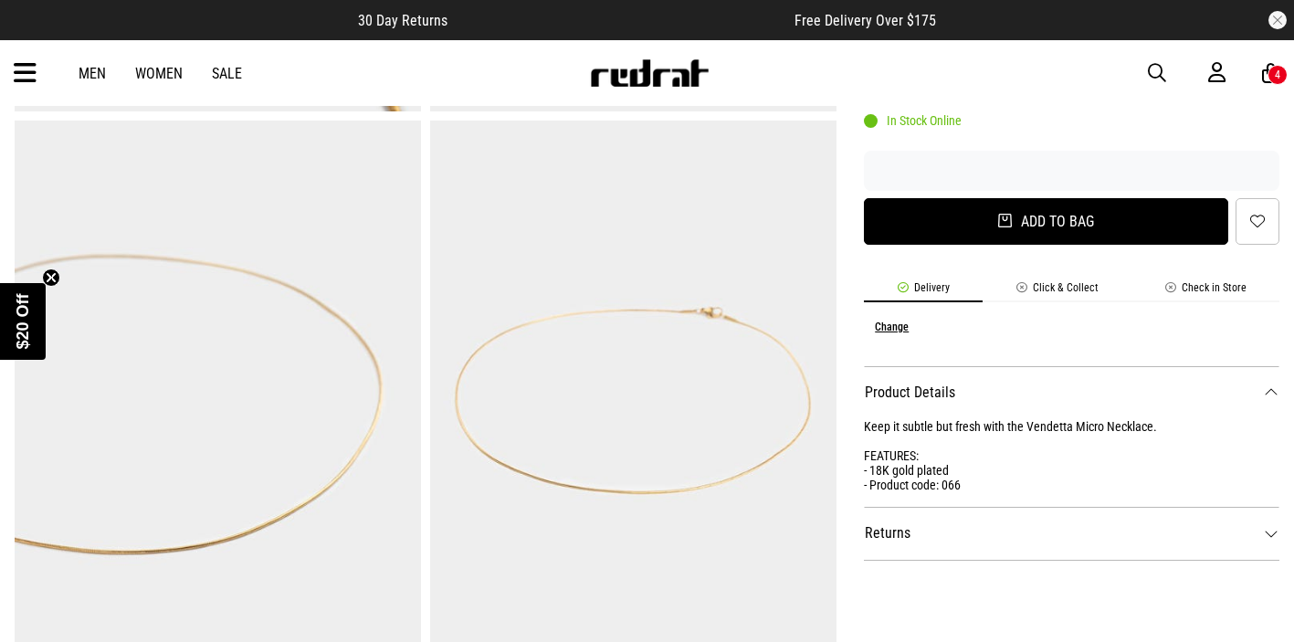
click at [1001, 215] on button "Add to bag" at bounding box center [1046, 221] width 364 height 47
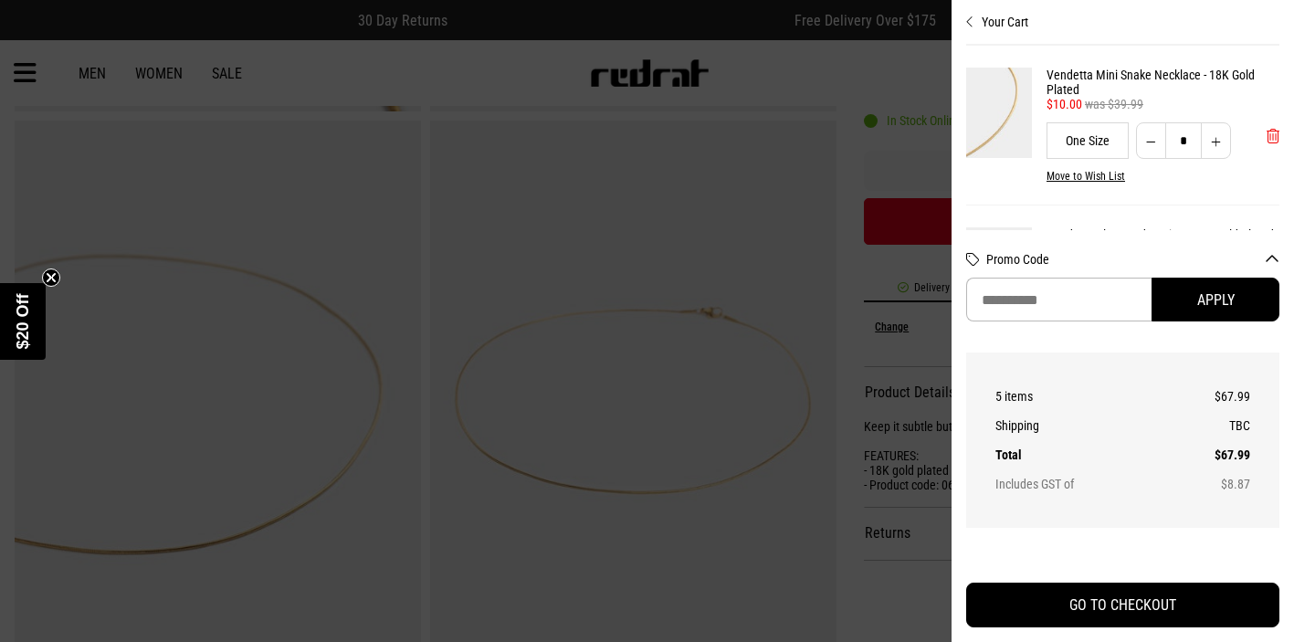
click at [1275, 142] on span "'Remove from cart" at bounding box center [1272, 136] width 13 height 17
type input "*"
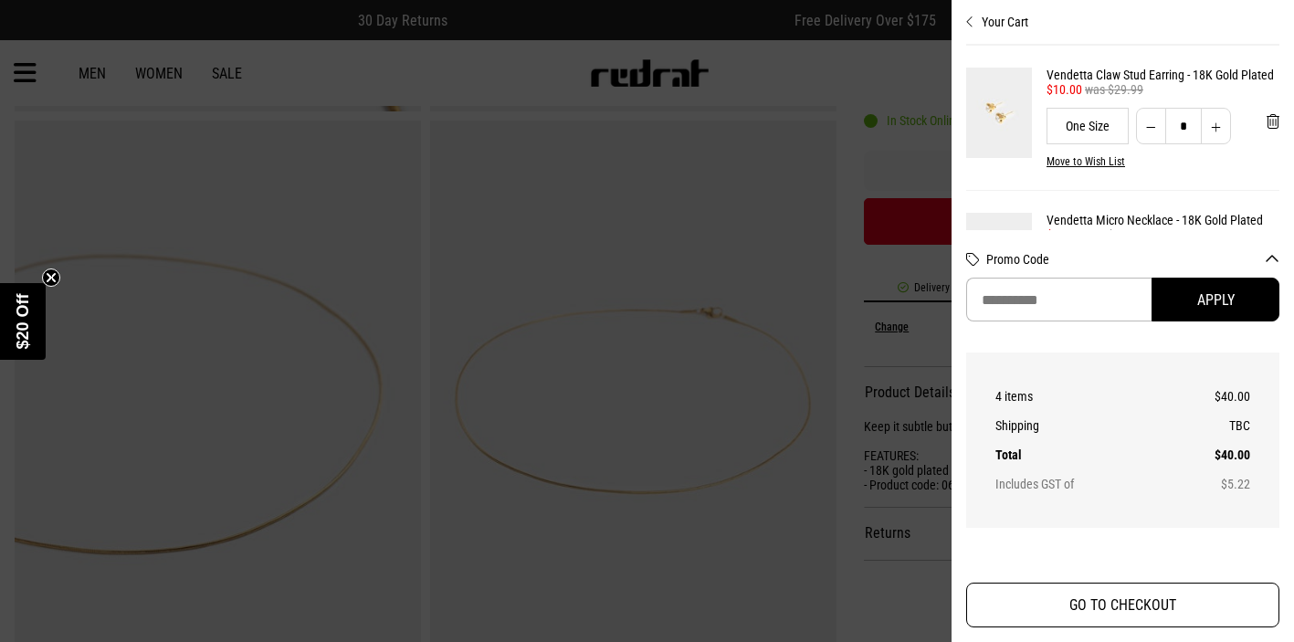
click at [1087, 608] on button "GO TO CHECKOUT" at bounding box center [1122, 605] width 313 height 45
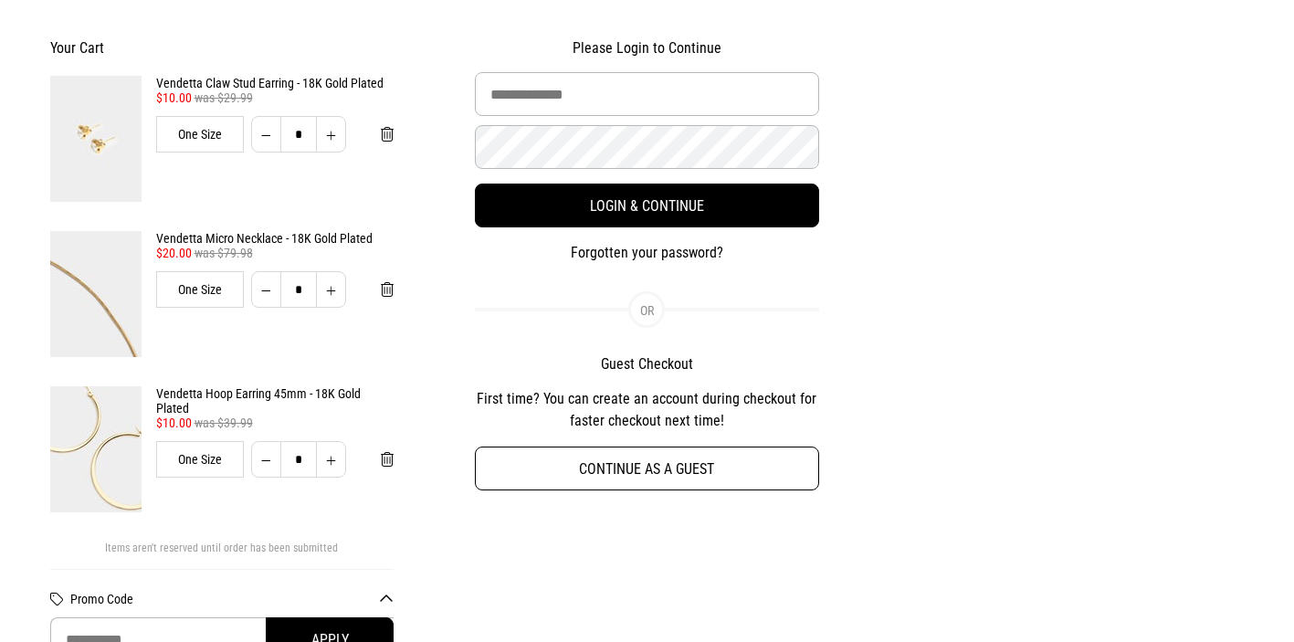
click at [670, 468] on button "Continue as a guest" at bounding box center [647, 469] width 344 height 44
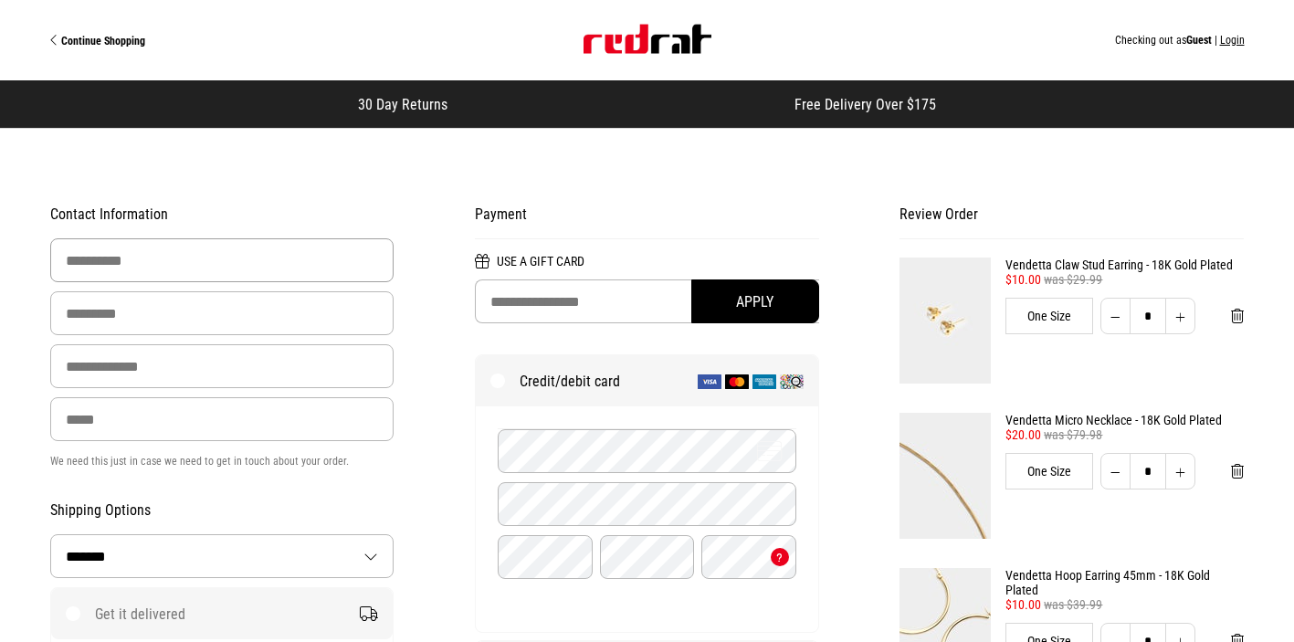
click at [319, 266] on input "First Name" at bounding box center [222, 260] width 344 height 44
type input "*****"
type input "********"
type input "**********"
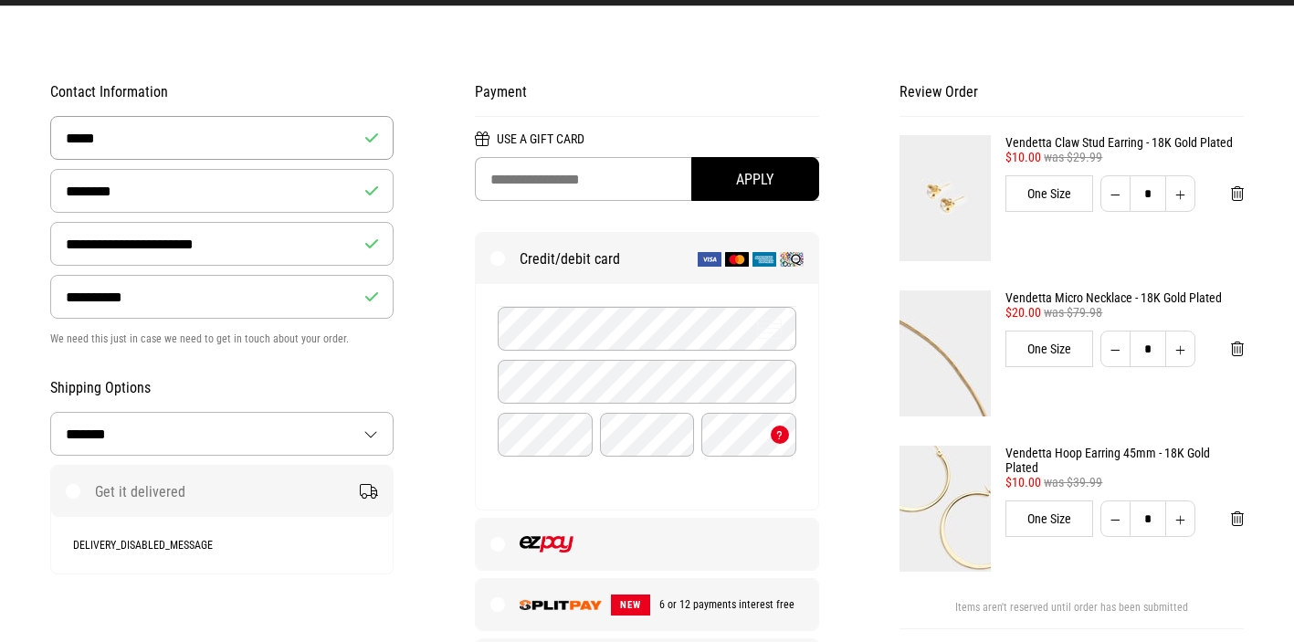
scroll to position [133, 0]
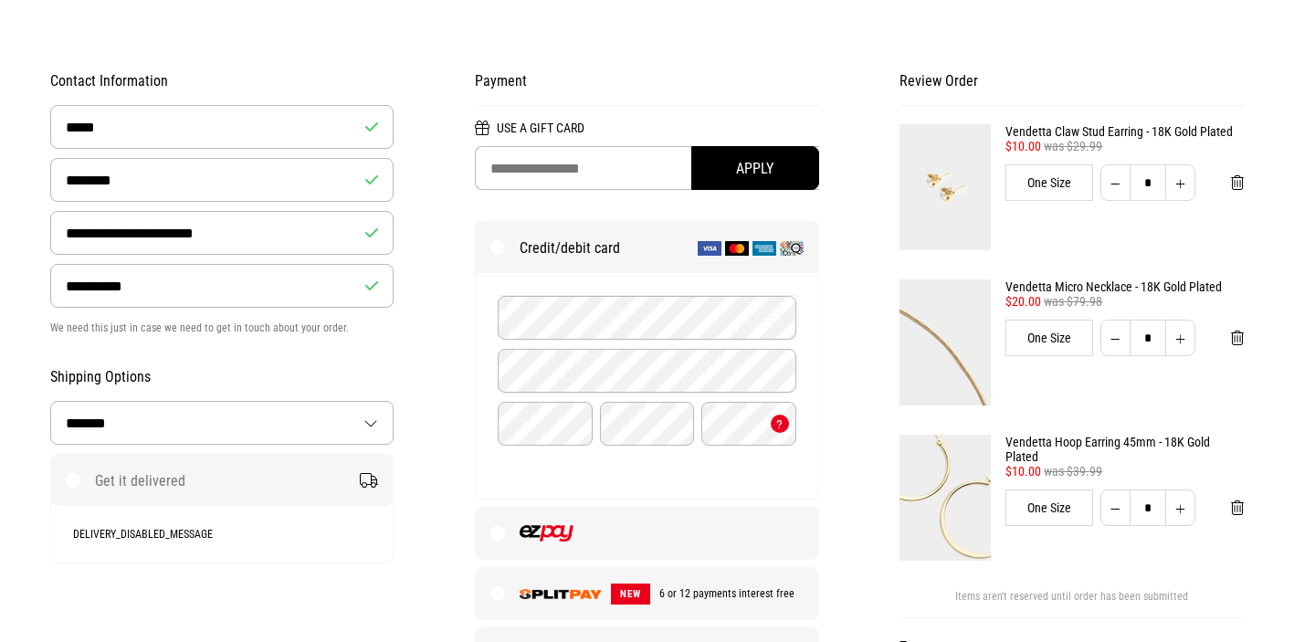
click at [253, 413] on select "**********" at bounding box center [222, 423] width 342 height 42
select select "**********"
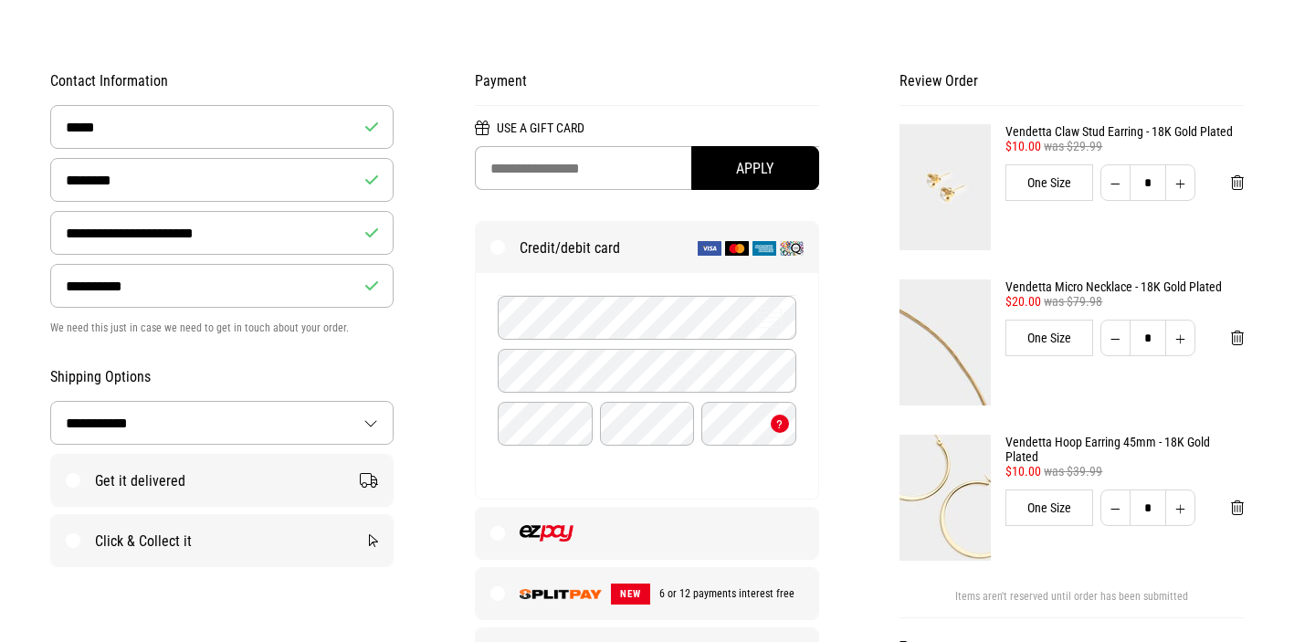
click at [176, 470] on label "Get it delivered" at bounding box center [222, 480] width 342 height 51
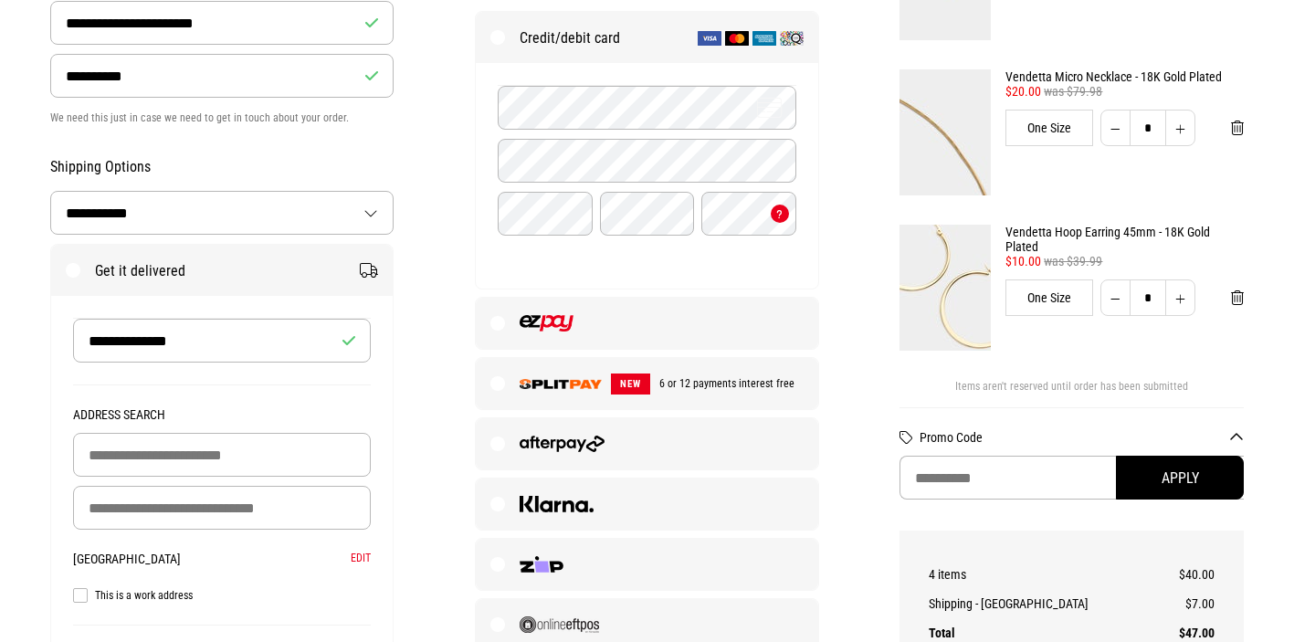
scroll to position [349, 0]
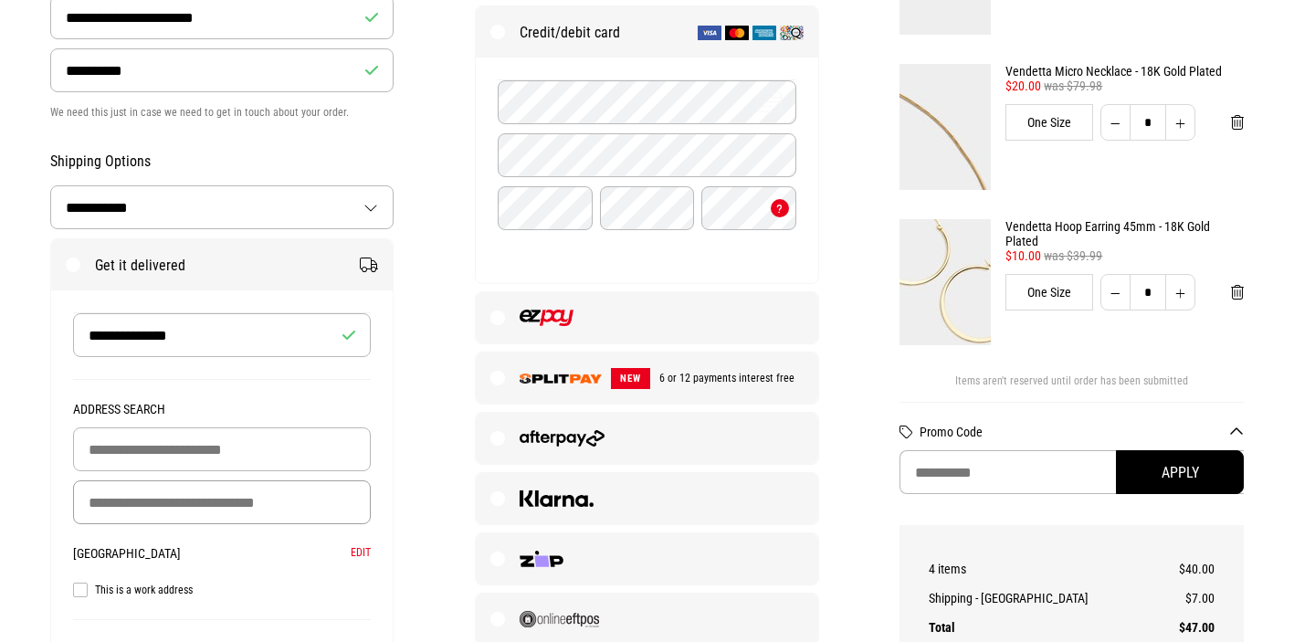
click at [201, 497] on input "Delivery Address" at bounding box center [222, 502] width 299 height 44
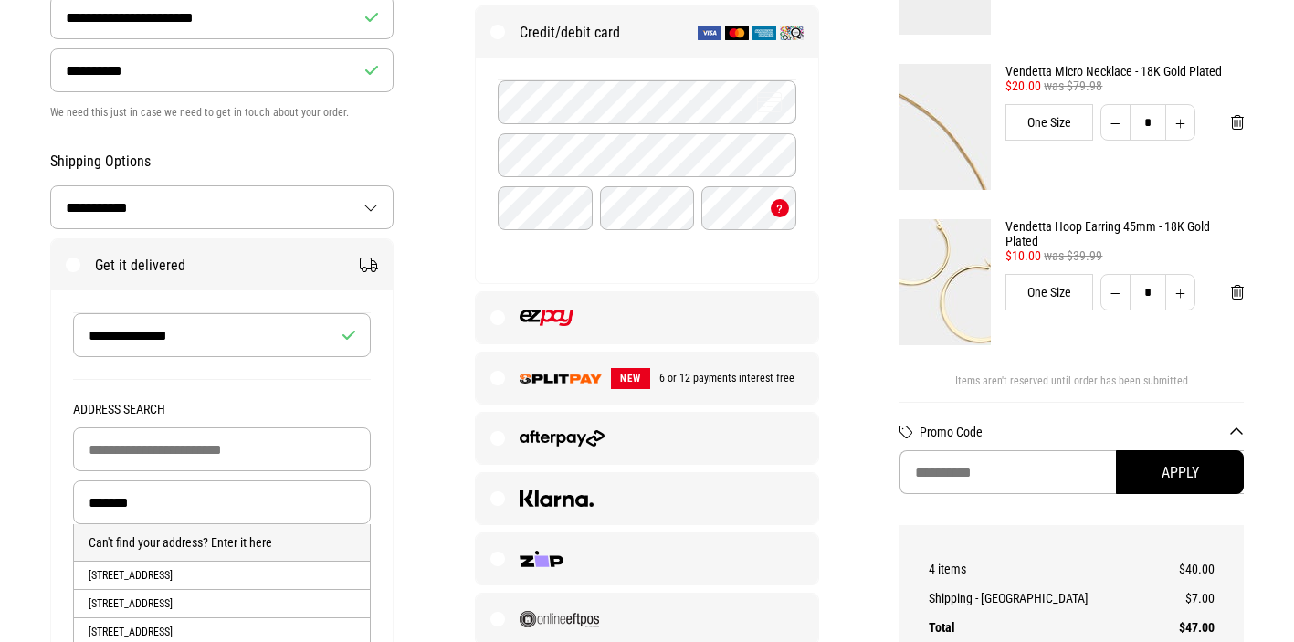
drag, startPoint x: 219, startPoint y: 451, endPoint x: 229, endPoint y: 577, distance: 126.4
click at [229, 577] on li "3 Hawkhurst Road, Lyttelton, LYTTELTON, Christchurch City" at bounding box center [222, 575] width 297 height 28
type input "**********"
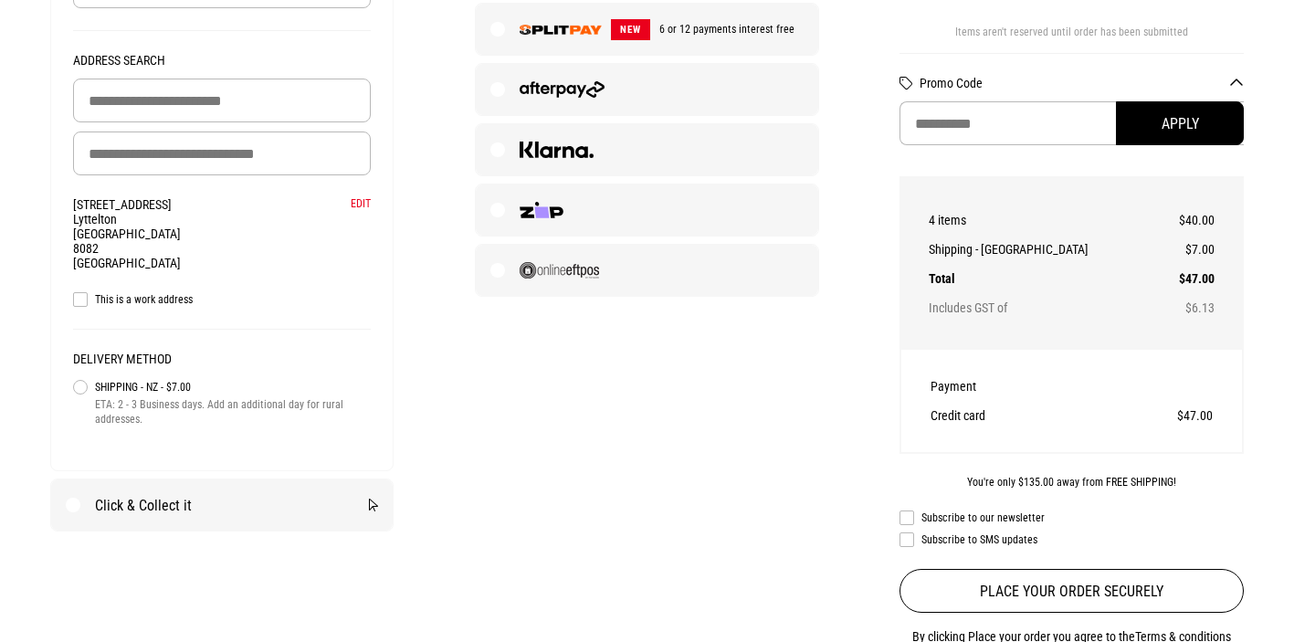
scroll to position [729, 0]
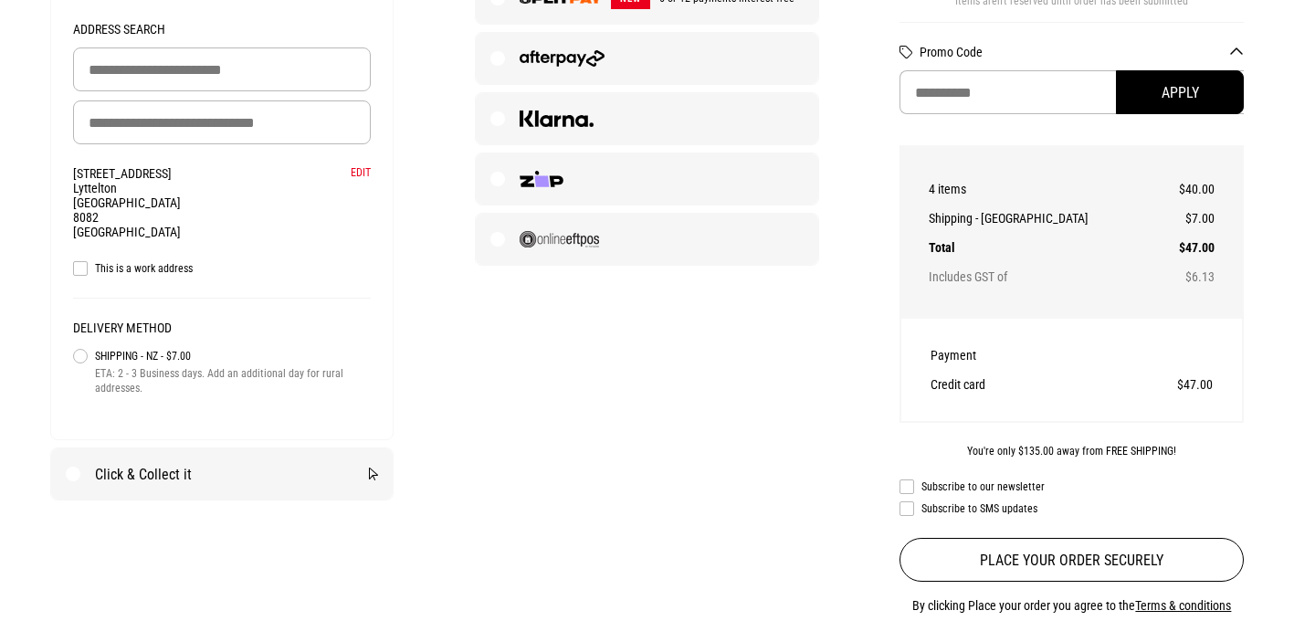
click at [911, 486] on label "Subscribe to our newsletter" at bounding box center [1071, 486] width 344 height 15
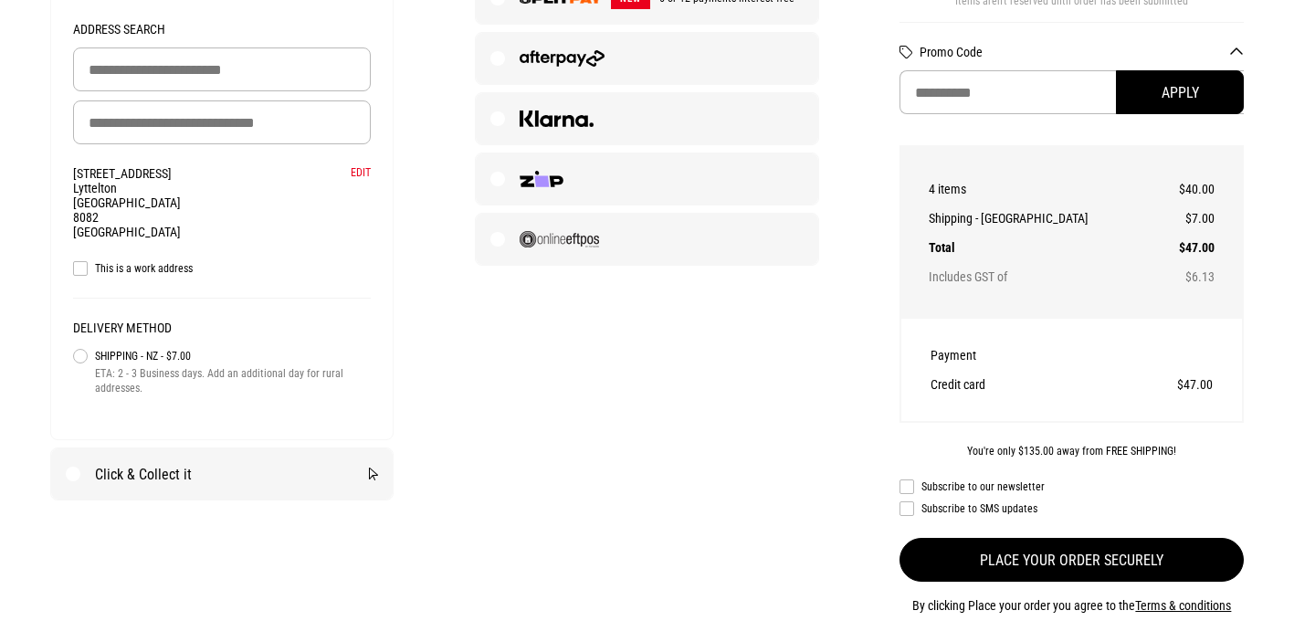
click at [1030, 559] on button "Place your order securely" at bounding box center [1071, 560] width 344 height 44
